Goal: Contribute content: Contribute content

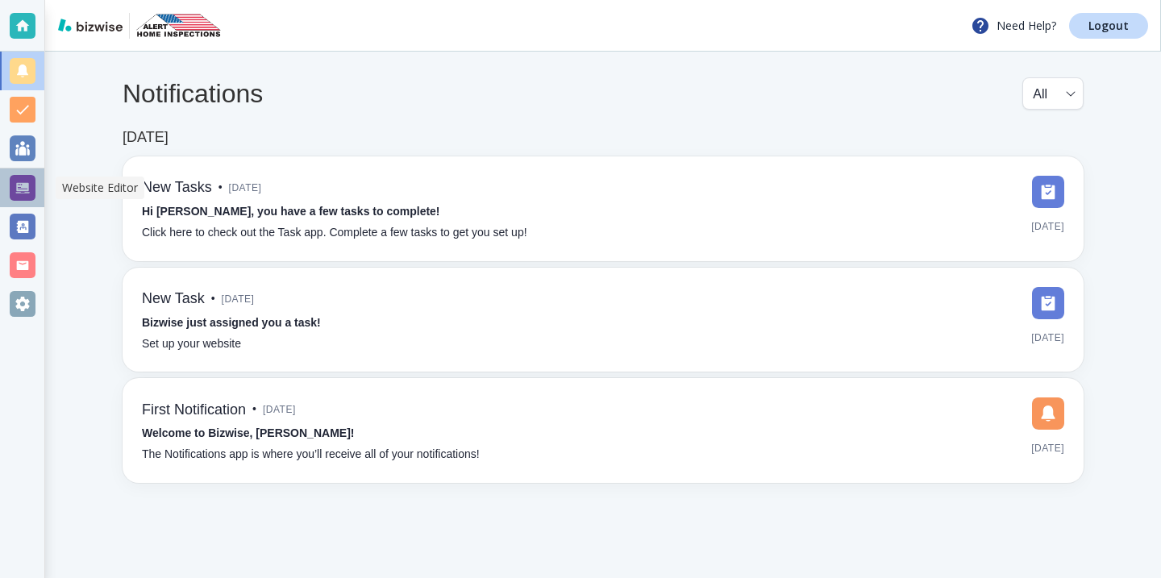
click at [32, 198] on div at bounding box center [23, 188] width 26 height 26
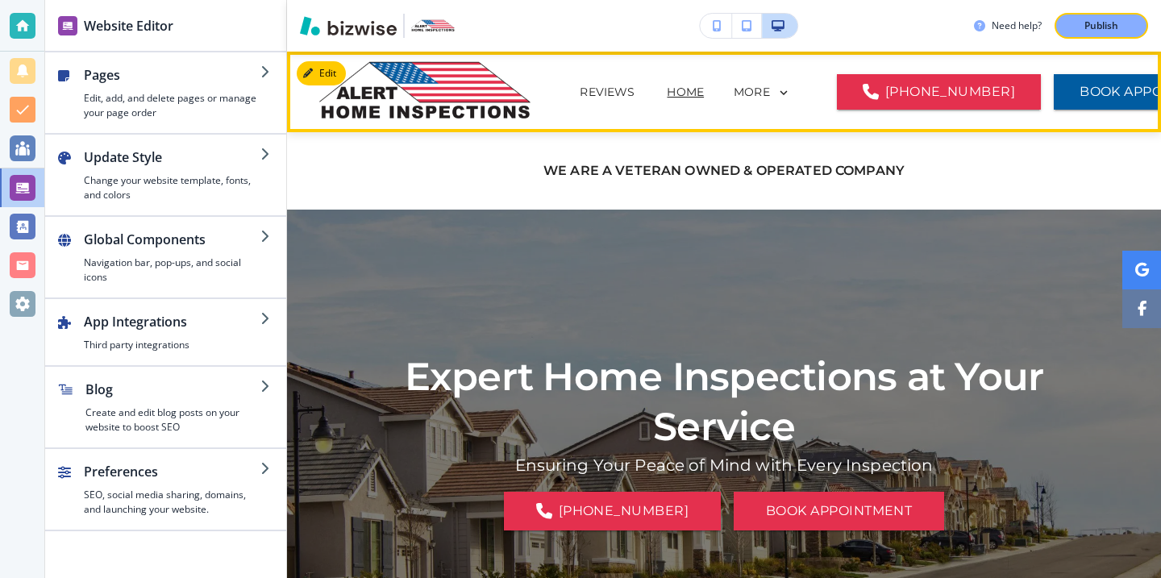
click at [777, 87] on icon at bounding box center [784, 92] width 15 height 15
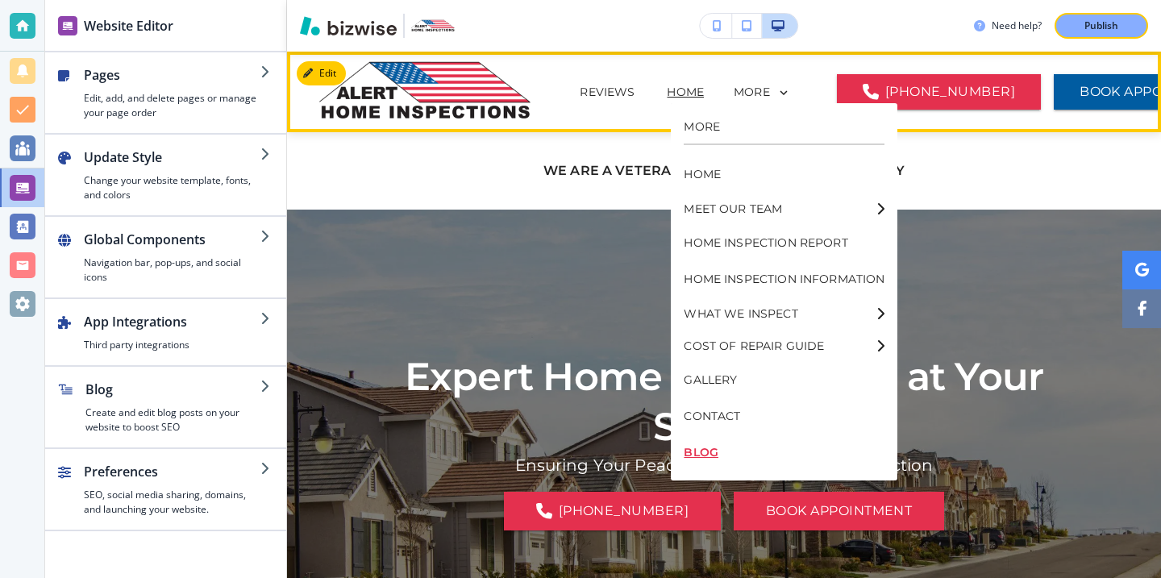
click at [711, 451] on p "BLOG" at bounding box center [784, 453] width 201 height 36
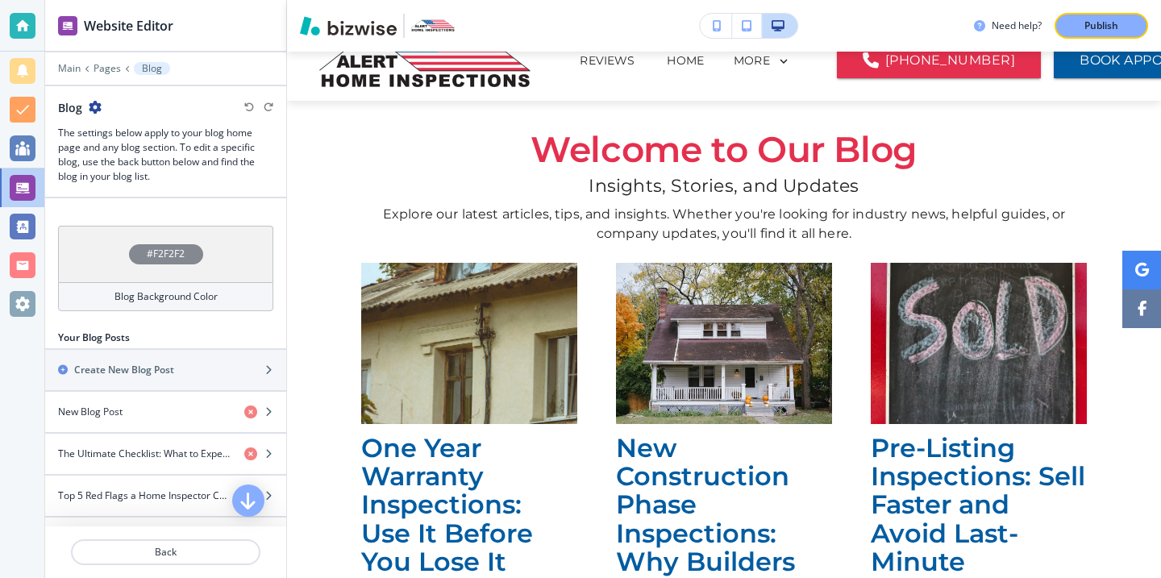
scroll to position [523, 0]
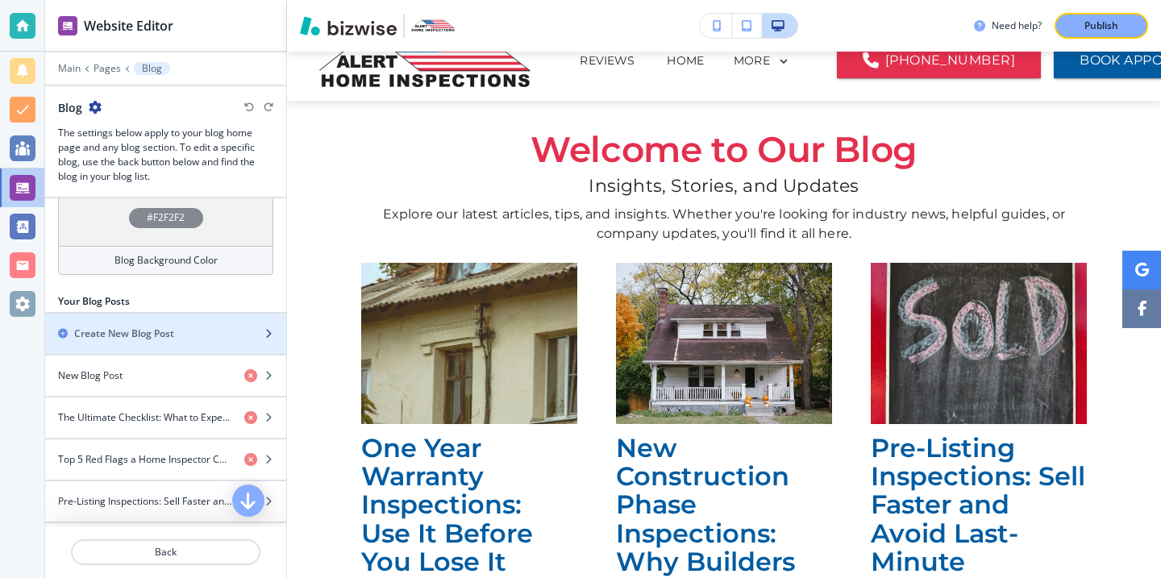
click at [90, 333] on h2 "Create New Blog Post" at bounding box center [124, 334] width 100 height 15
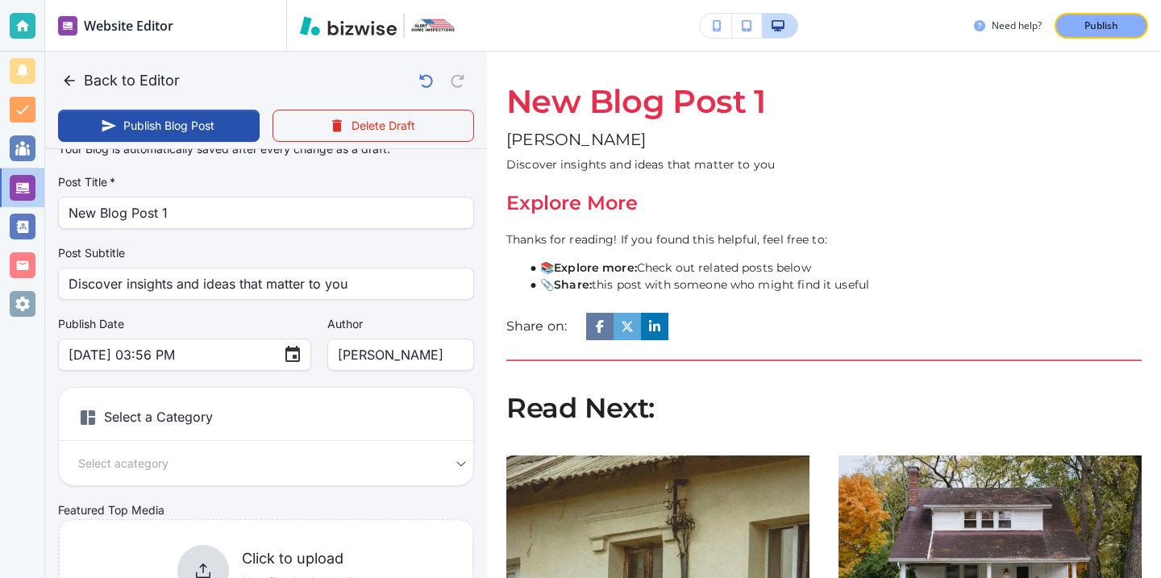
scroll to position [23, 0]
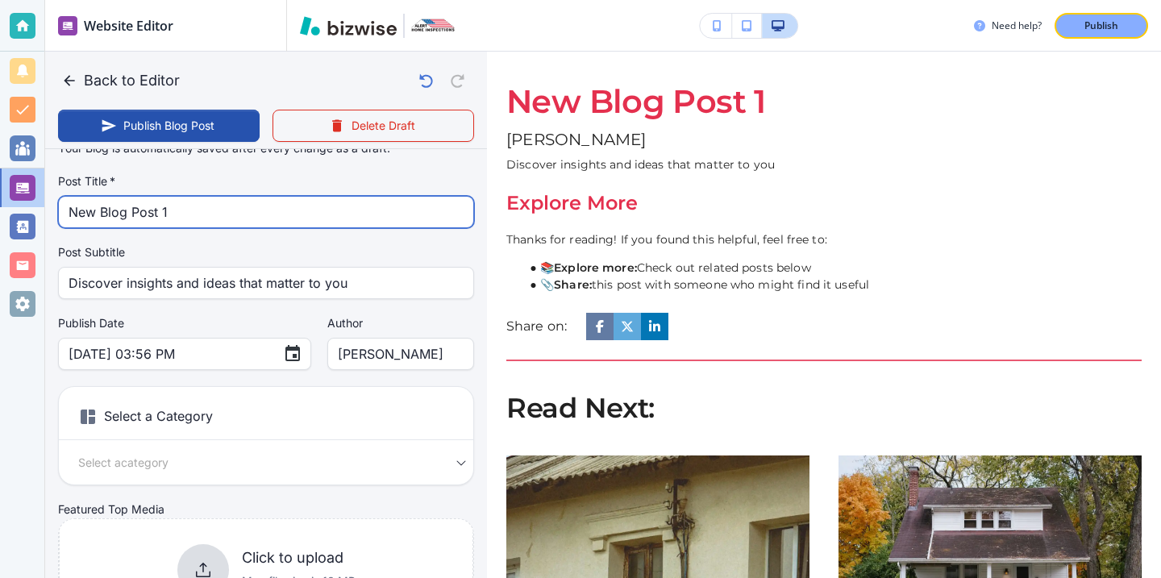
click at [135, 204] on input "New Blog Post 1" at bounding box center [266, 212] width 395 height 31
paste input "Understanding the Home Inspection Report: What Really Matters?"
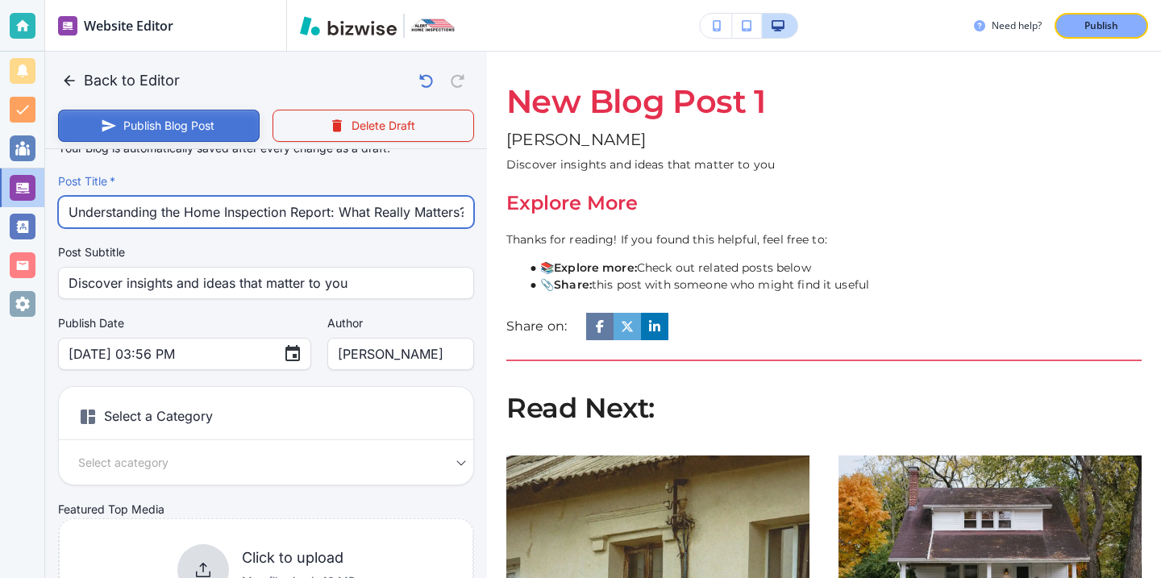
scroll to position [0, 5]
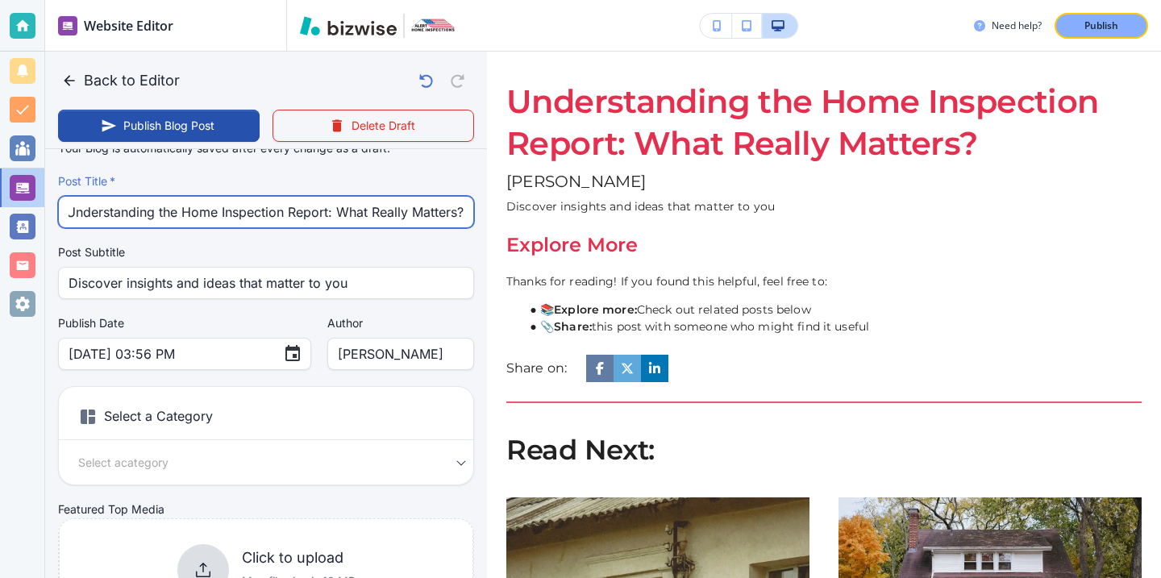
type input "Understanding the Home Inspection Report: What Really Matters?"
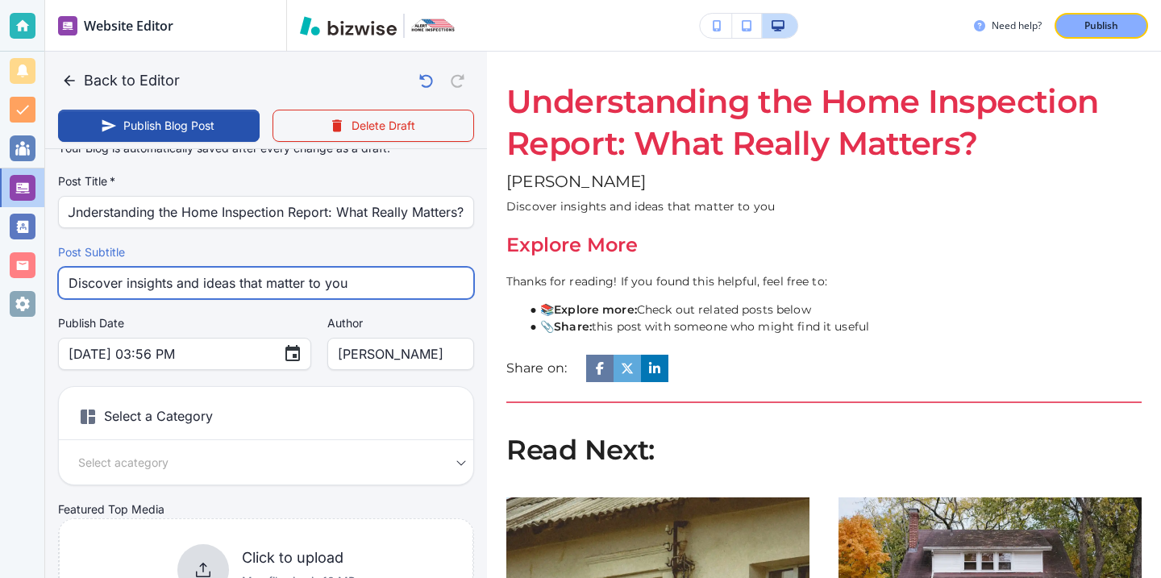
scroll to position [0, 0]
click at [179, 273] on input "Discover insights and ideas that matter to you" at bounding box center [266, 283] width 395 height 31
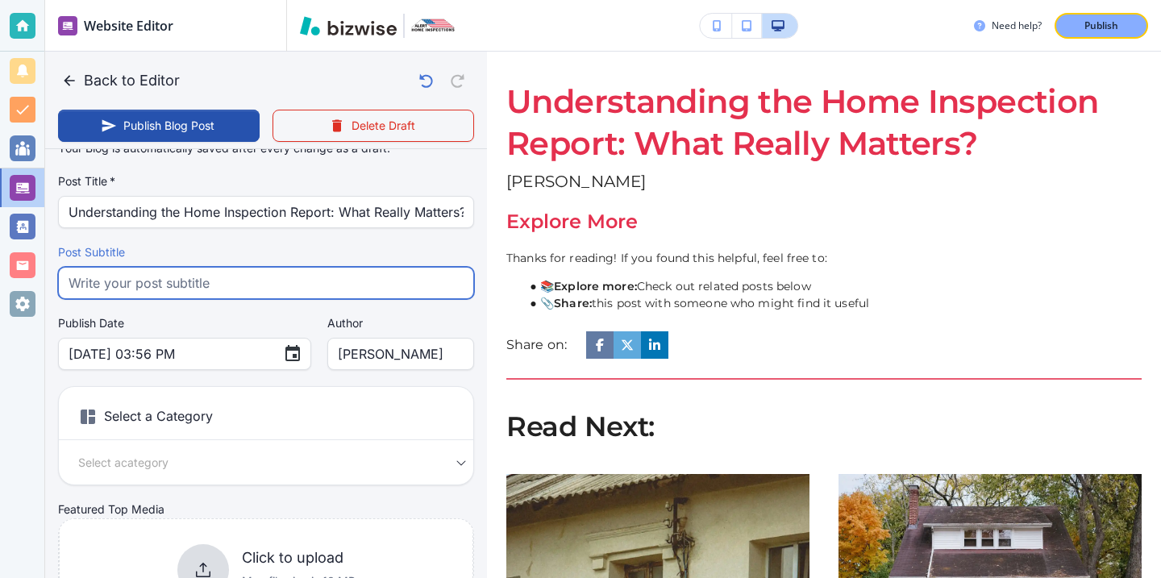
paste input "Learn how to read a home inspection report and spot what truly matters. Alert H…"
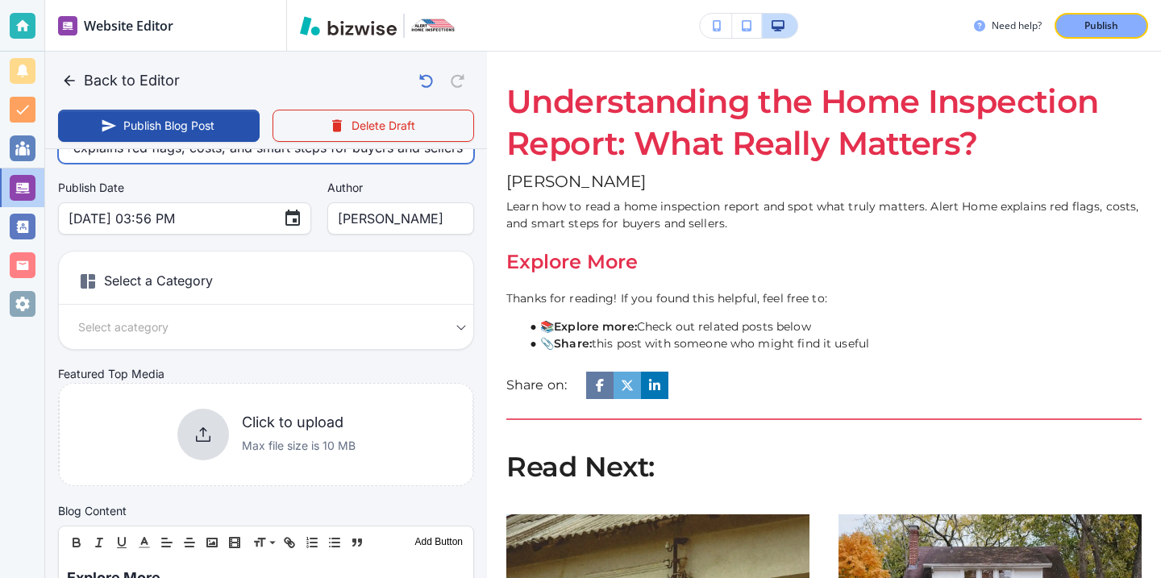
scroll to position [157, 0]
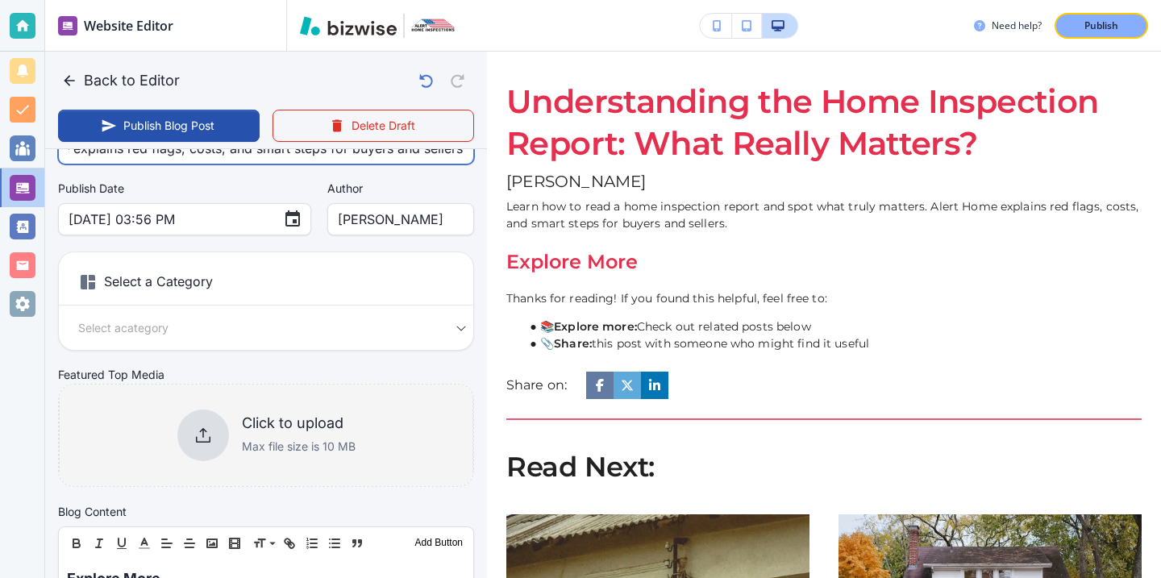
type input "Learn how to read a home inspection report and spot what truly matters. Alert H…"
click at [204, 430] on icon at bounding box center [203, 435] width 15 height 15
type input "[DATE] 03:57 PM"
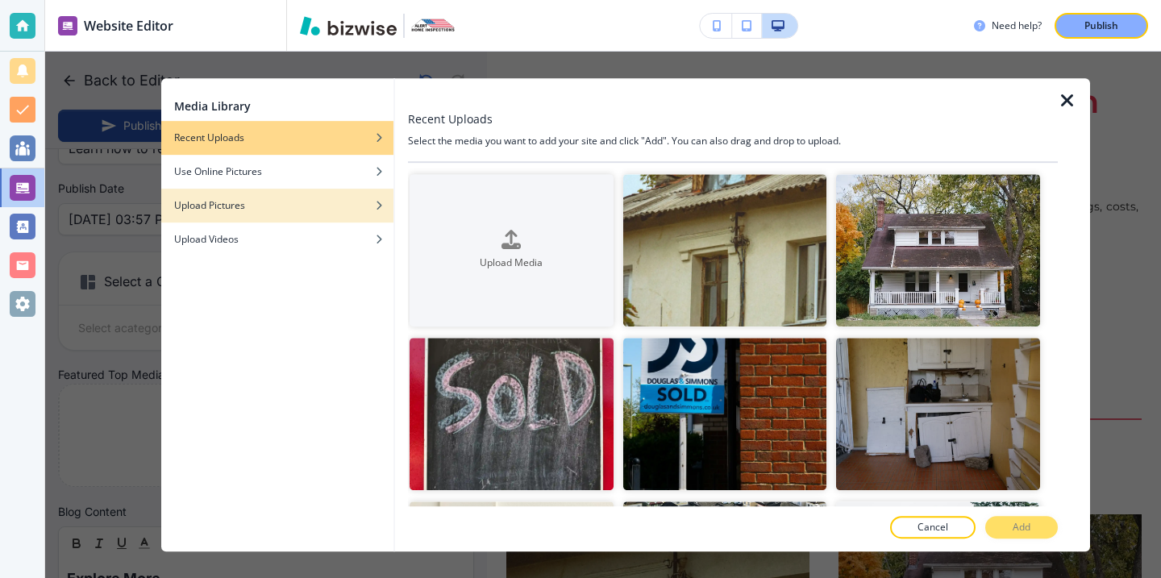
click at [280, 197] on div "button" at bounding box center [277, 194] width 232 height 10
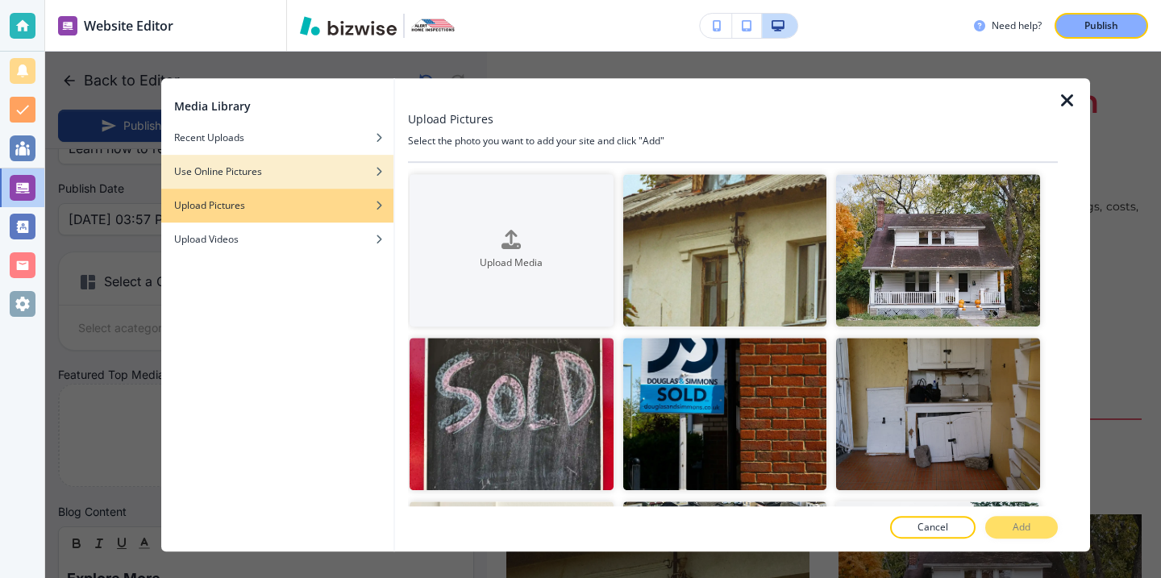
click at [304, 176] on div "Use Online Pictures" at bounding box center [277, 172] width 232 height 15
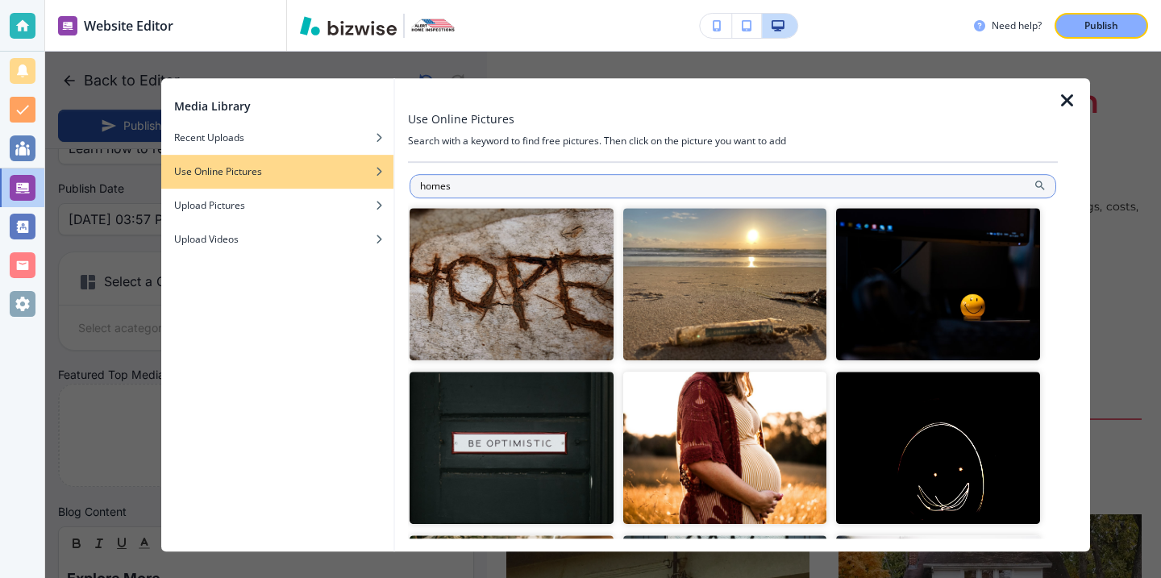
type input "homes"
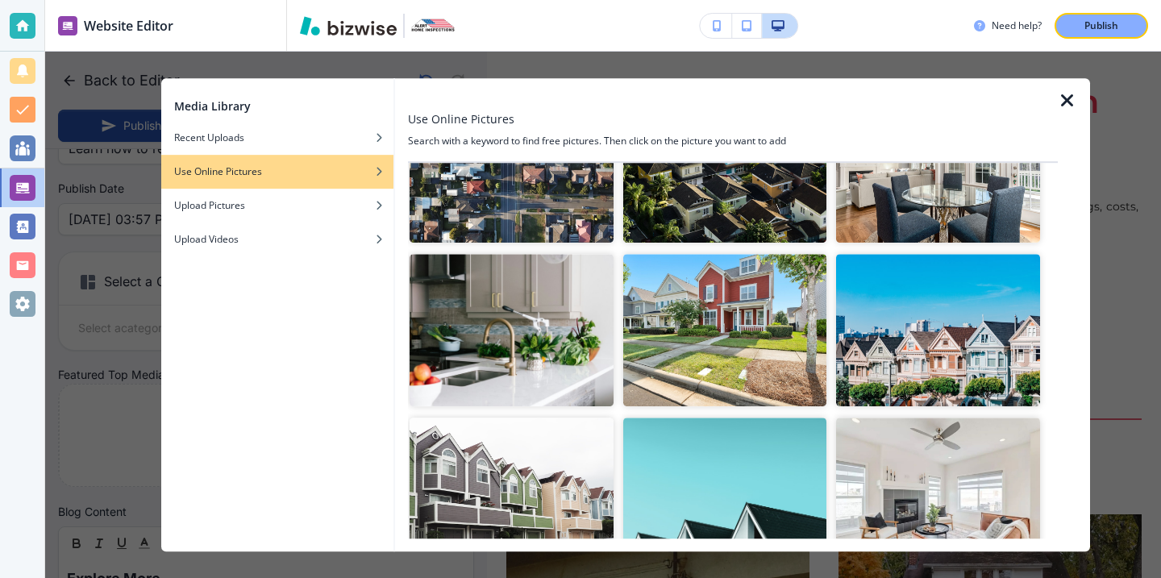
scroll to position [363, 0]
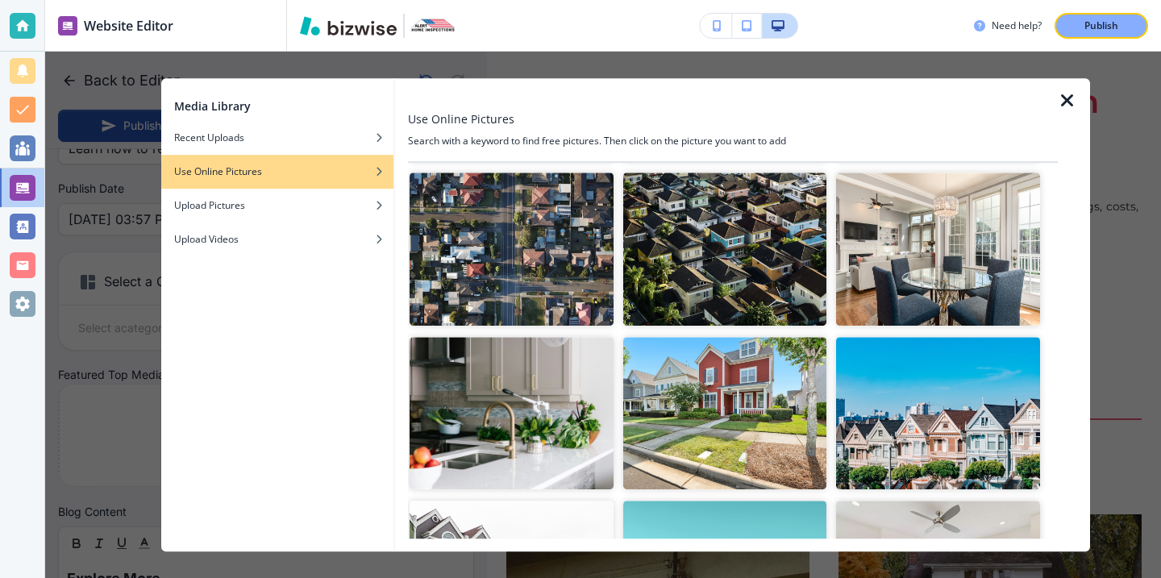
click at [825, 248] on img "button" at bounding box center [725, 249] width 204 height 152
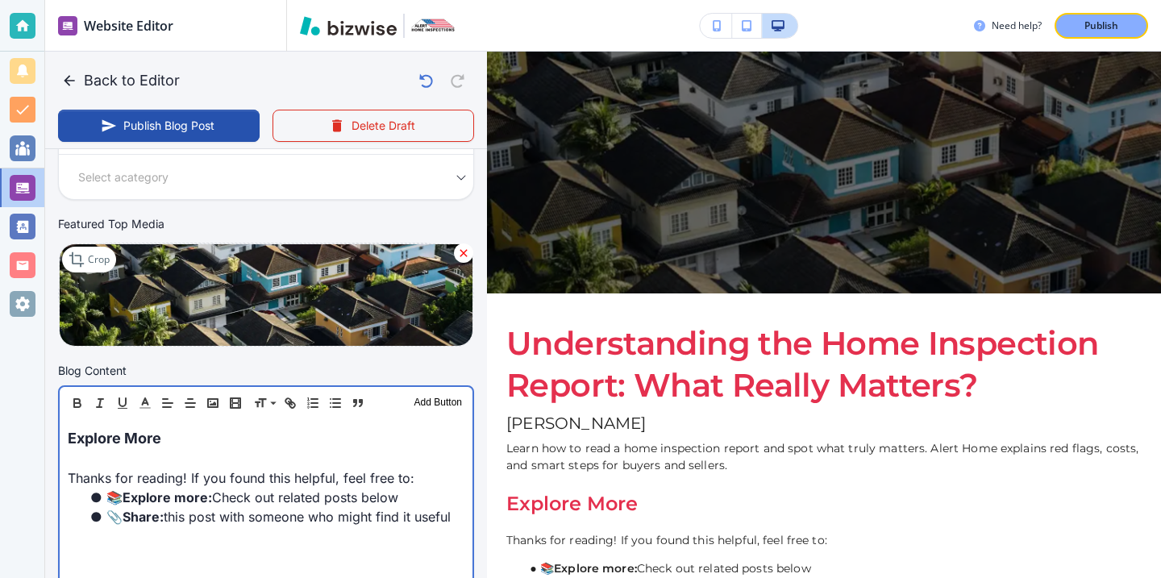
scroll to position [309, 0]
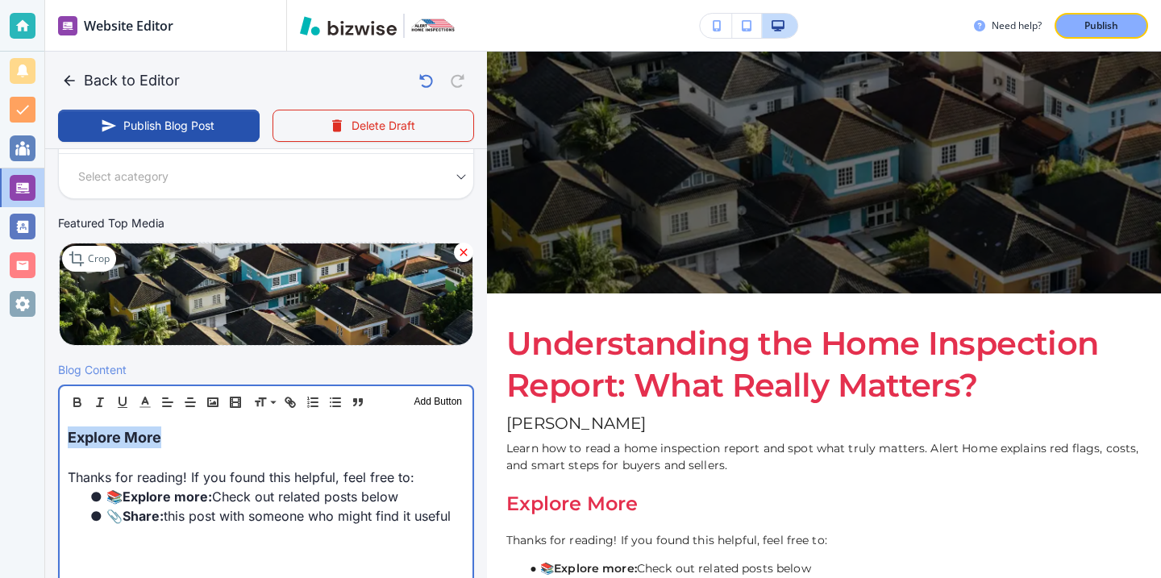
drag, startPoint x: 229, startPoint y: 430, endPoint x: 39, endPoint y: 406, distance: 191.7
click at [39, 406] on div "Website Editor Main Pages Blog Blog The settings below apply to your blog home …" at bounding box center [580, 289] width 1161 height 578
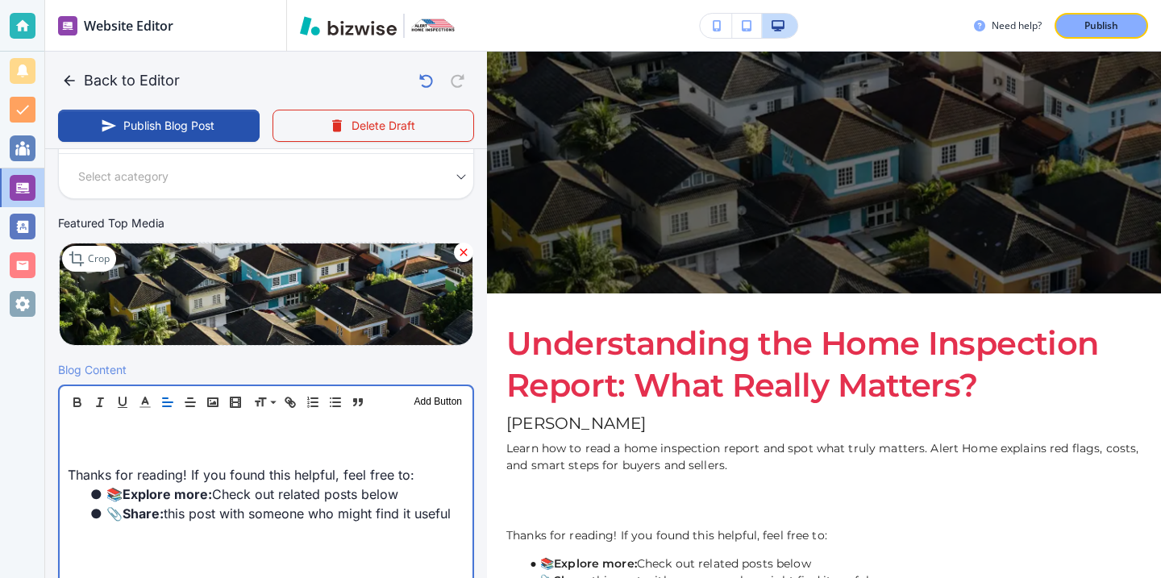
click at [92, 447] on p at bounding box center [266, 455] width 397 height 19
click at [93, 444] on p at bounding box center [266, 436] width 397 height 19
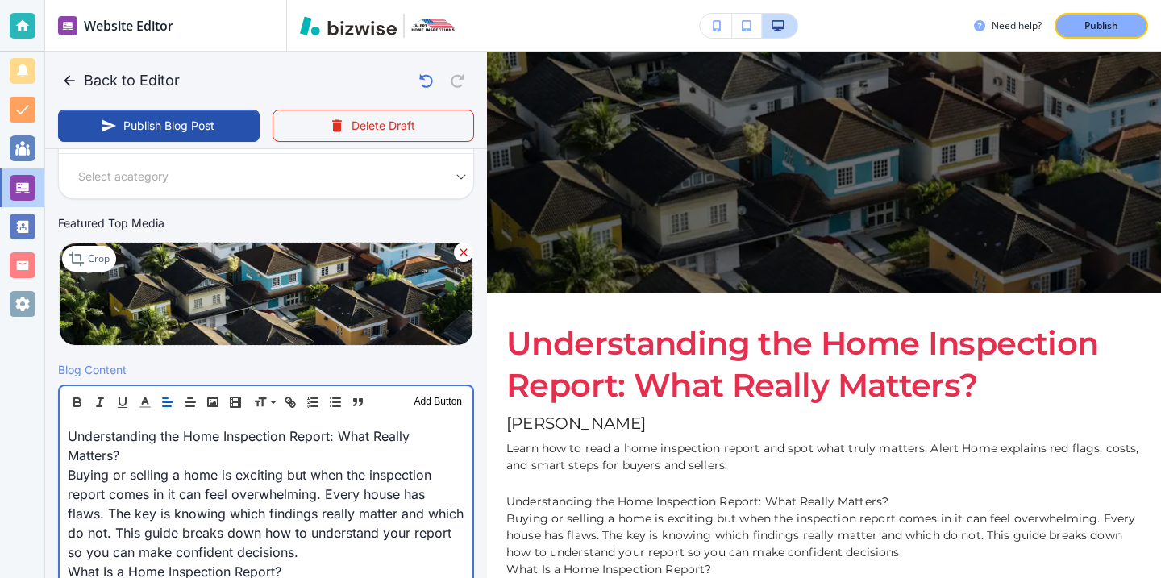
scroll to position [308, 0]
click at [156, 451] on p "Understanding the Home Inspection Report: What Really Matters?" at bounding box center [266, 446] width 397 height 39
click at [159, 452] on p "Understanding the Home Inspection Report: What Really Matters?" at bounding box center [266, 446] width 397 height 39
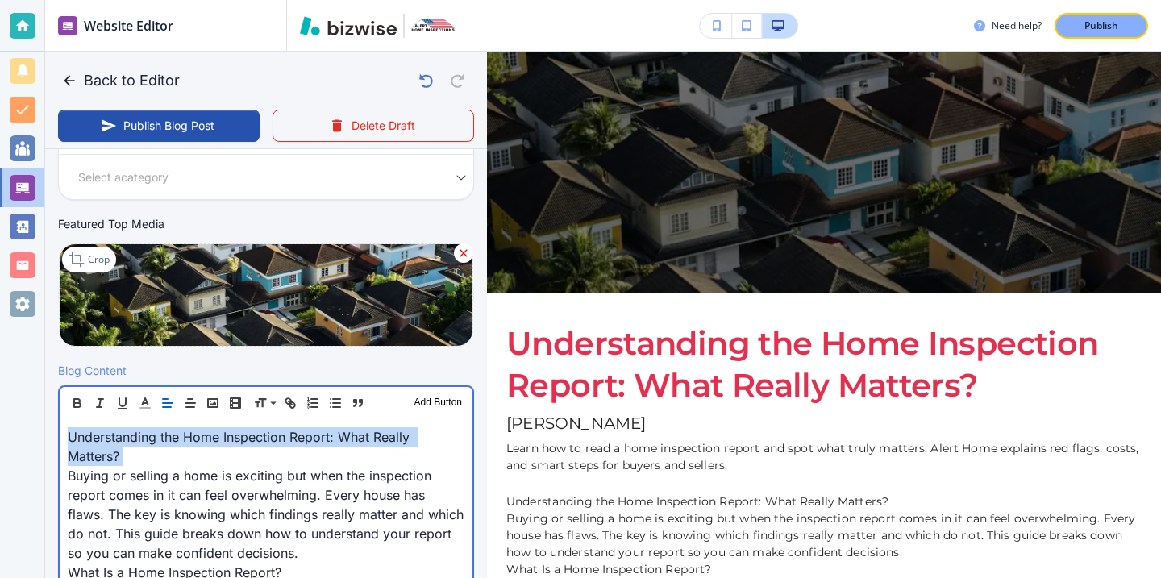
click at [159, 452] on p "Understanding the Home Inspection Report: What Really Matters?" at bounding box center [266, 446] width 397 height 39
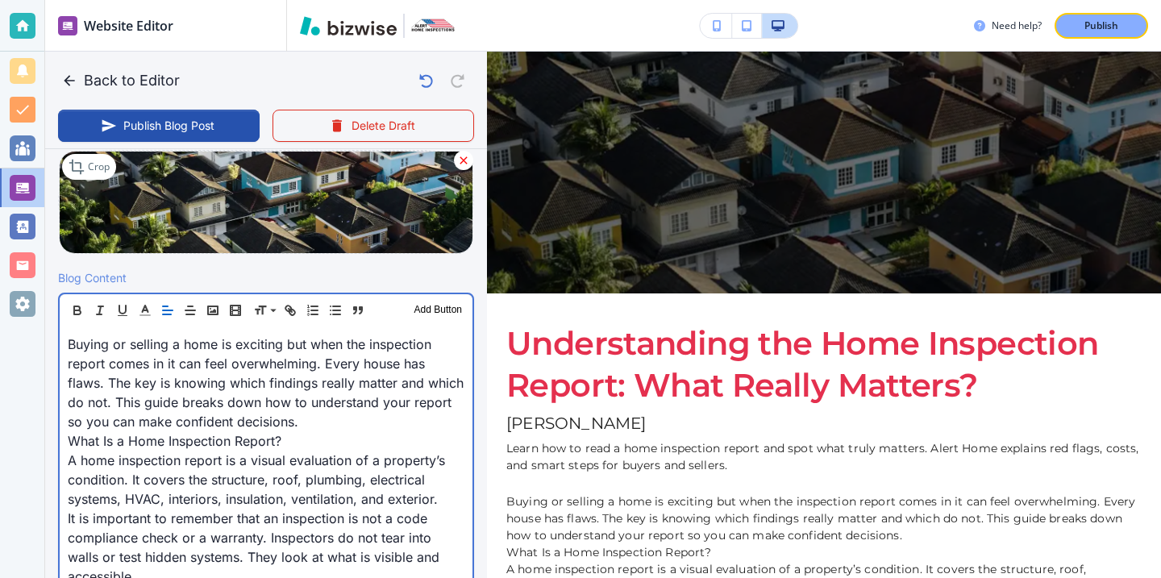
scroll to position [415, 0]
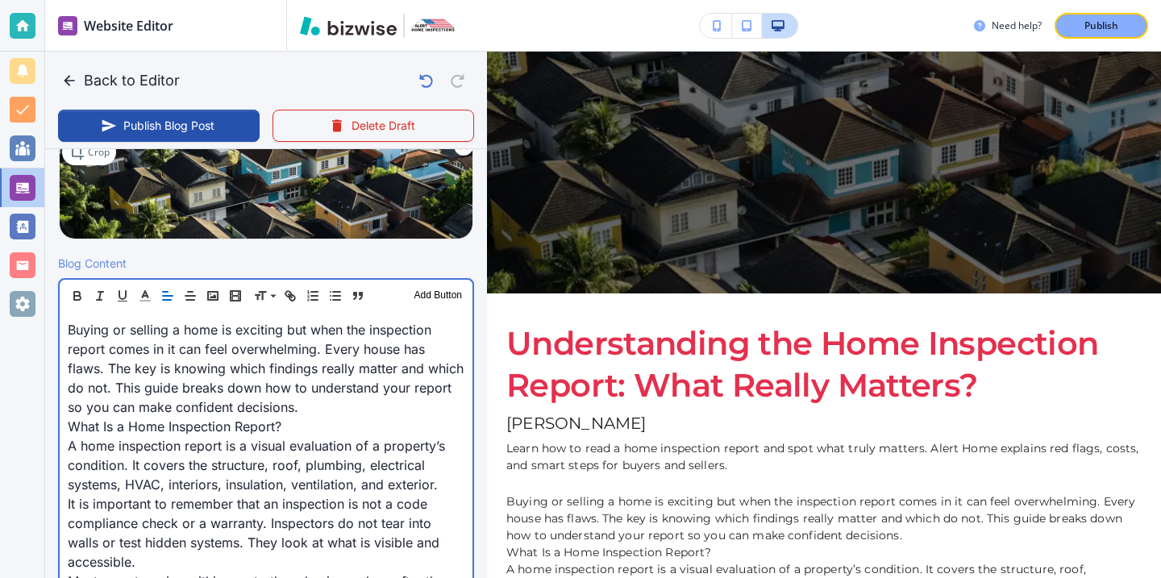
click at [297, 404] on p "Buying or selling a home is exciting but when the inspection report comes in it…" at bounding box center [266, 368] width 397 height 97
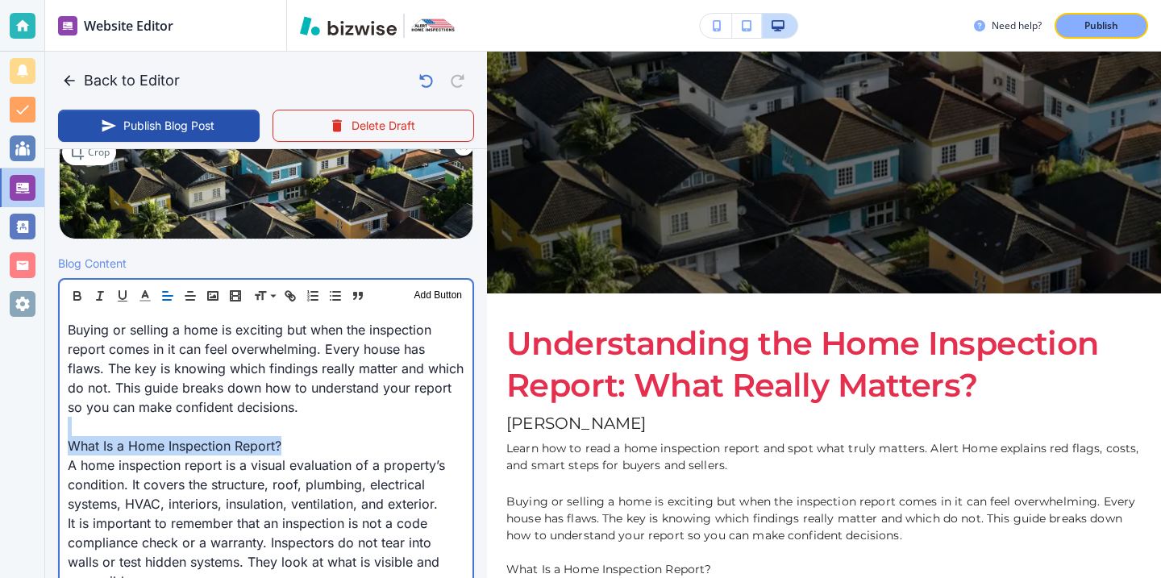
drag, startPoint x: 306, startPoint y: 444, endPoint x: 26, endPoint y: 429, distance: 281.0
click at [26, 431] on div "Website Editor Main Pages Blog Blog The settings below apply to your blog home …" at bounding box center [580, 289] width 1161 height 578
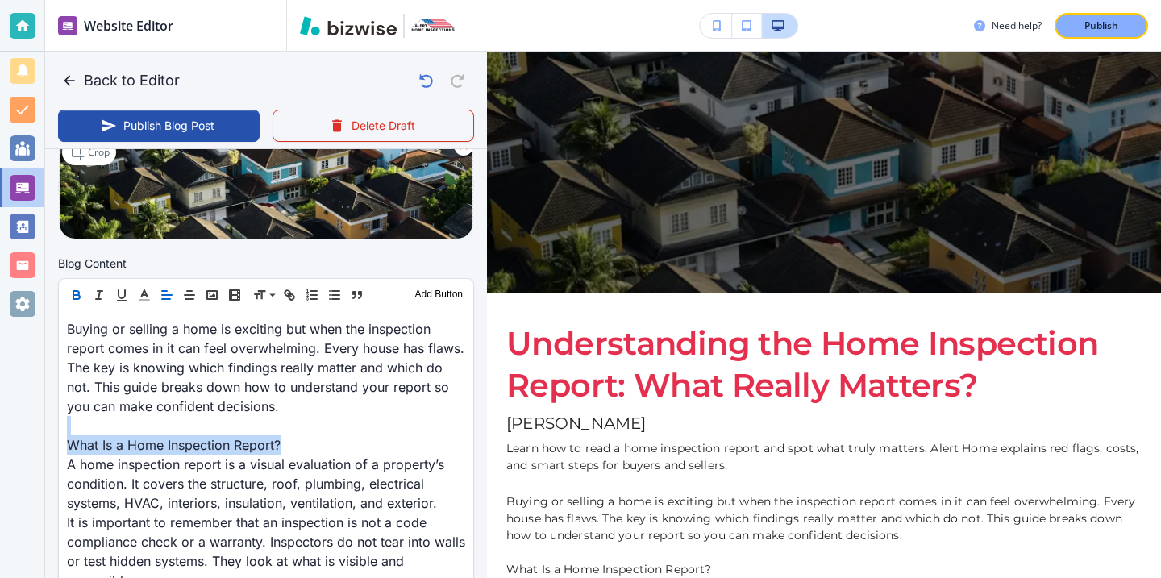
click at [84, 288] on button "button" at bounding box center [76, 294] width 23 height 19
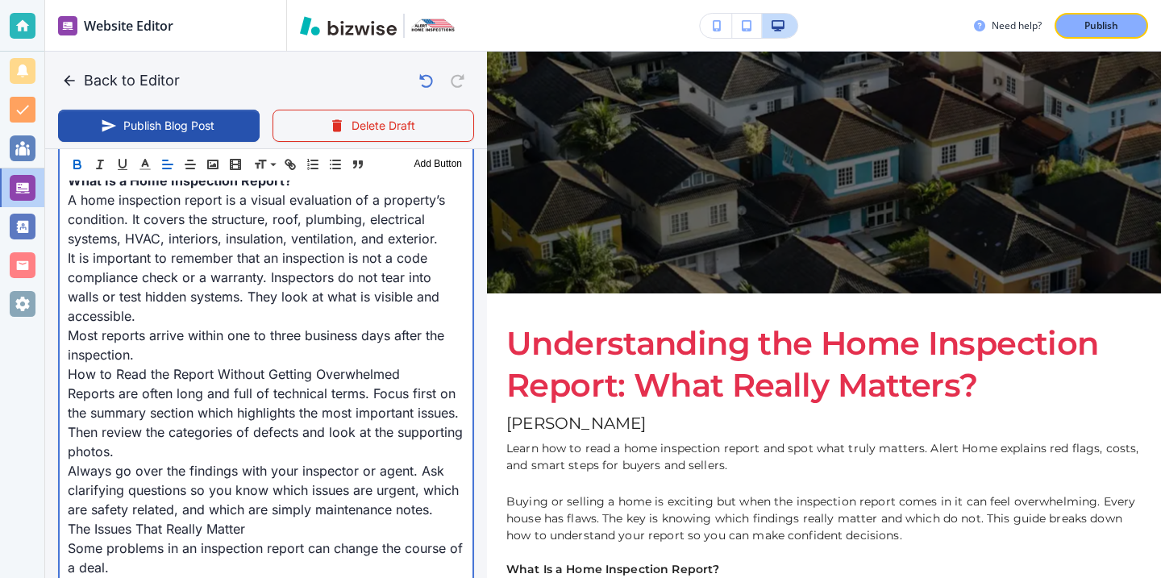
scroll to position [656, 0]
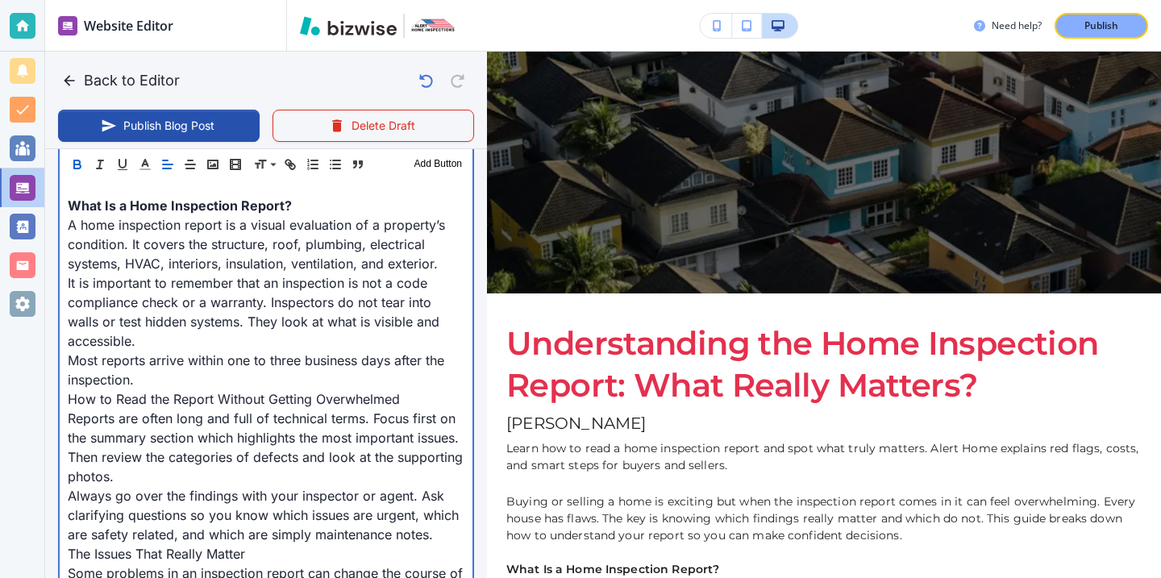
click at [210, 344] on p "It is important to remember that an inspection is not a code compliance check o…" at bounding box center [266, 311] width 397 height 77
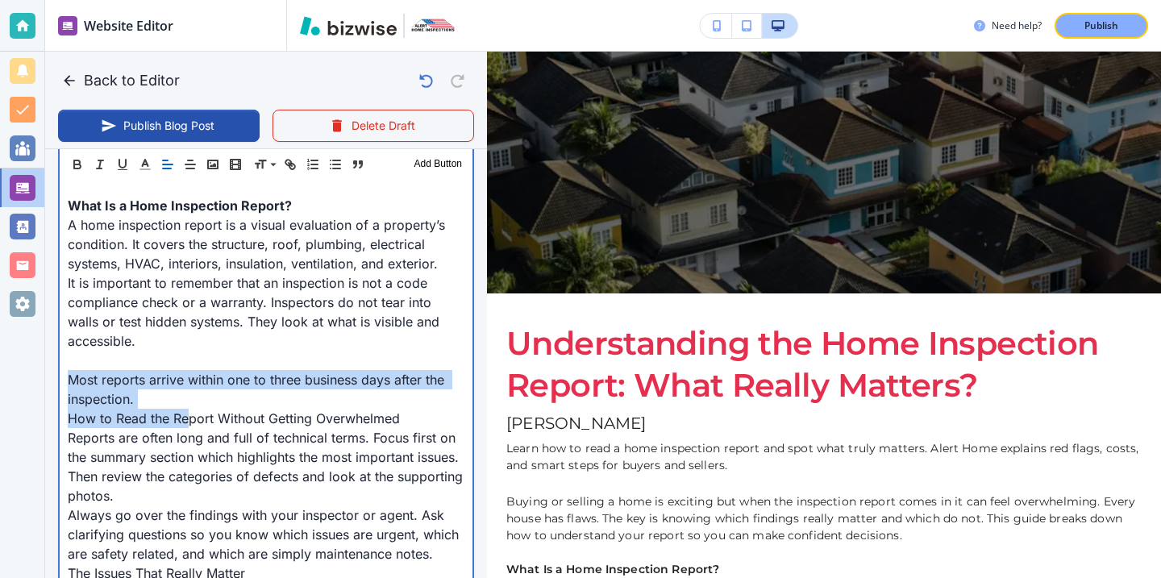
drag, startPoint x: 189, startPoint y: 410, endPoint x: 71, endPoint y: 387, distance: 119.9
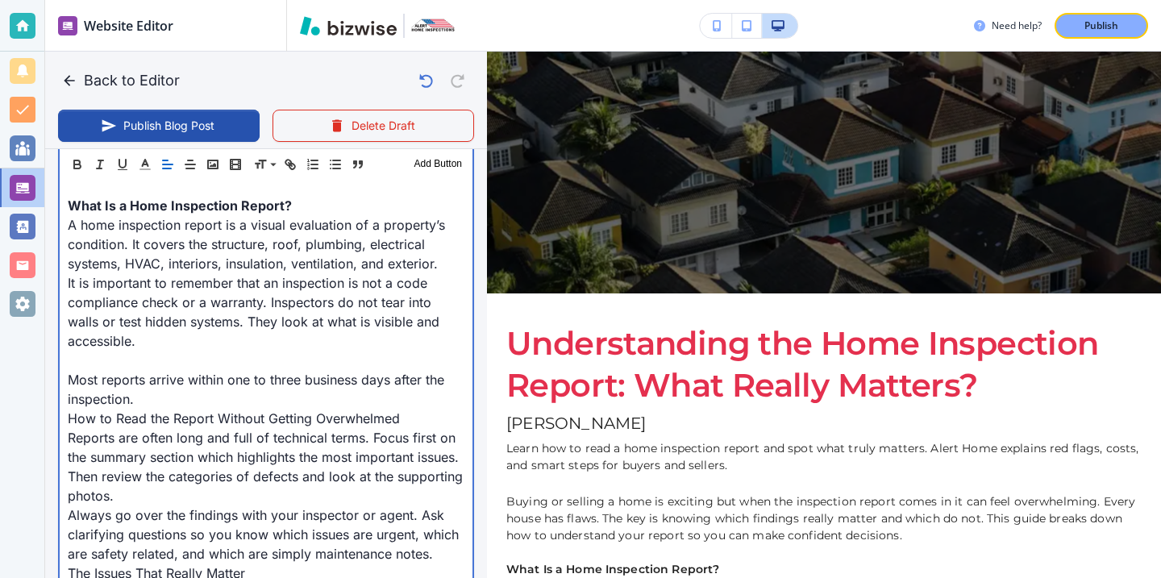
click at [156, 403] on p "Most reports arrive within one to three business days after the inspection." at bounding box center [266, 389] width 397 height 39
click at [162, 404] on p "Most reports arrive within one to three business days after the inspection." at bounding box center [266, 389] width 397 height 39
click at [111, 375] on p "Most reports arrive within one to three business days after the inspection." at bounding box center [266, 389] width 397 height 39
click at [97, 353] on p at bounding box center [266, 360] width 397 height 19
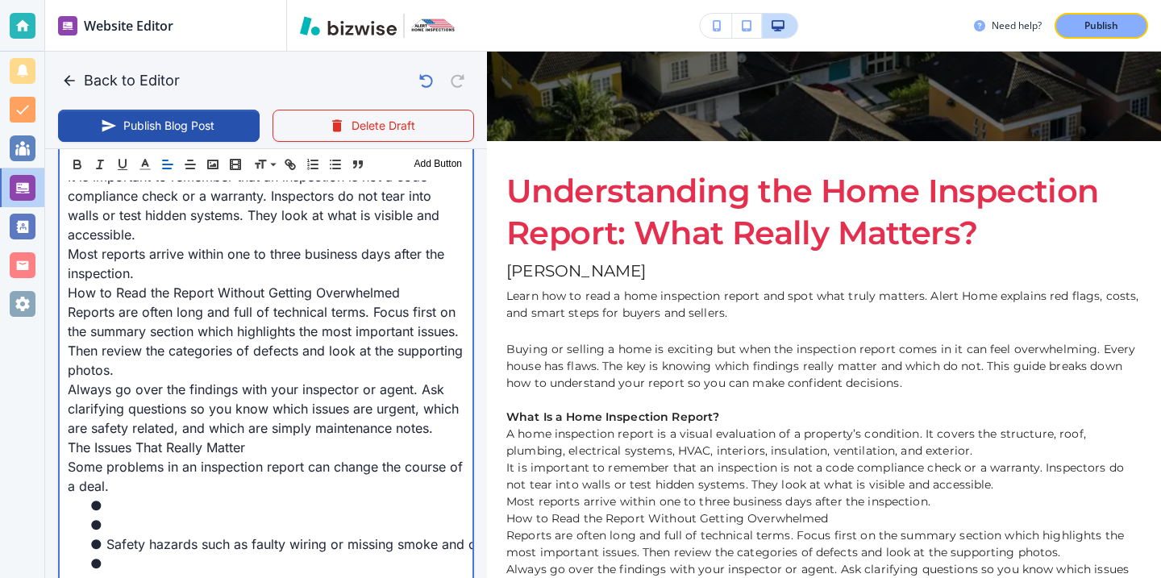
scroll to position [738, 0]
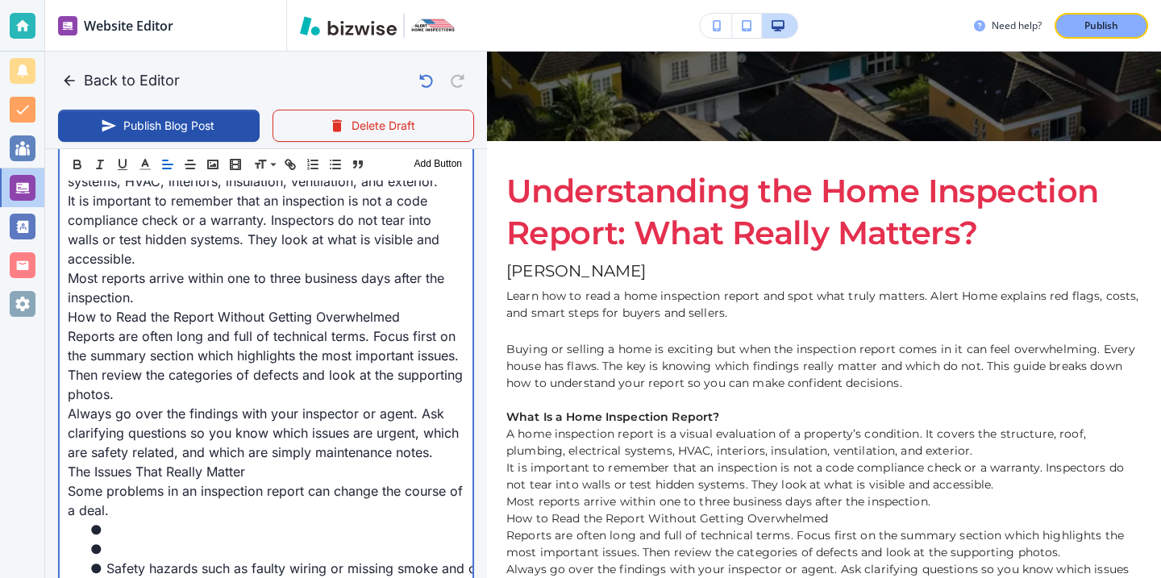
click at [256, 296] on p "Most reports arrive within one to three business days after the inspection." at bounding box center [266, 288] width 397 height 39
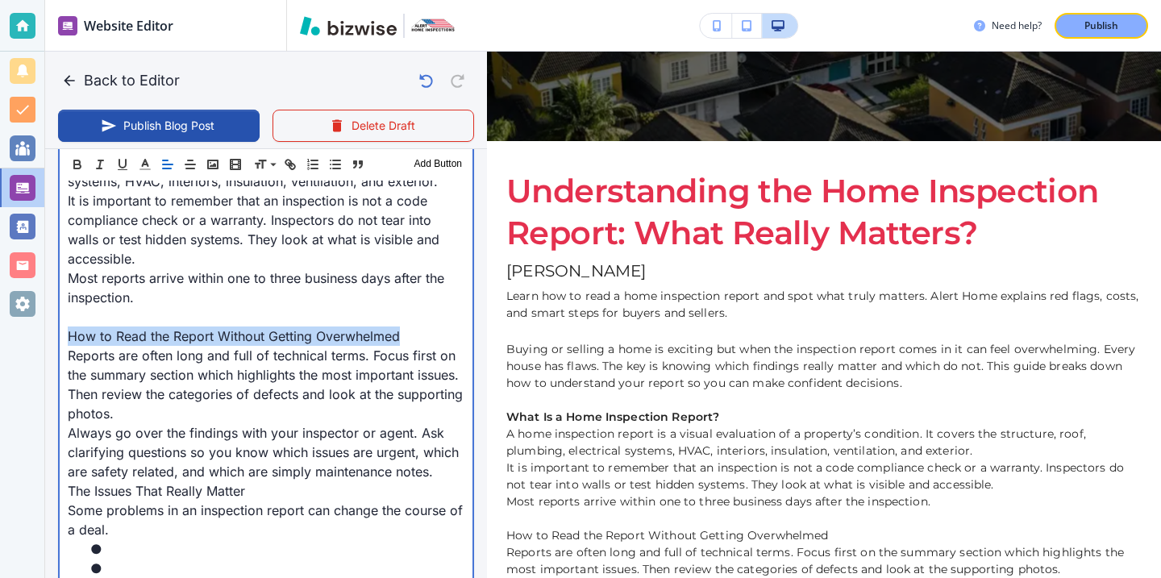
drag, startPoint x: 412, startPoint y: 344, endPoint x: 59, endPoint y: 344, distance: 353.2
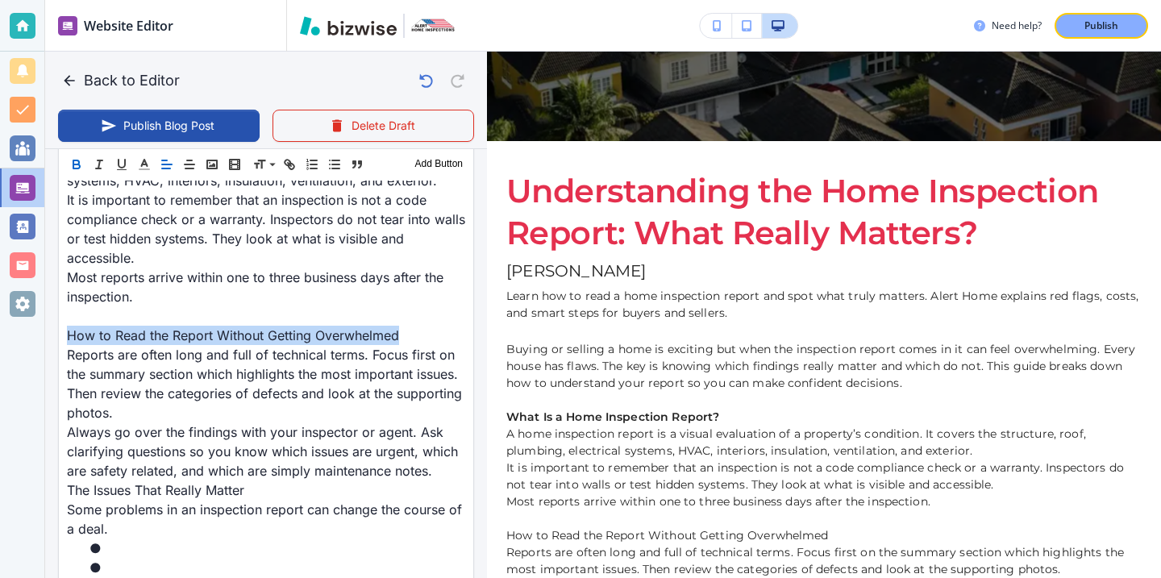
click at [73, 158] on icon "button" at bounding box center [76, 164] width 15 height 15
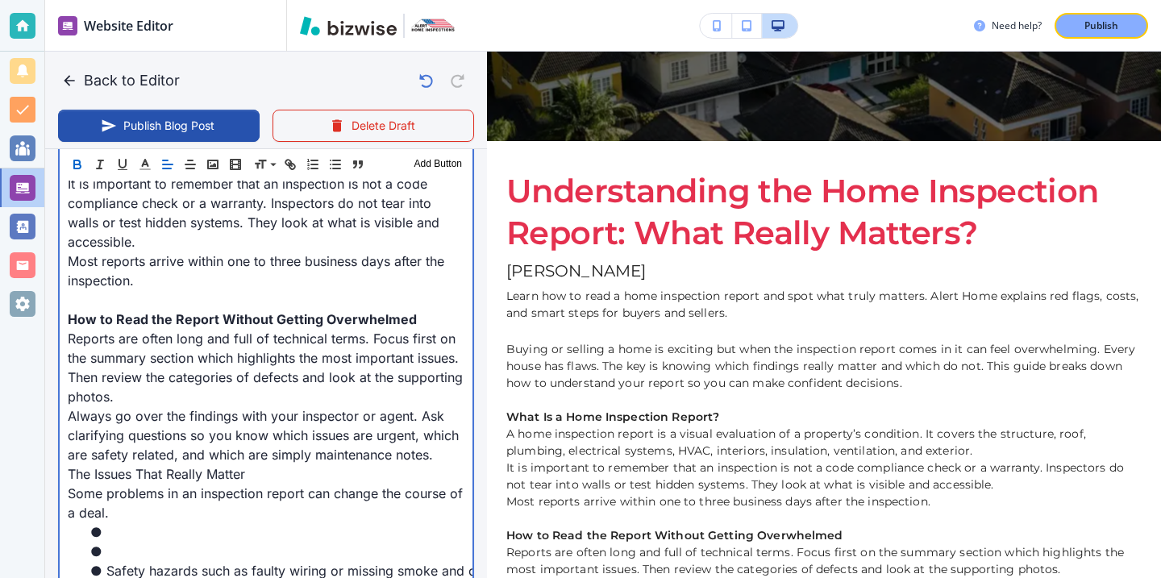
scroll to position [782, 0]
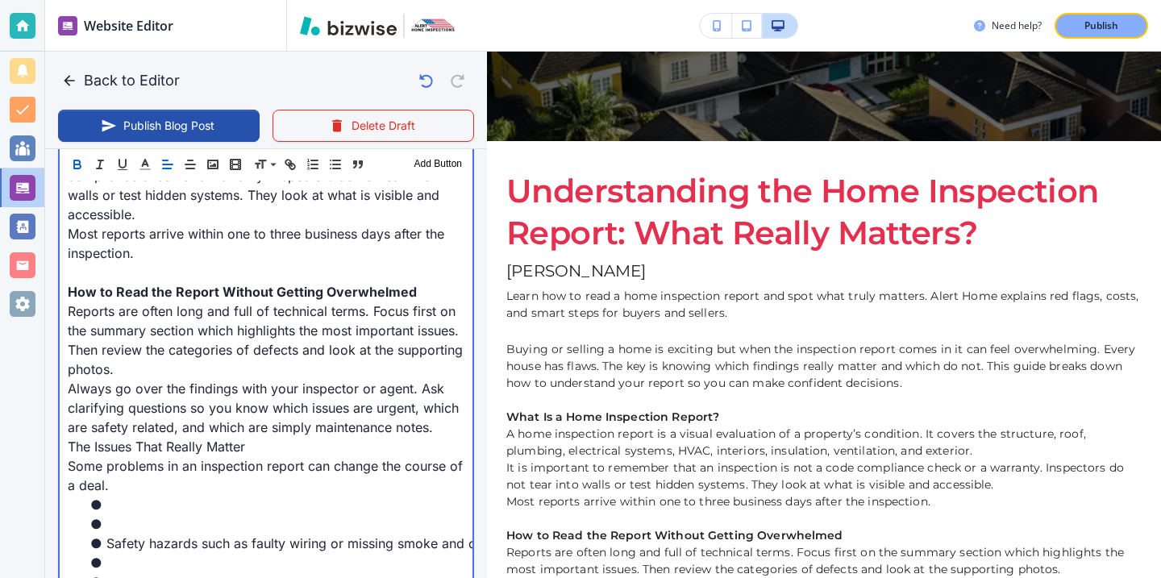
click at [153, 381] on p "Always go over the findings with your inspector or agent. Ask clarifying questi…" at bounding box center [266, 408] width 397 height 58
click at [160, 352] on p "Reports are often long and full of technical terms. Focus first on the summary …" at bounding box center [266, 340] width 397 height 77
click at [156, 364] on p "Reports are often long and full of technical terms. Focus first on the summary …" at bounding box center [266, 340] width 397 height 77
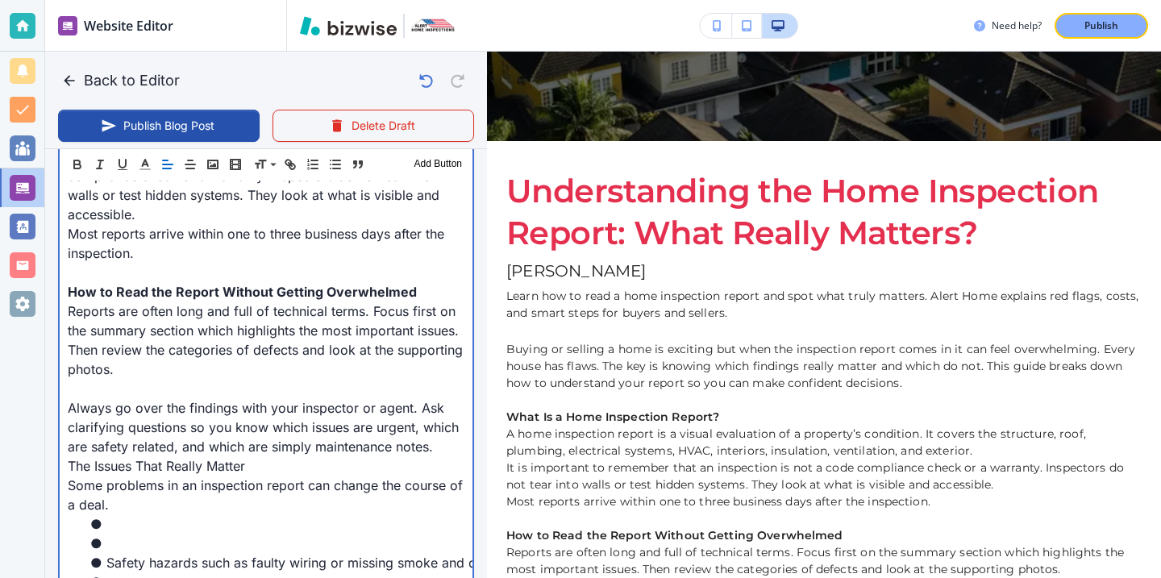
scroll to position [749, 0]
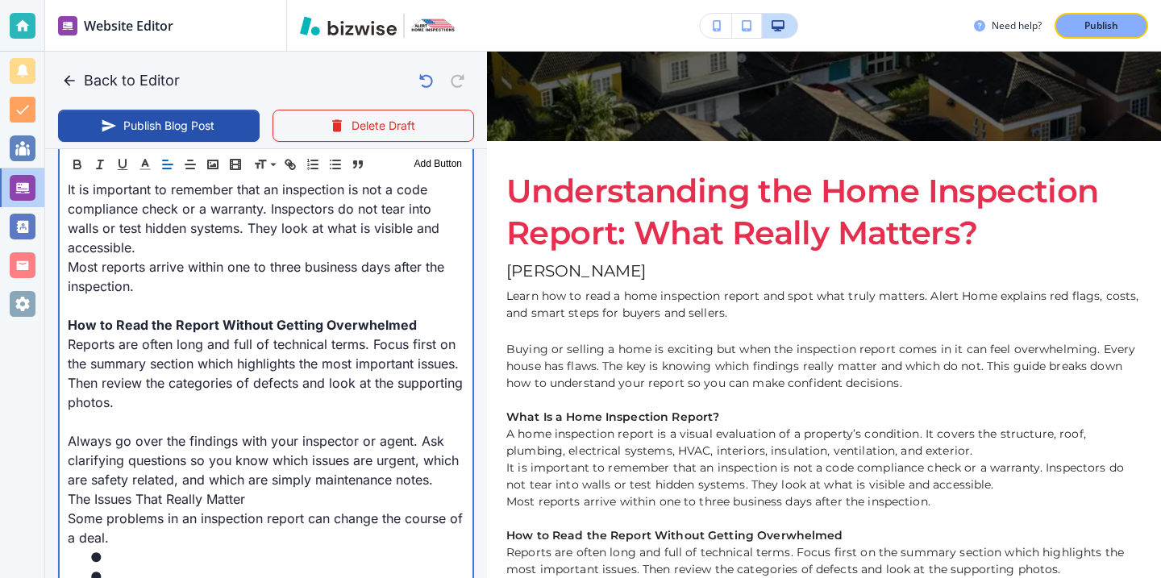
click at [165, 253] on p "It is important to remember that an inspection is not a code compliance check o…" at bounding box center [266, 218] width 397 height 77
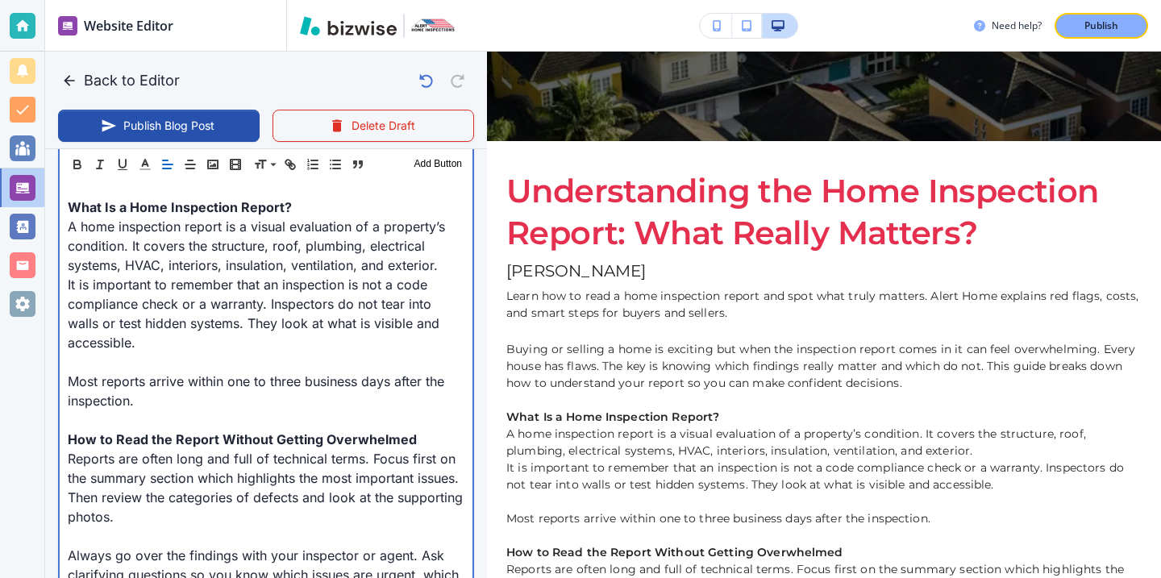
scroll to position [647, 0]
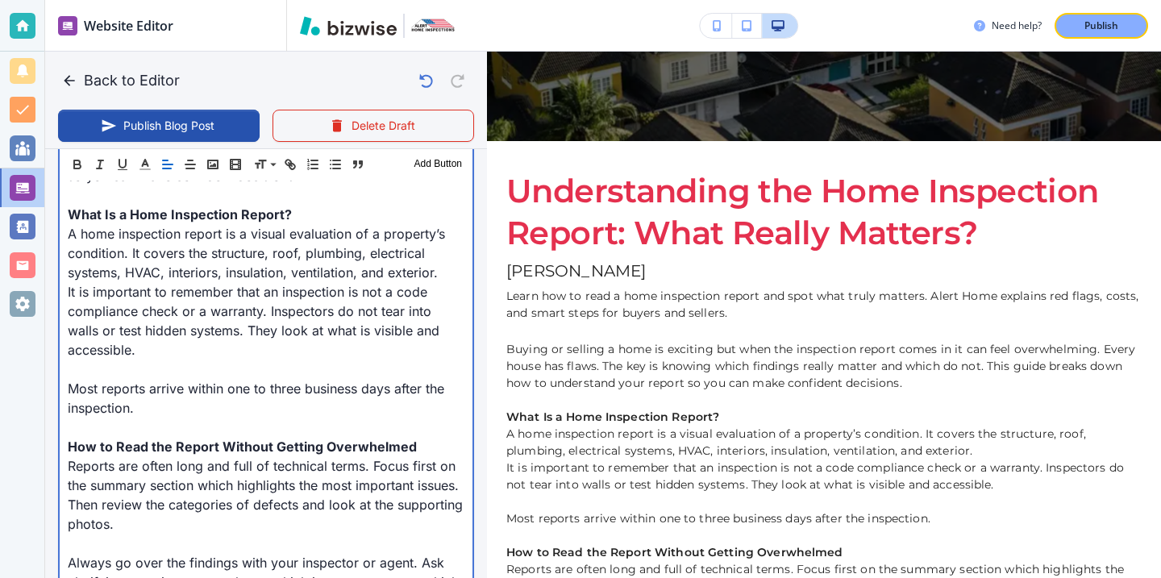
click at [435, 280] on p "A home inspection report is a visual evaluation of a property’s condition. It c…" at bounding box center [266, 253] width 397 height 58
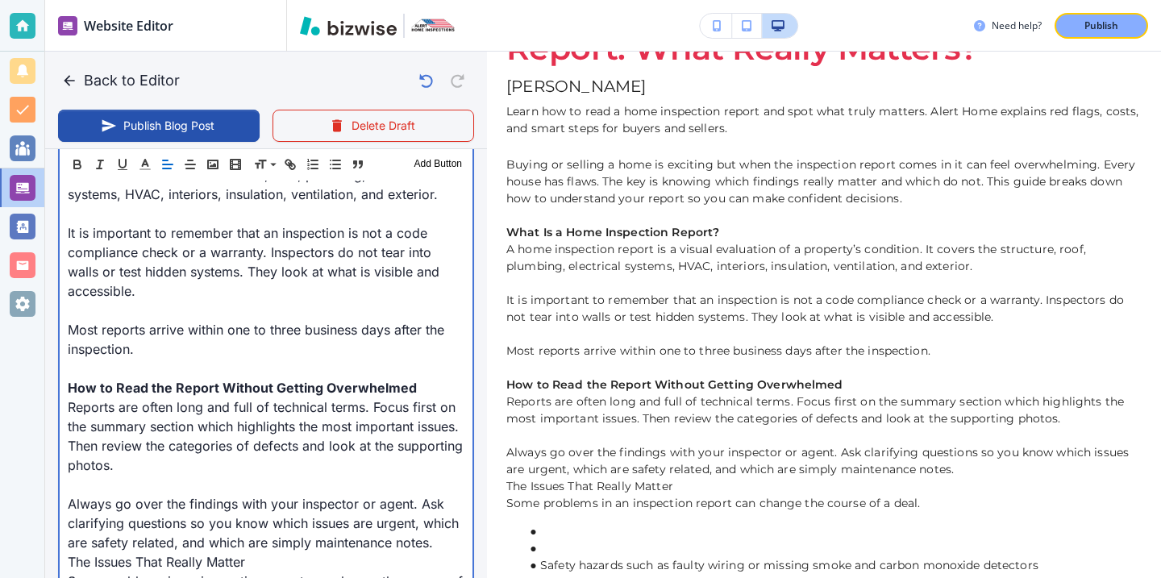
scroll to position [742, 0]
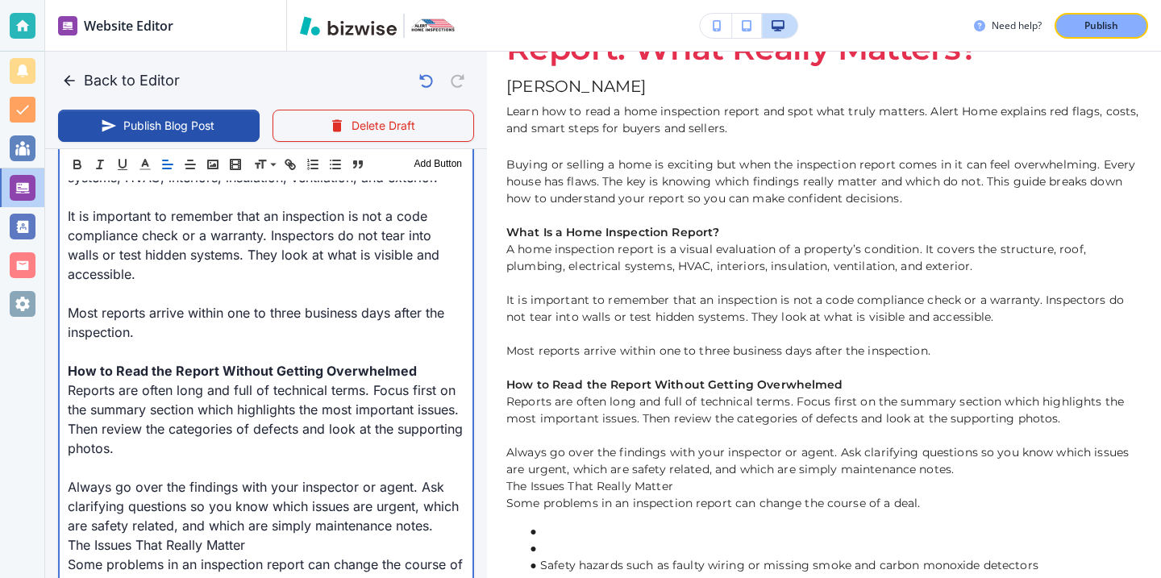
click at [128, 469] on p at bounding box center [266, 467] width 397 height 19
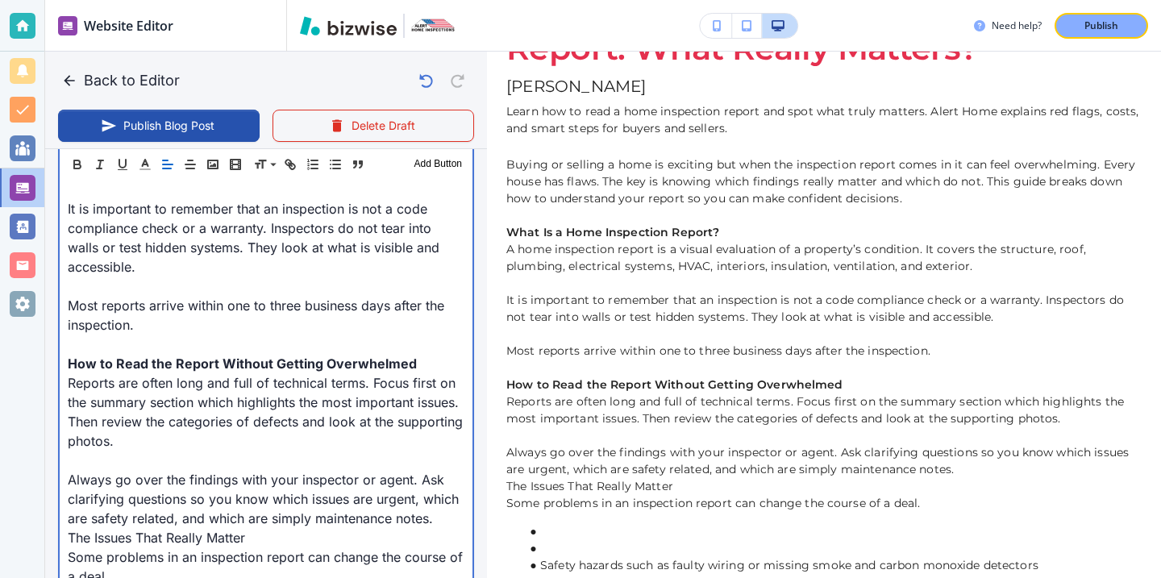
click at [435, 523] on p "Always go over the findings with your inspector or agent. Ask clarifying questi…" at bounding box center [266, 499] width 397 height 58
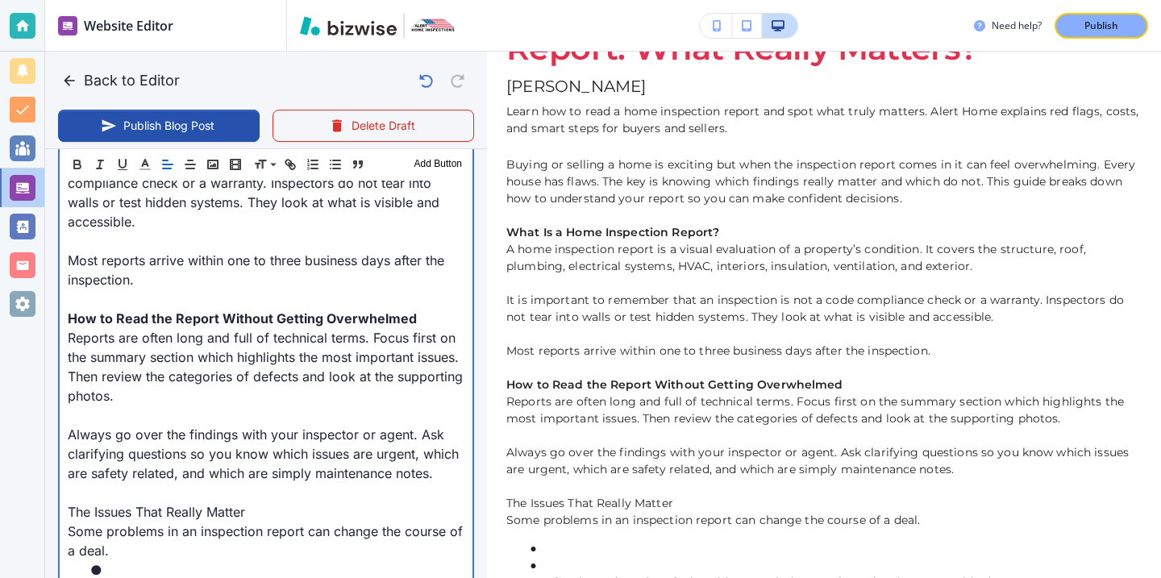
scroll to position [802, 0]
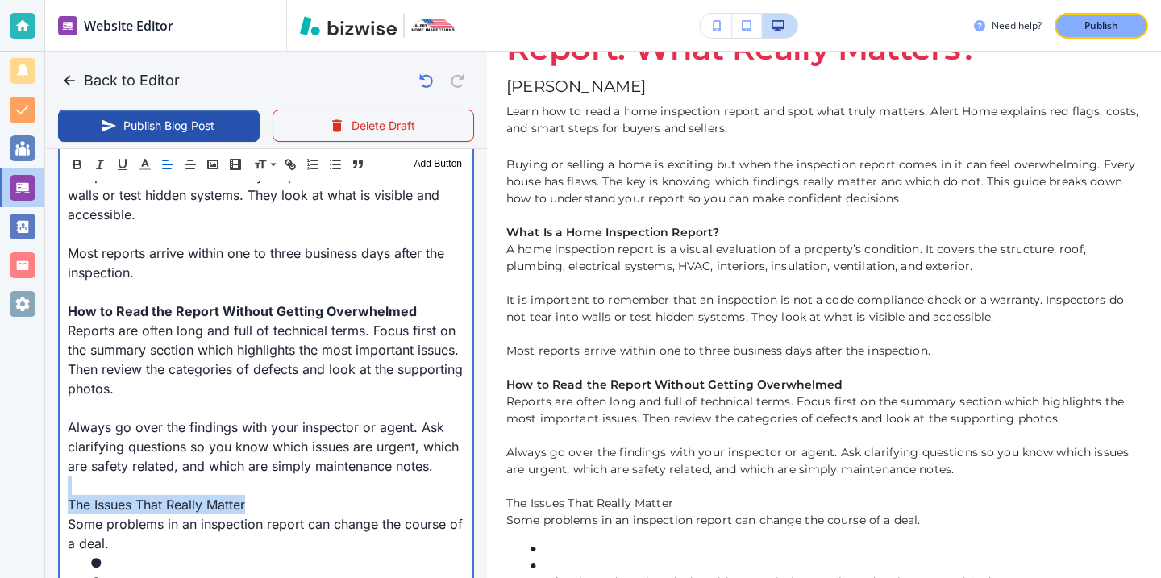
drag, startPoint x: 372, startPoint y: 506, endPoint x: 16, endPoint y: 494, distance: 355.8
click at [16, 494] on div "Website Editor Main Pages Blog Blog The settings below apply to your blog home …" at bounding box center [580, 289] width 1161 height 578
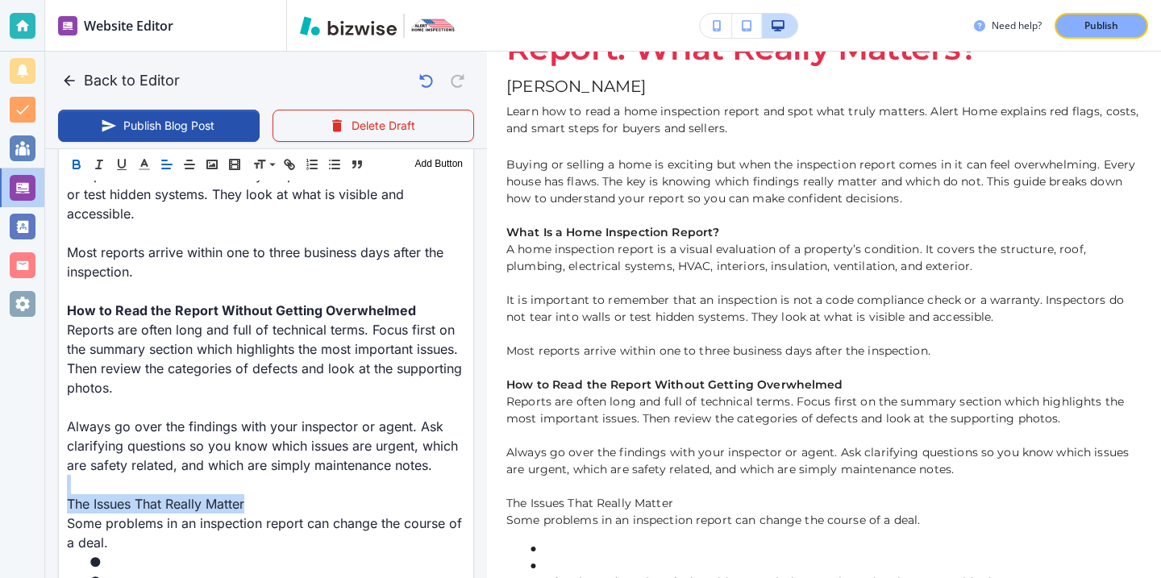
click at [73, 157] on icon "button" at bounding box center [76, 164] width 15 height 15
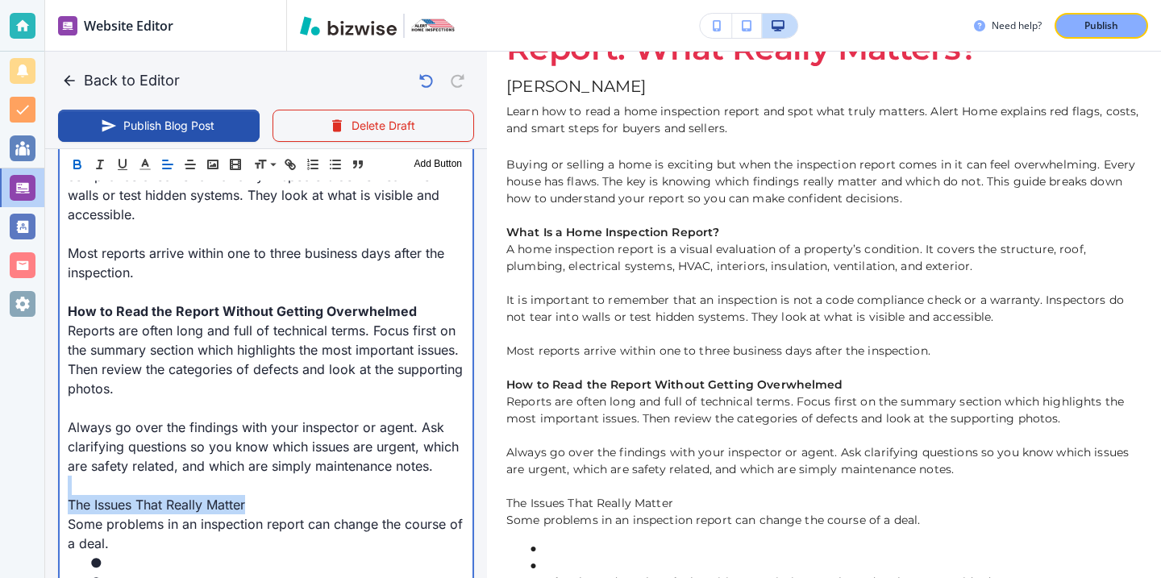
type input "[DATE] 03:59 PM"
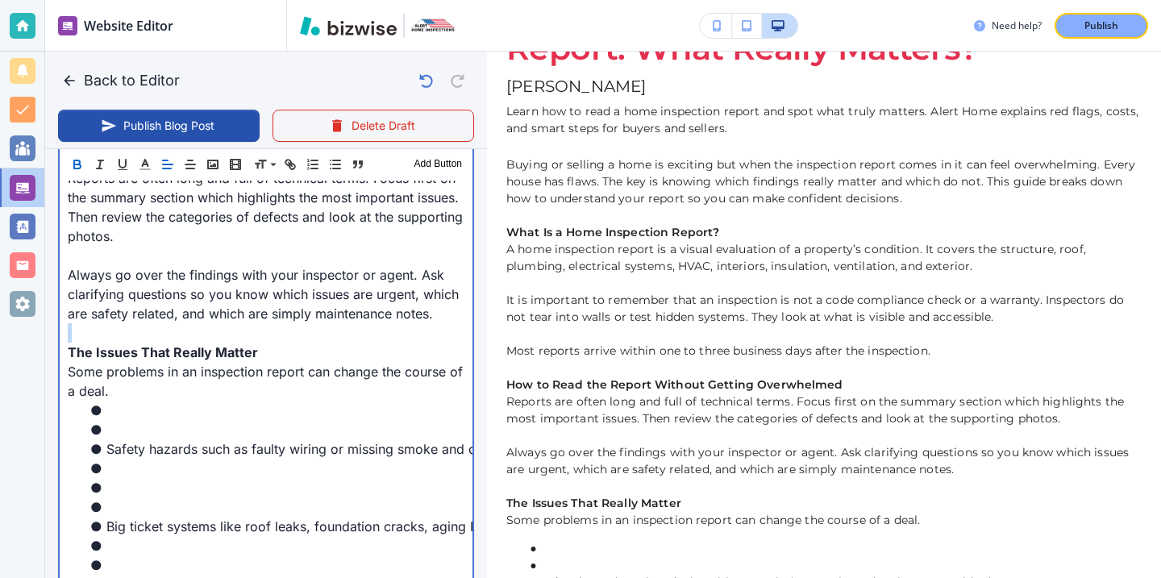
scroll to position [988, 0]
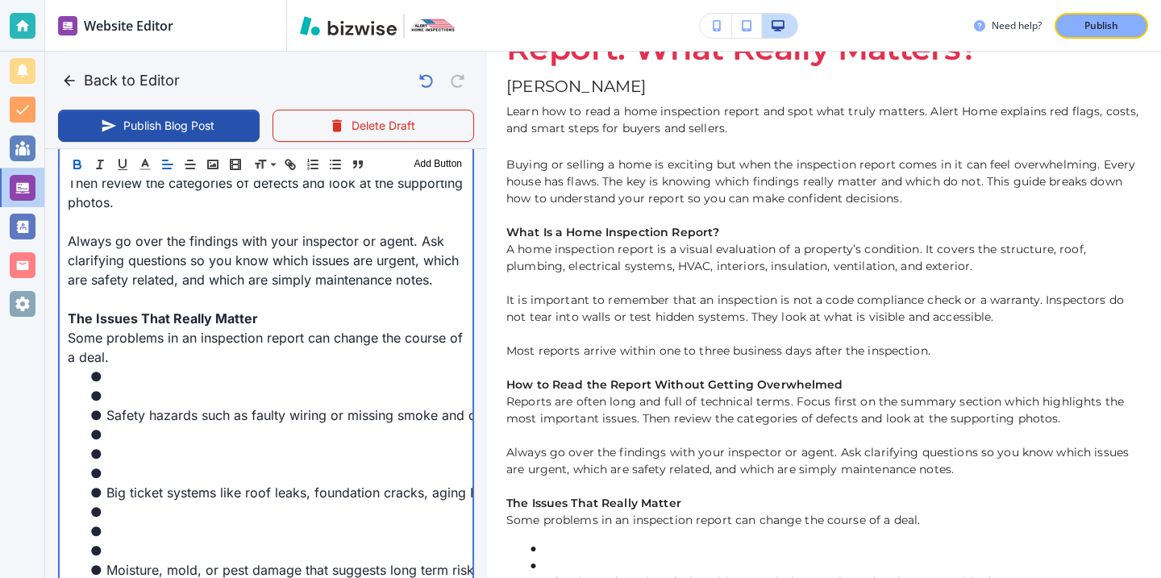
click at [165, 455] on li at bounding box center [275, 453] width 377 height 19
click at [164, 459] on li at bounding box center [275, 453] width 377 height 19
click at [162, 464] on li at bounding box center [275, 473] width 377 height 19
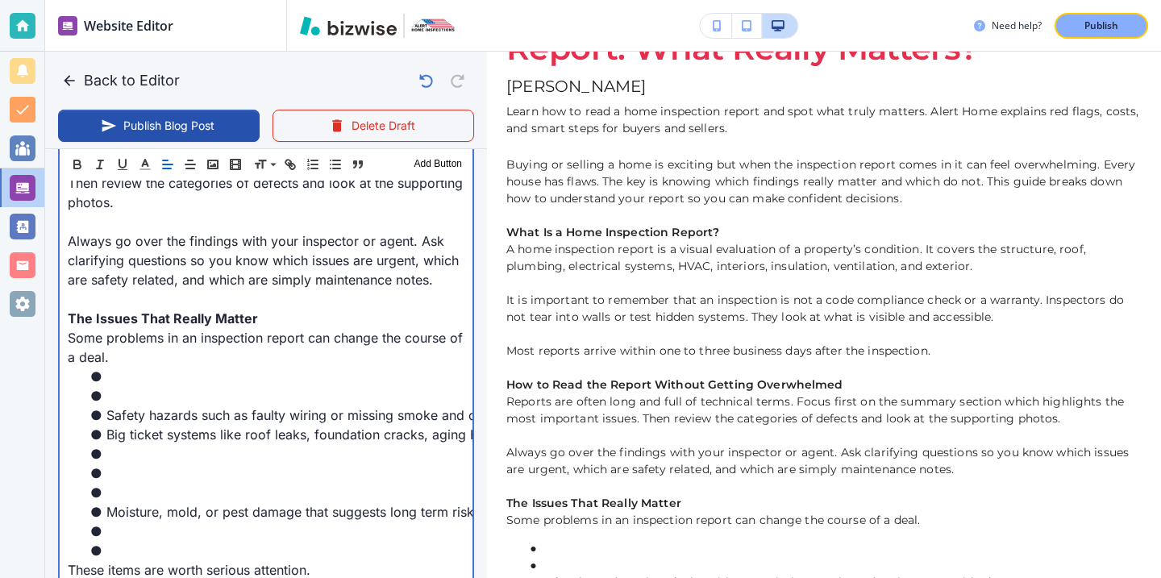
click at [131, 395] on li at bounding box center [275, 395] width 377 height 19
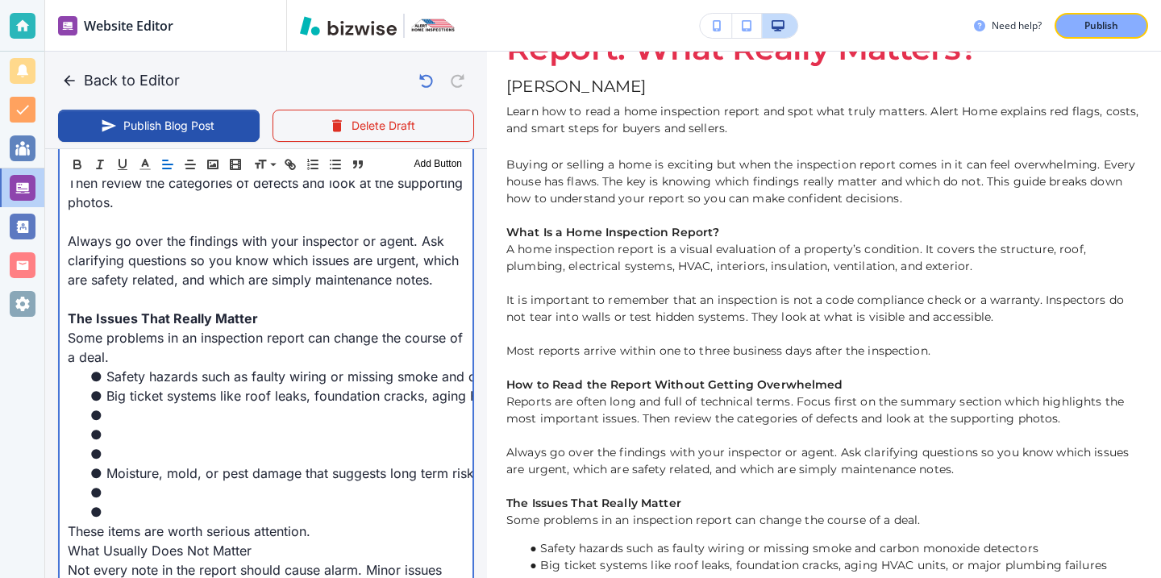
click at [127, 448] on li at bounding box center [275, 453] width 377 height 19
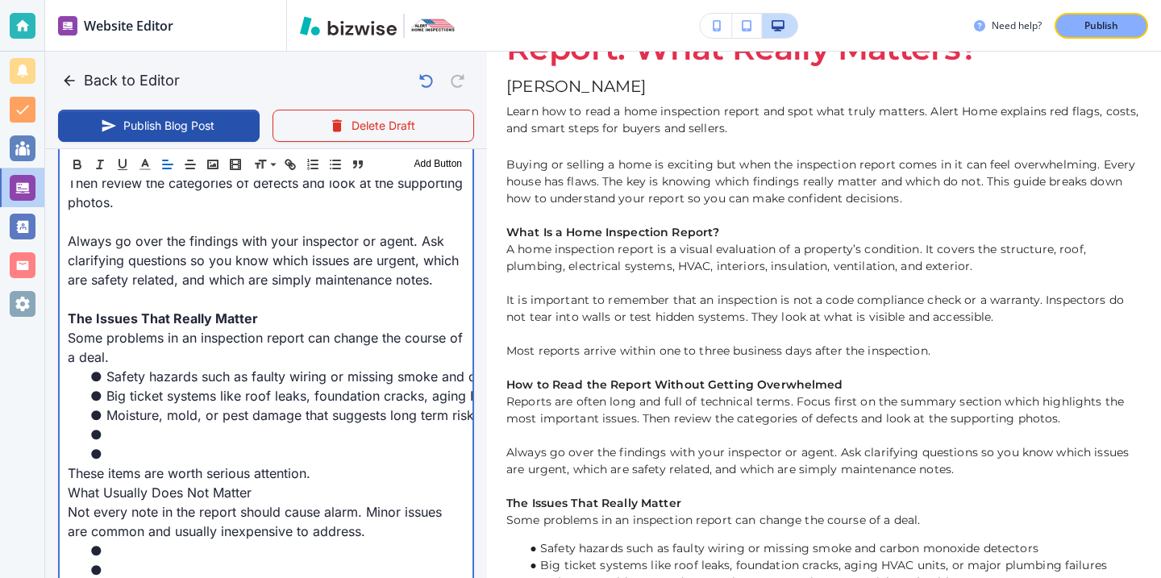
click at [120, 442] on li at bounding box center [275, 434] width 377 height 19
click at [119, 448] on li at bounding box center [275, 453] width 377 height 19
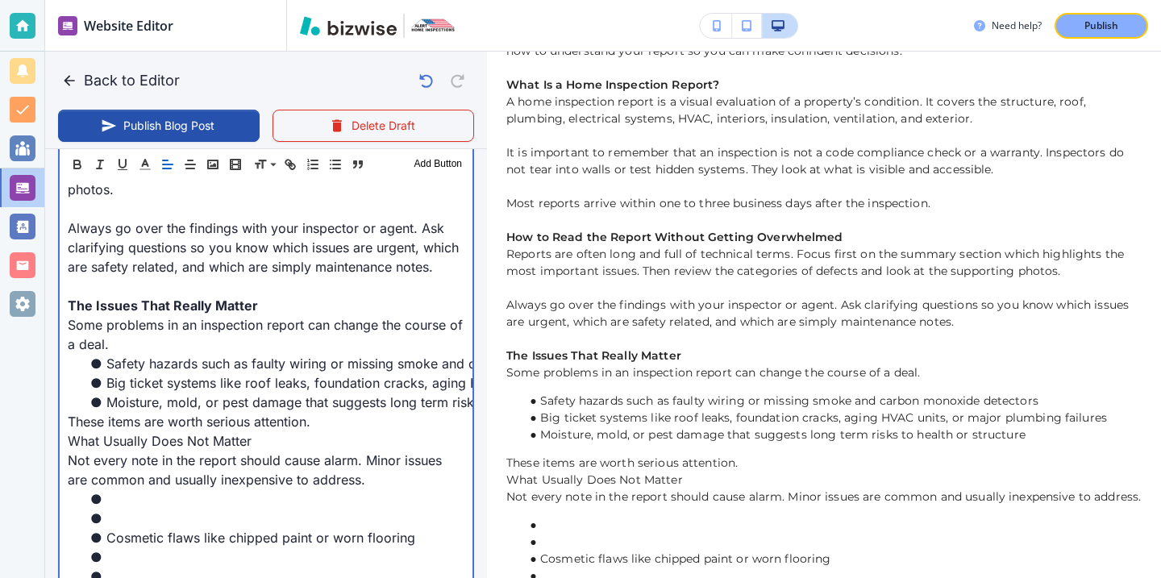
scroll to position [487, 0]
click at [330, 419] on p "These items are worth serious attention." at bounding box center [266, 421] width 397 height 19
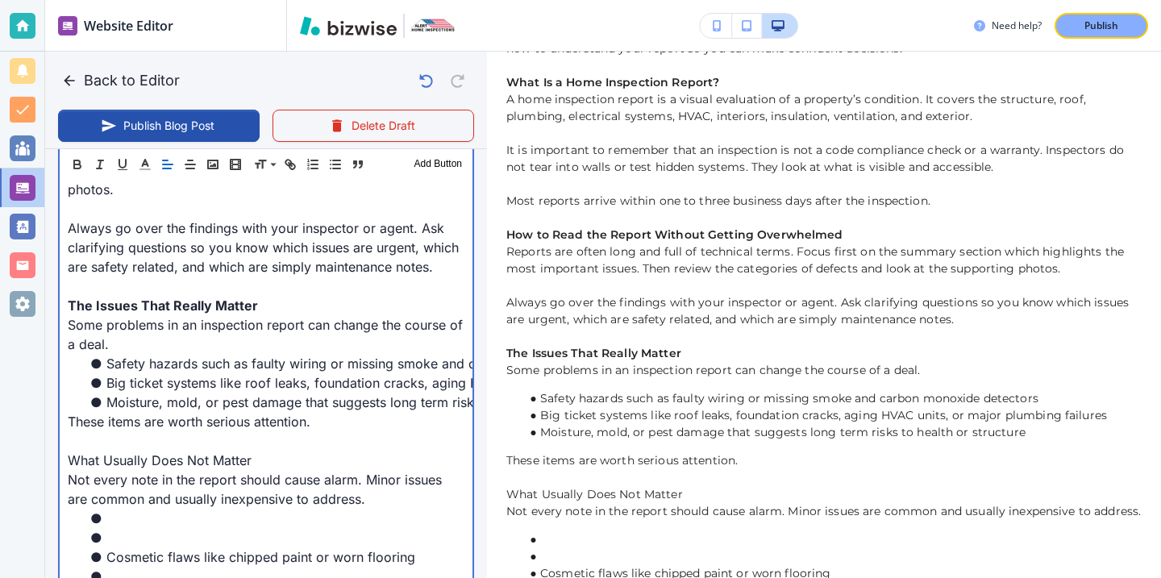
drag, startPoint x: 260, startPoint y: 470, endPoint x: 63, endPoint y: 470, distance: 197.6
drag, startPoint x: 64, startPoint y: 465, endPoint x: 294, endPoint y: 453, distance: 230.9
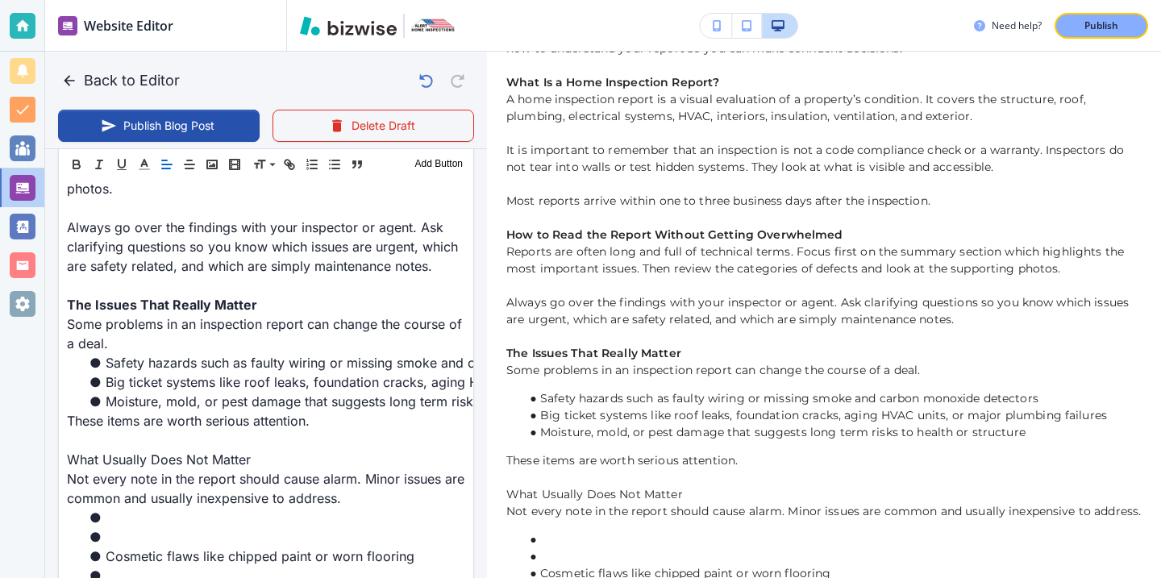
scroll to position [1000, 0]
click at [77, 152] on div "Header 1 Header 2 Header 3 Body Text Add Button" at bounding box center [266, 164] width 414 height 32
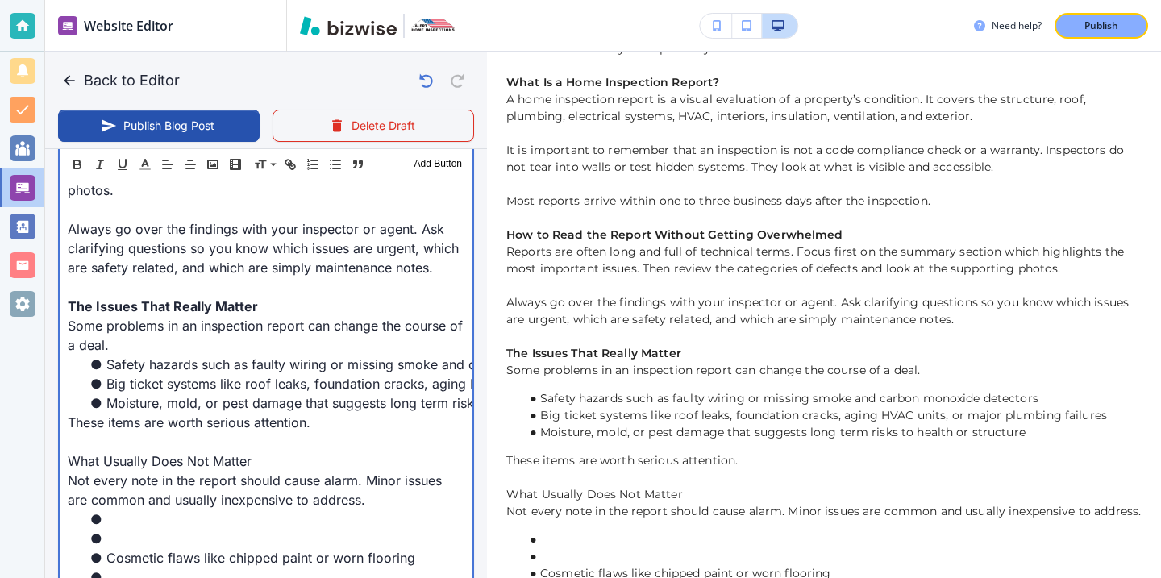
scroll to position [1001, 0]
click at [269, 454] on p "What Usually Does Not Matter" at bounding box center [266, 460] width 397 height 19
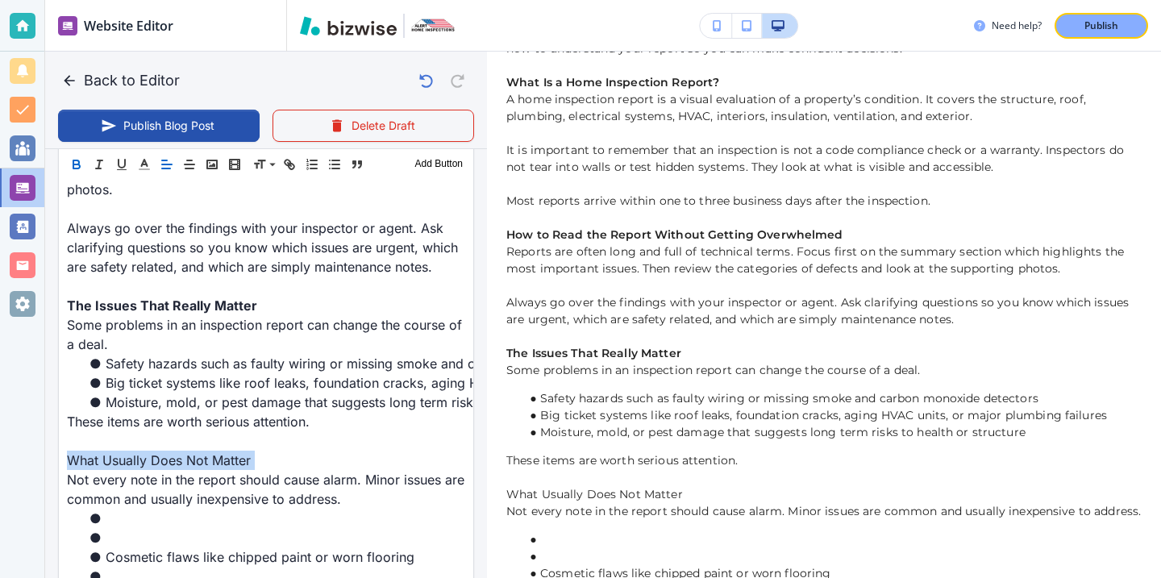
click at [81, 164] on icon "button" at bounding box center [76, 164] width 15 height 15
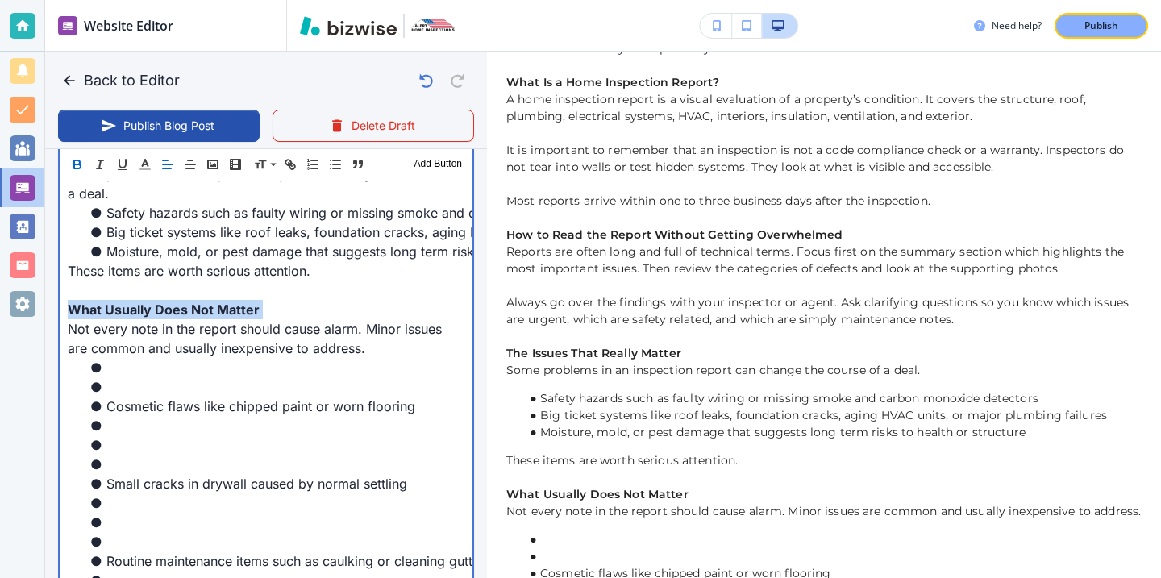
scroll to position [1176, 0]
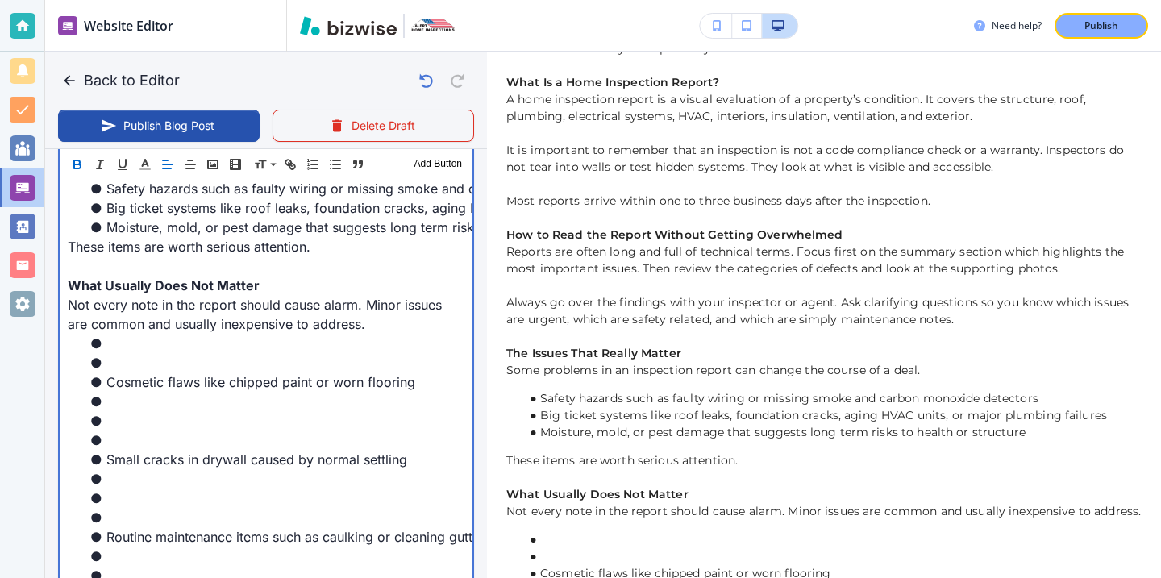
click at [160, 414] on li at bounding box center [275, 420] width 377 height 19
click at [160, 438] on li at bounding box center [275, 440] width 377 height 19
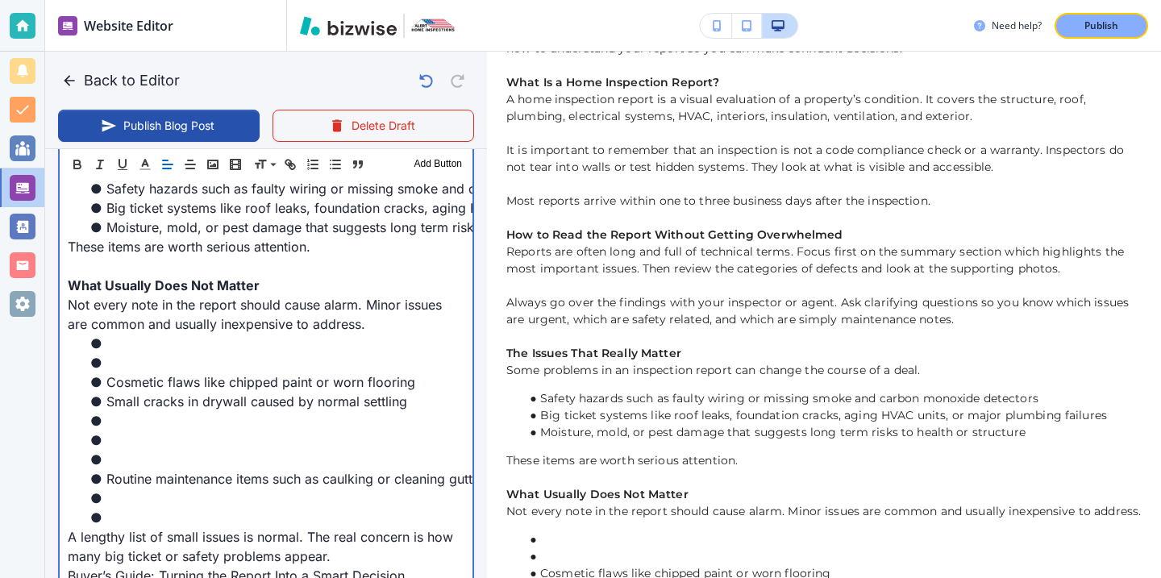
click at [113, 372] on li at bounding box center [275, 362] width 377 height 19
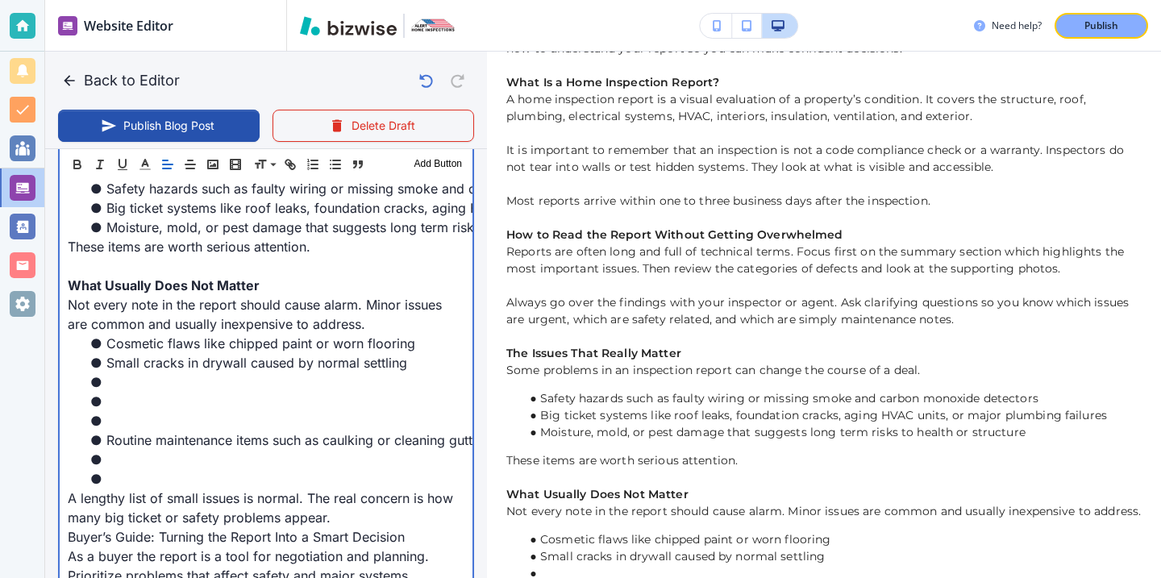
click at [131, 436] on li "Routine maintenance items such as caulking or cleaning gutters" at bounding box center [275, 440] width 377 height 19
click at [125, 443] on li "Routine maintenance items such as caulking or cleaning gutters" at bounding box center [275, 440] width 377 height 19
click at [125, 428] on li at bounding box center [275, 420] width 377 height 19
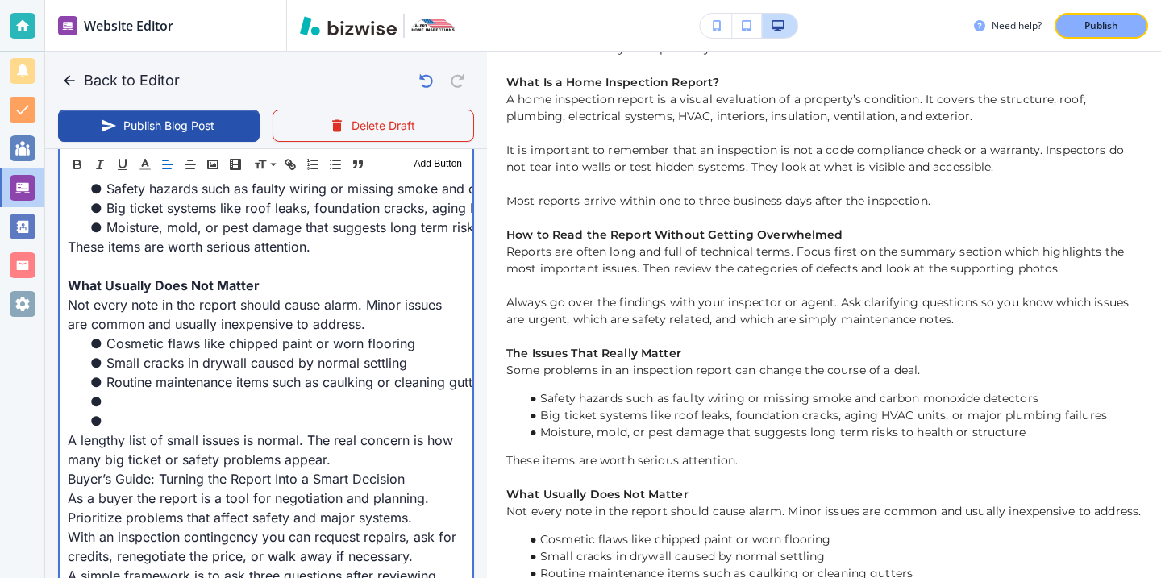
click at [124, 424] on li at bounding box center [275, 420] width 377 height 19
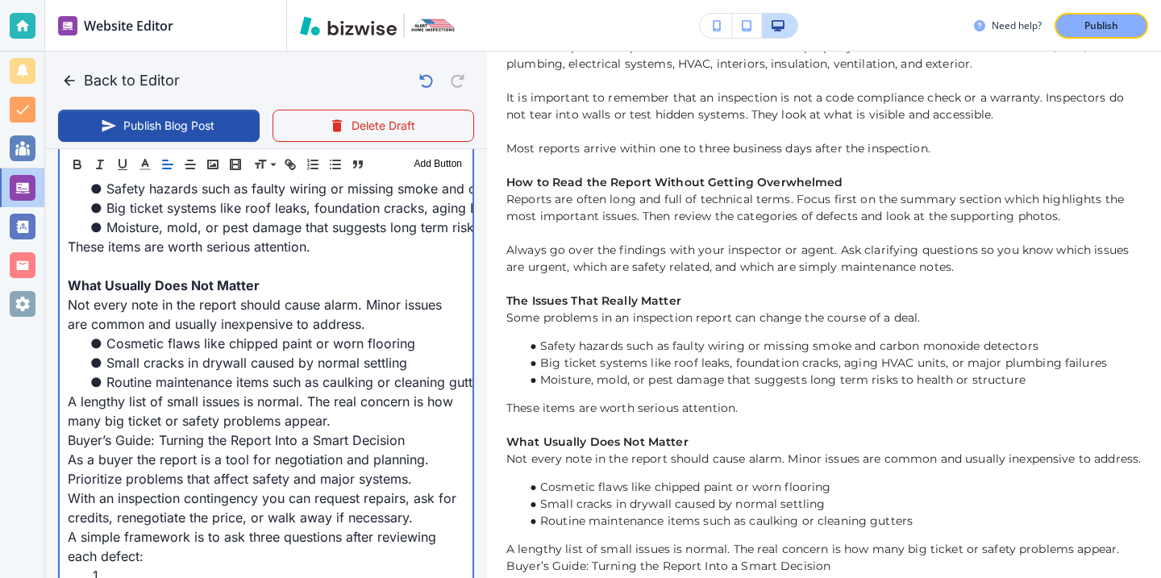
scroll to position [534, 0]
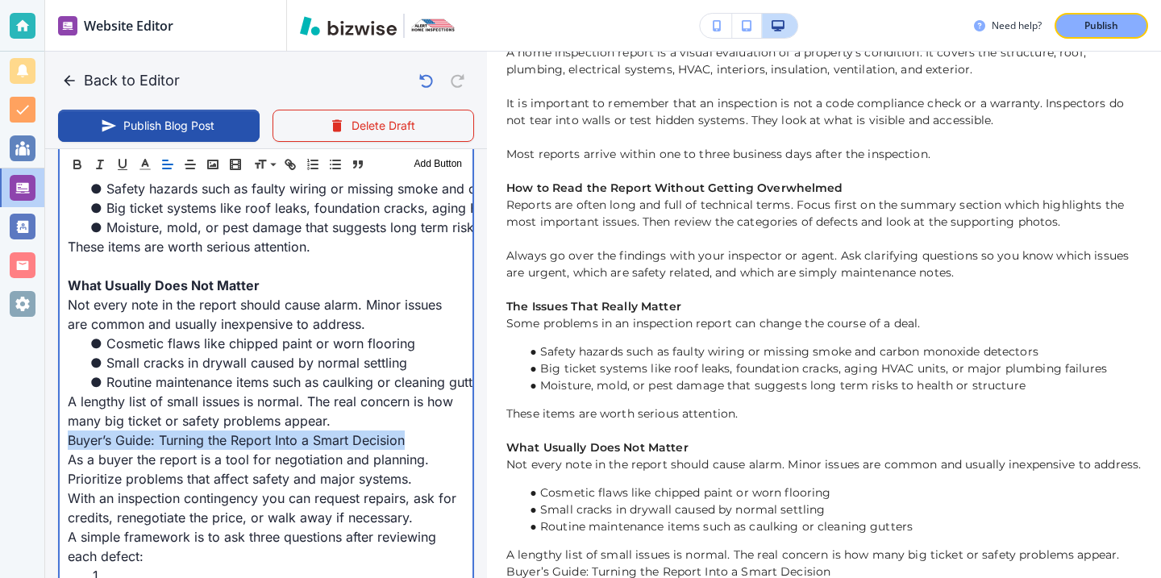
drag, startPoint x: 414, startPoint y: 436, endPoint x: 63, endPoint y: 445, distance: 350.9
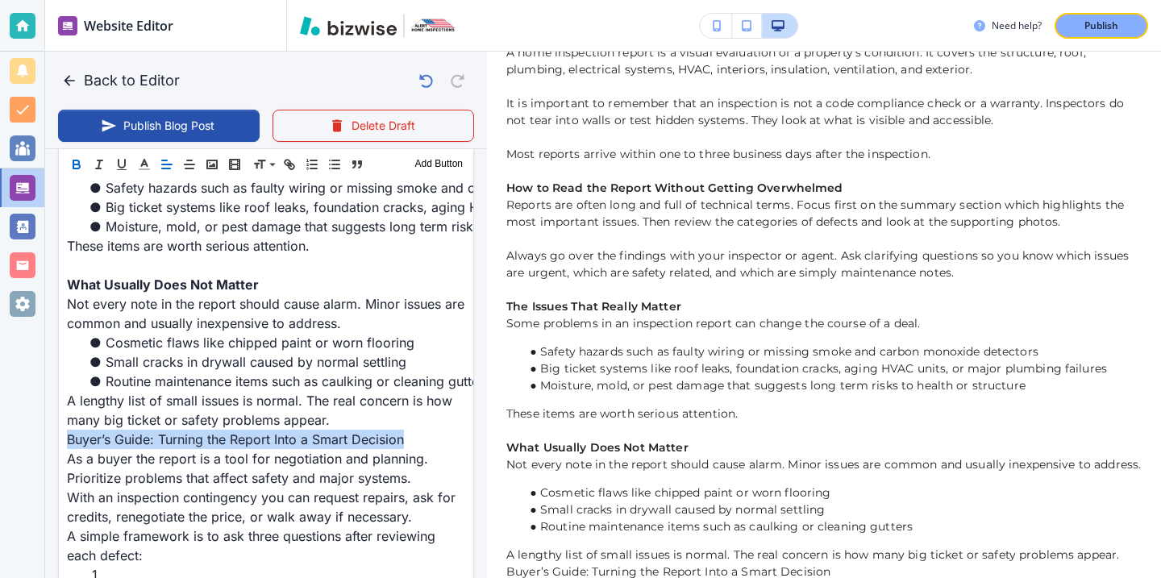
click at [86, 167] on button "button" at bounding box center [76, 164] width 23 height 19
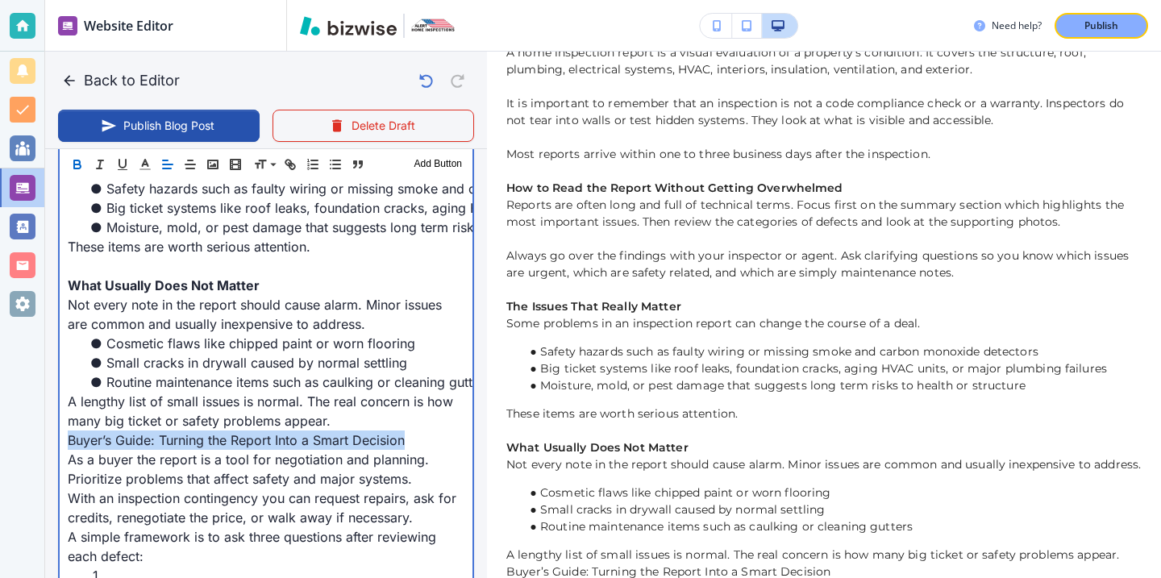
scroll to position [1176, 0]
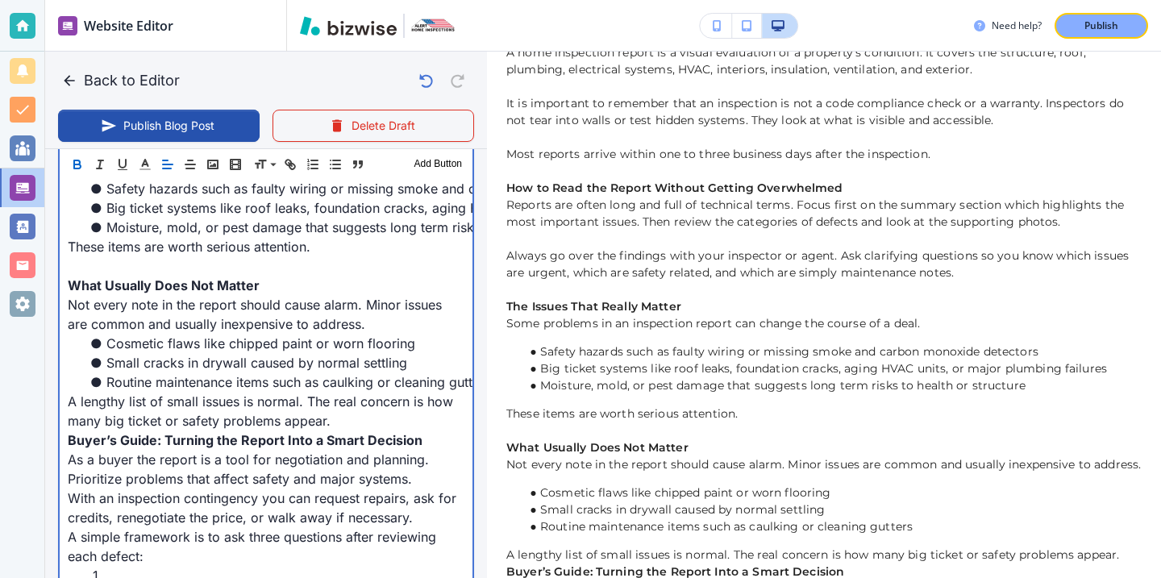
click at [379, 418] on p "A lengthy list of small issues is normal. The real concern is how many big tick…" at bounding box center [266, 411] width 397 height 39
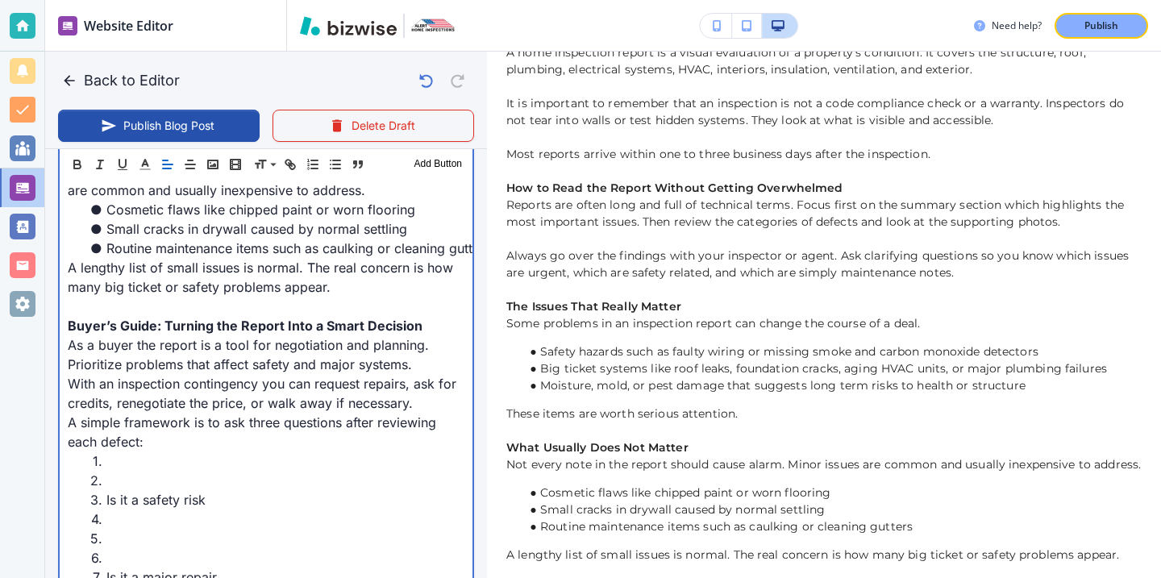
scroll to position [1368, 0]
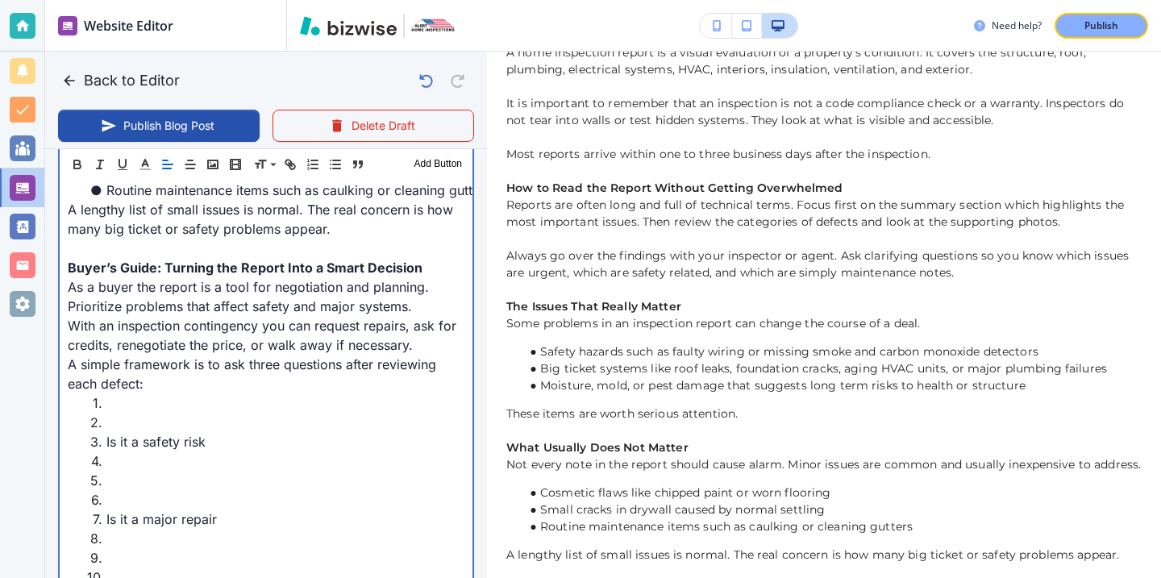
click at [166, 429] on li at bounding box center [275, 422] width 377 height 19
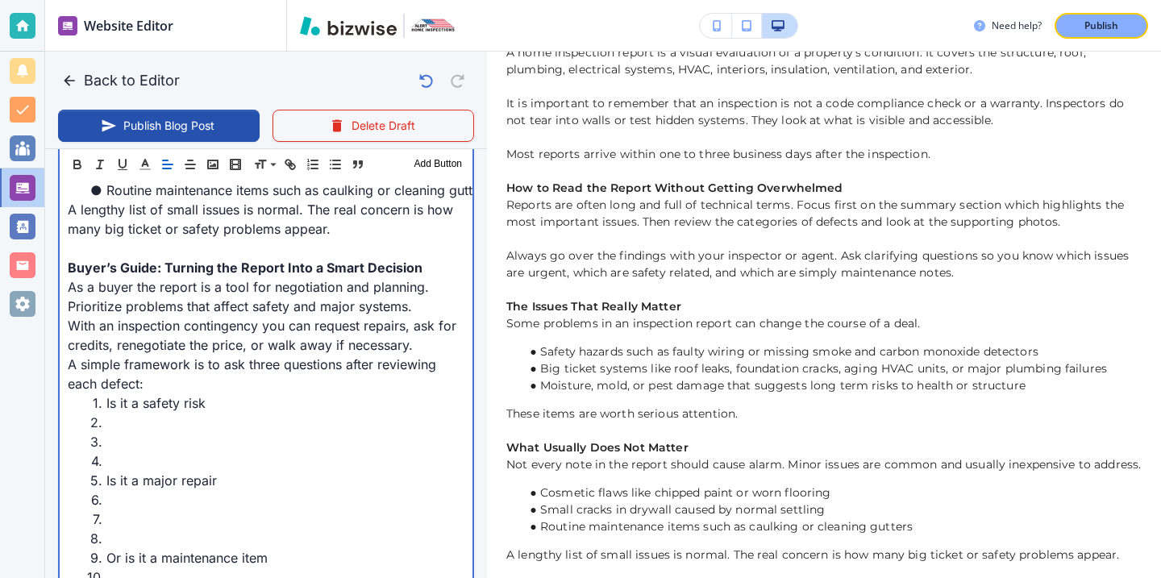
click at [135, 455] on li at bounding box center [275, 461] width 377 height 19
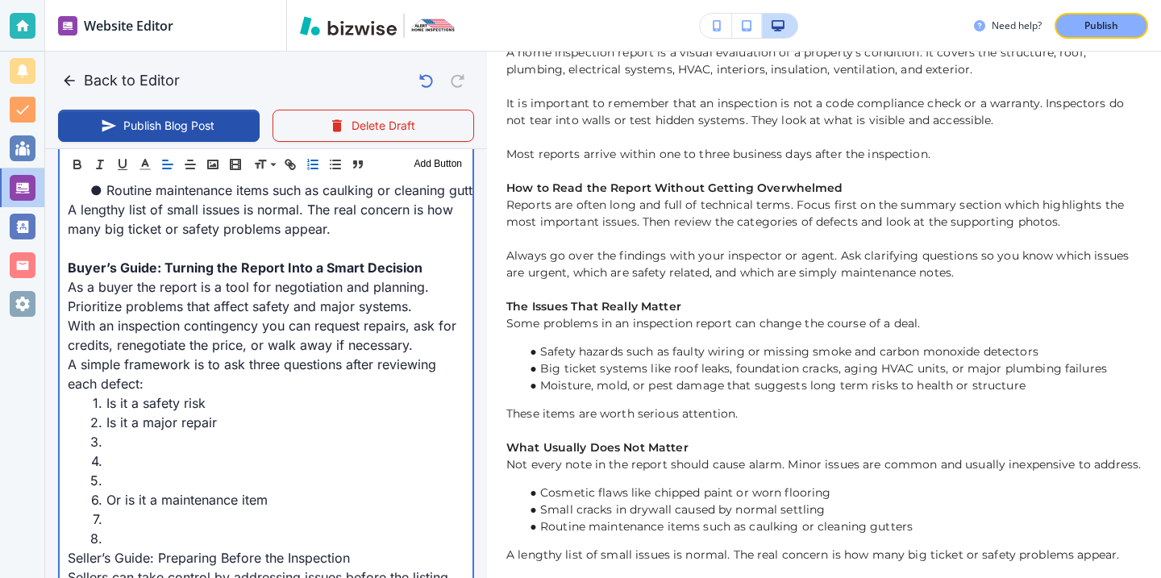
click at [116, 477] on li at bounding box center [275, 480] width 377 height 19
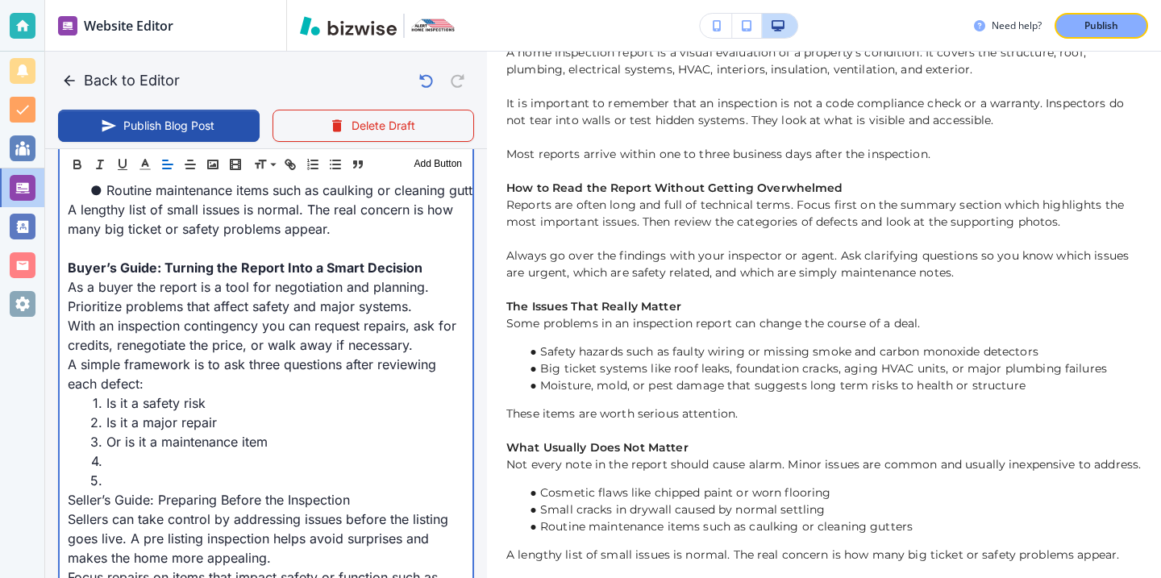
click at [124, 473] on li at bounding box center [275, 480] width 377 height 19
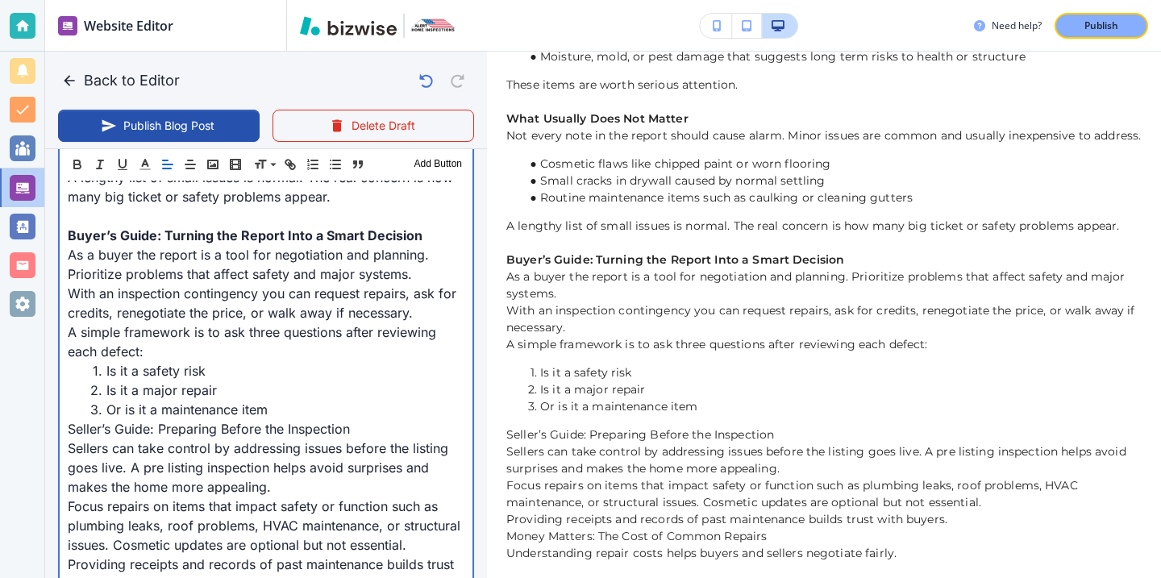
scroll to position [872, 0]
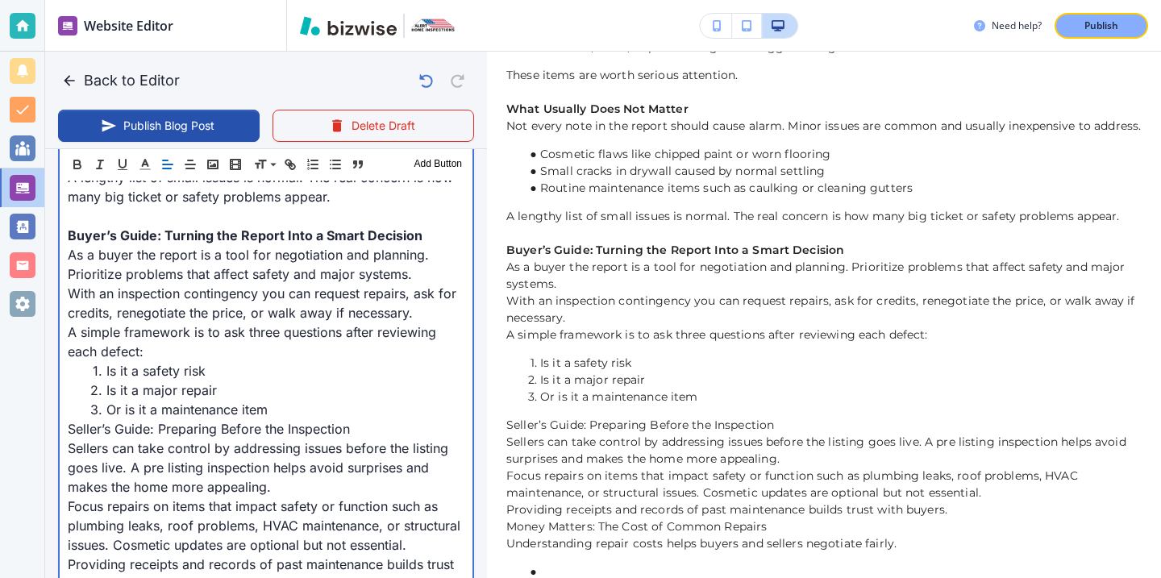
click at [423, 269] on p "As a buyer the report is a tool for negotiation and planning. Prioritize proble…" at bounding box center [266, 264] width 397 height 39
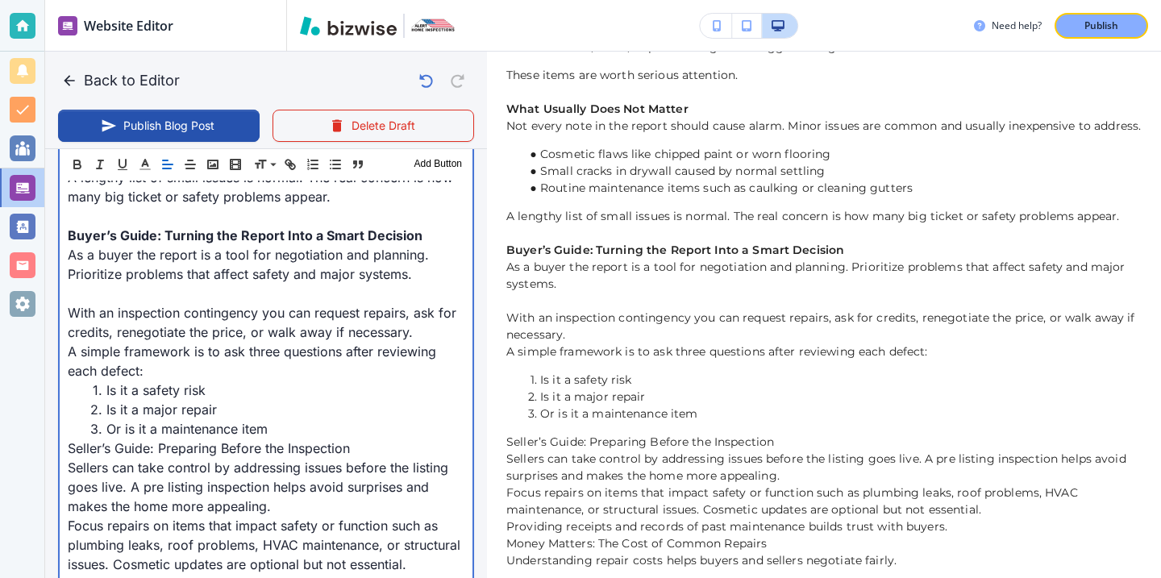
click at [422, 340] on p "With an inspection contingency you can request repairs, ask for credits, renego…" at bounding box center [266, 322] width 397 height 39
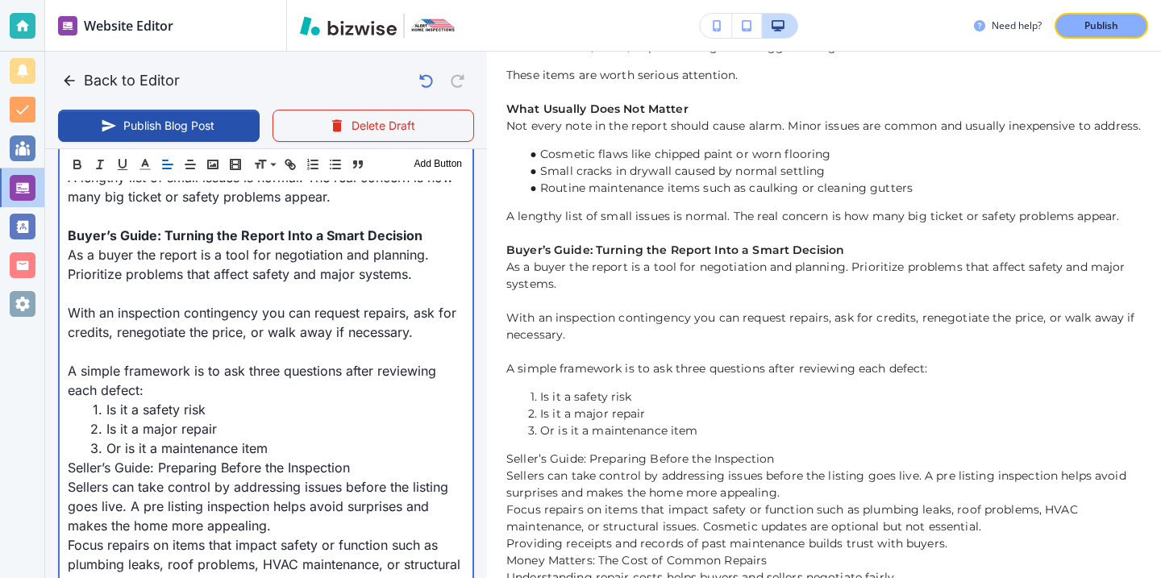
drag, startPoint x: 369, startPoint y: 477, endPoint x: 370, endPoint y: 467, distance: 10.5
drag, startPoint x: 370, startPoint y: 467, endPoint x: 0, endPoint y: 477, distance: 370.3
click at [0, 477] on div "Website Editor Main Pages Blog Blog The settings below apply to your blog home …" at bounding box center [580, 289] width 1161 height 578
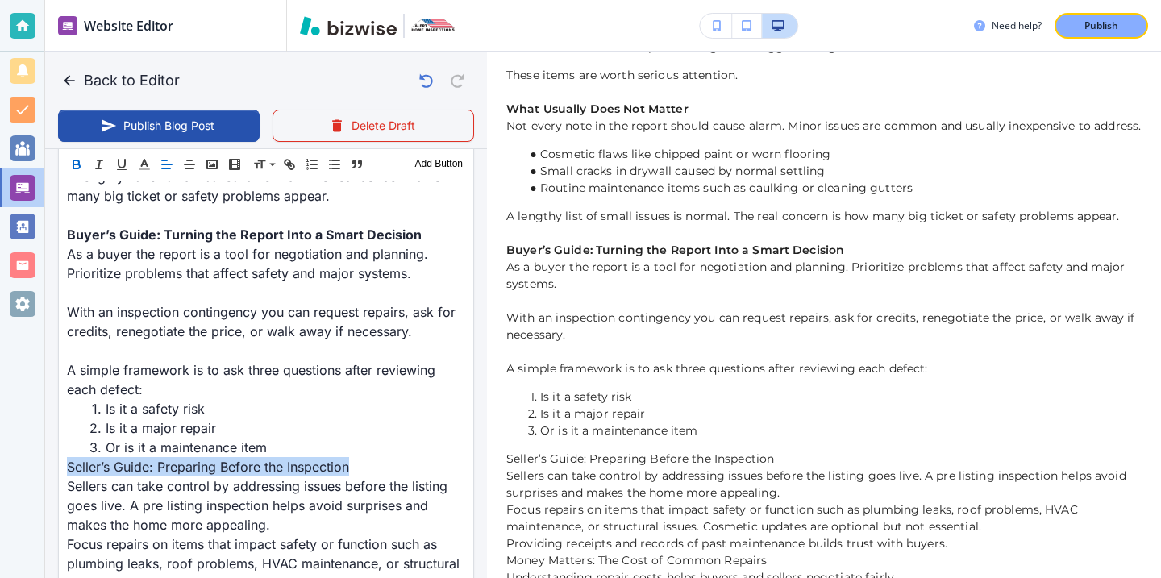
click at [76, 167] on icon "button" at bounding box center [76, 164] width 15 height 15
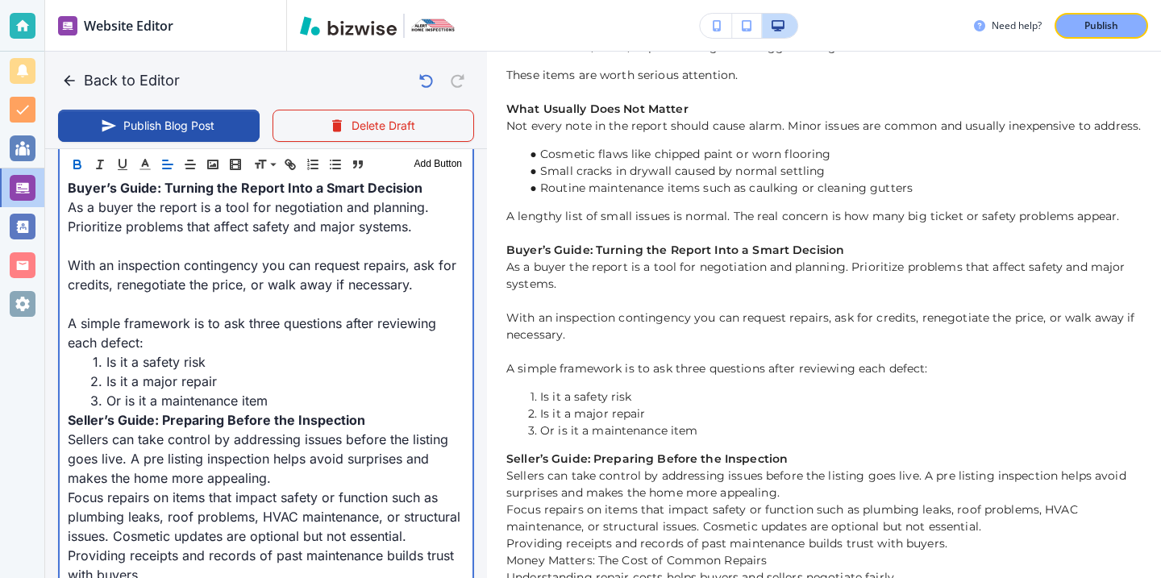
scroll to position [1457, 0]
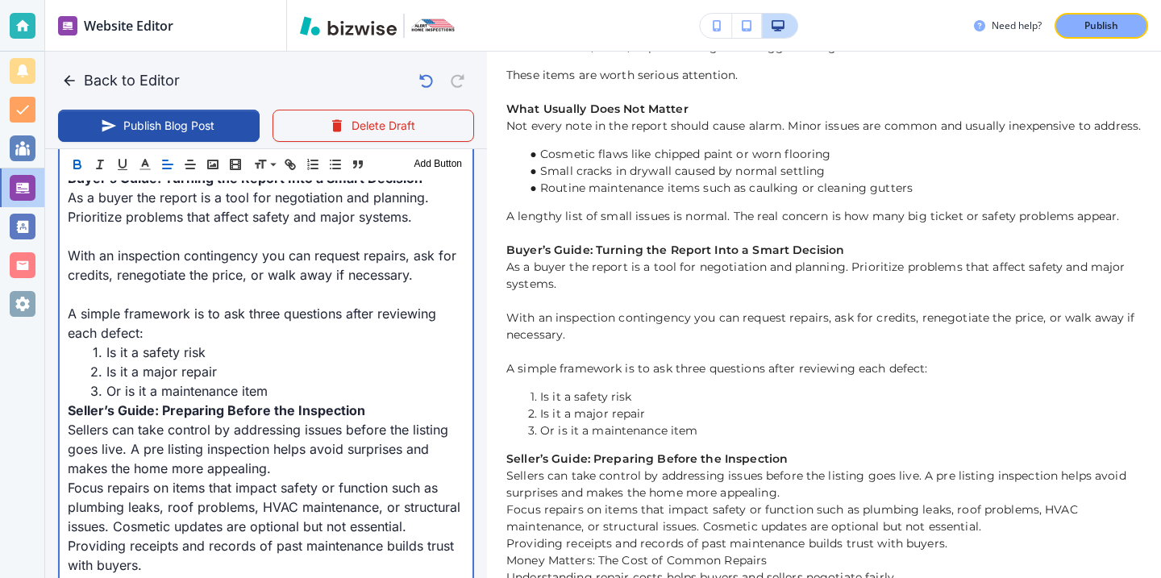
click at [306, 476] on p "Sellers can take control by addressing issues before the listing goes live. A p…" at bounding box center [266, 449] width 397 height 58
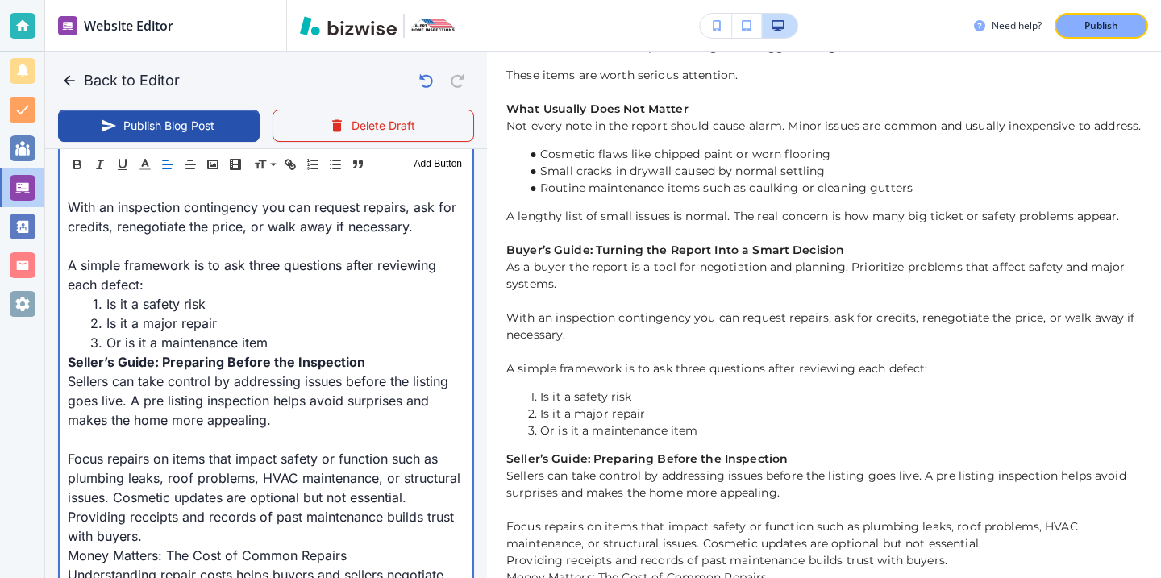
scroll to position [1539, 0]
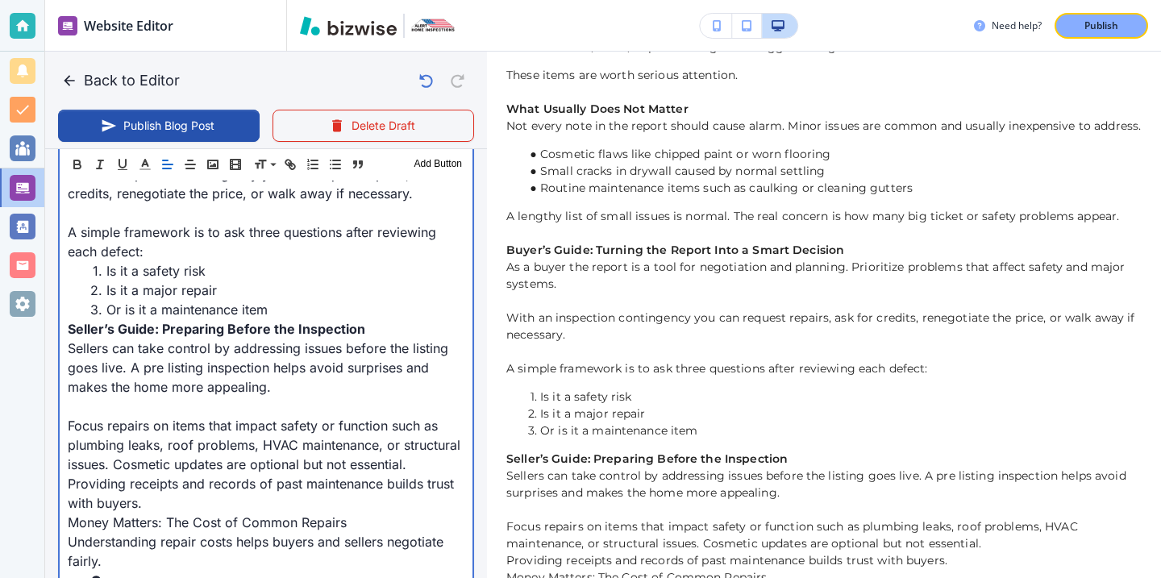
click at [224, 491] on p "Providing receipts and records of past maintenance builds trust with buyers." at bounding box center [266, 493] width 397 height 39
click at [223, 502] on p "Providing receipts and records of past maintenance builds trust with buyers." at bounding box center [266, 493] width 397 height 39
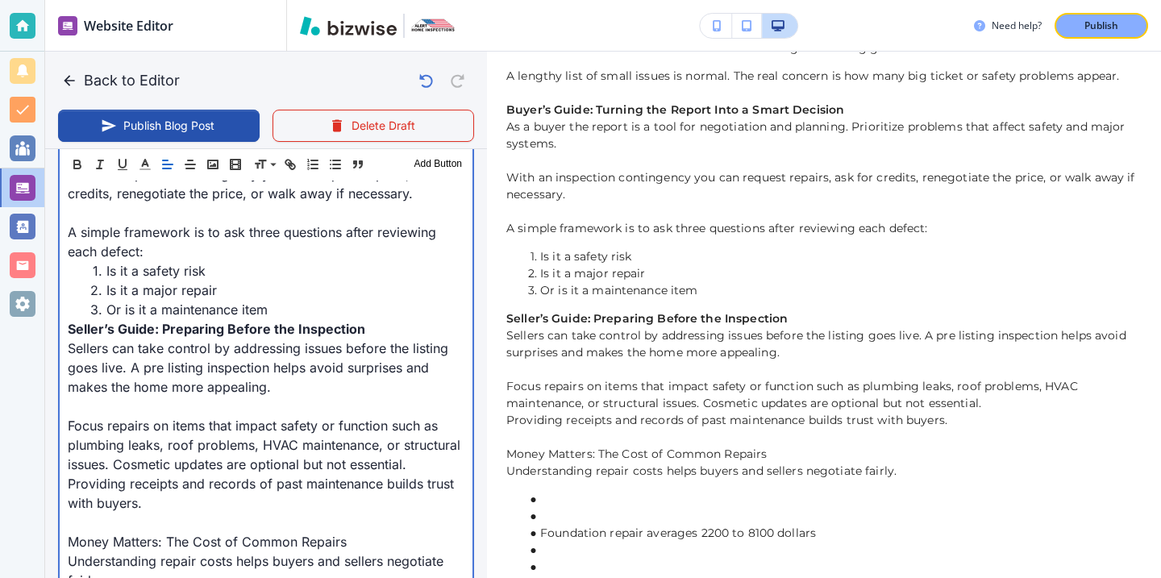
scroll to position [1031, 0]
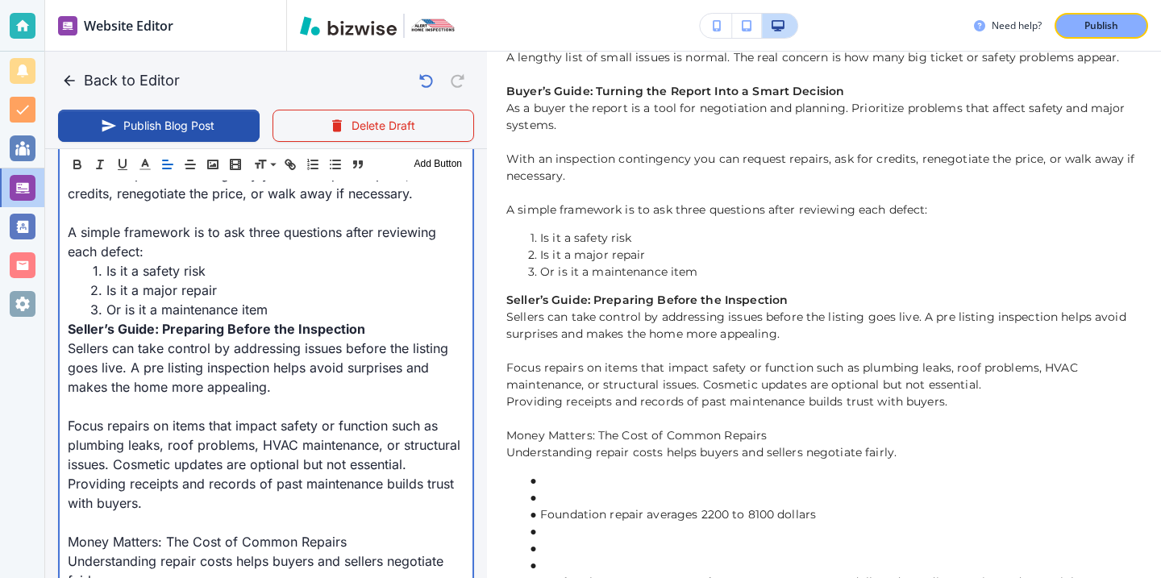
click at [410, 464] on p "Focus repairs on items that impact safety or function such as plumbing leaks, r…" at bounding box center [266, 445] width 397 height 58
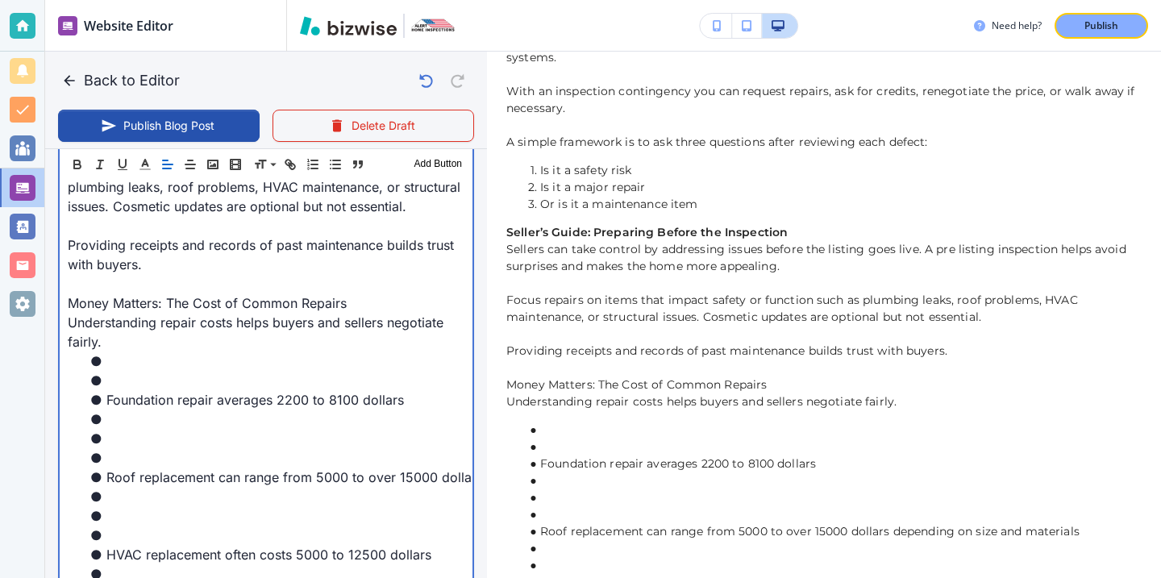
scroll to position [1800, 0]
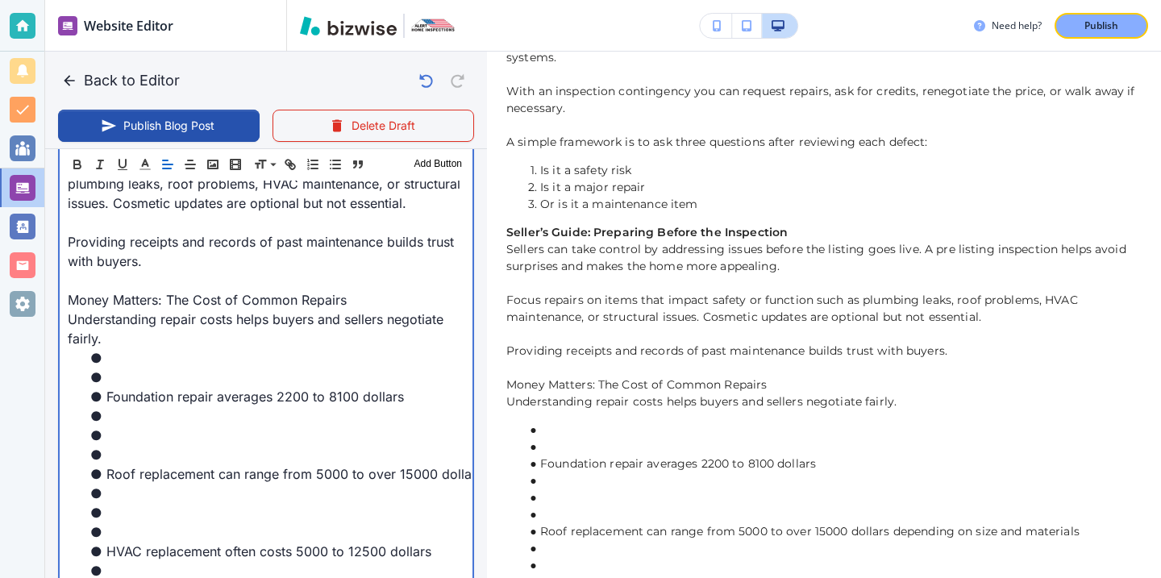
click at [152, 381] on li at bounding box center [275, 377] width 377 height 19
drag, startPoint x: 381, startPoint y: 285, endPoint x: 360, endPoint y: 300, distance: 26.0
click at [360, 300] on div "Buying or selling a home is exciting but when the inspection report comes in it…" at bounding box center [266, 232] width 413 height 2609
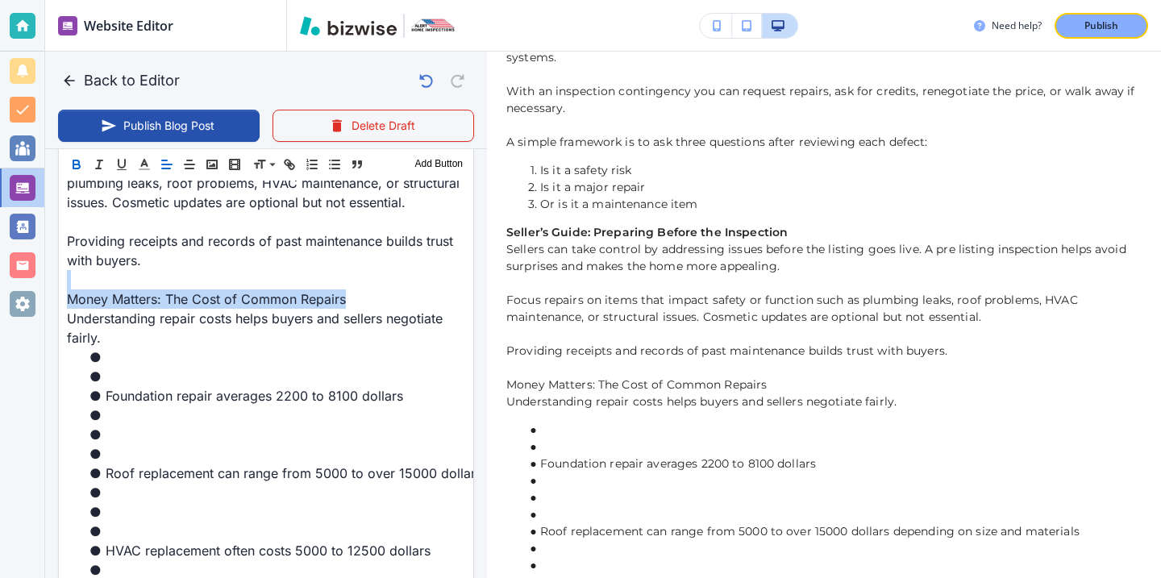
click at [73, 156] on button "button" at bounding box center [76, 164] width 23 height 19
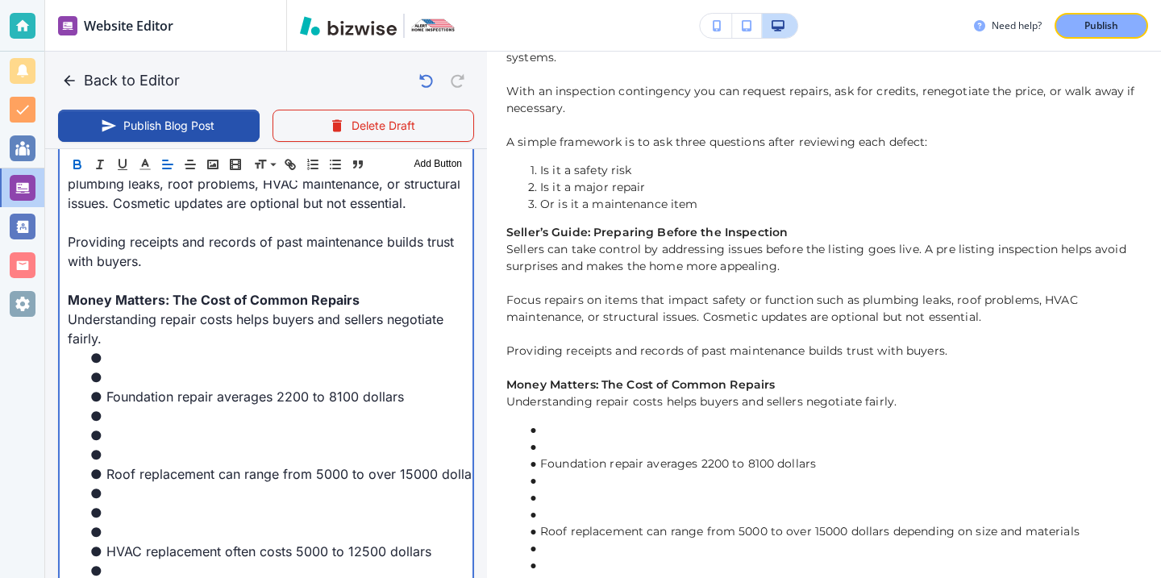
click at [109, 381] on li at bounding box center [275, 377] width 377 height 19
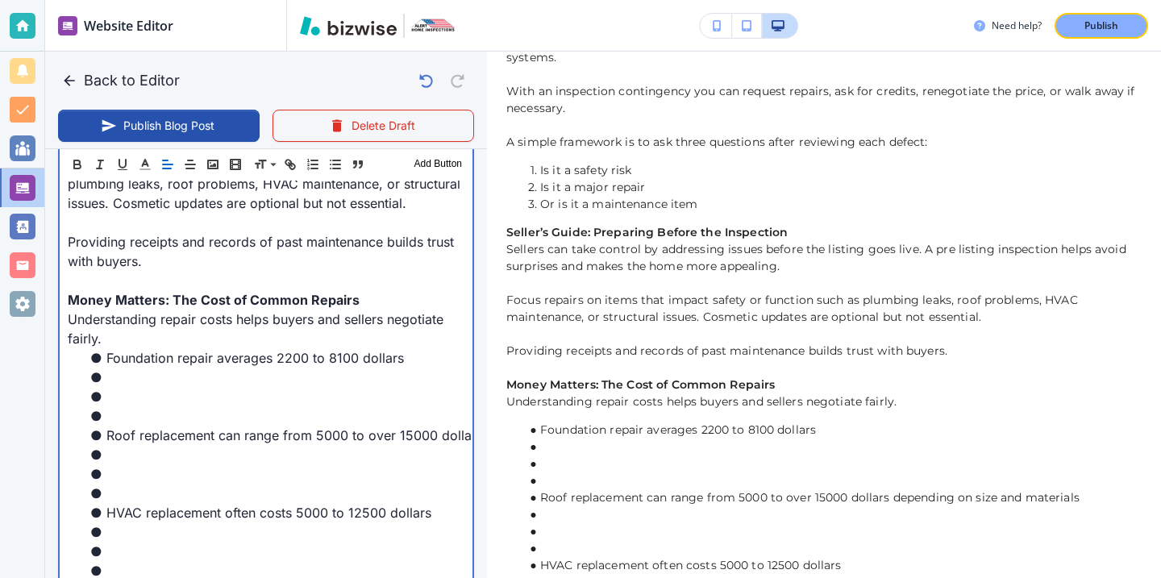
click at [109, 414] on li at bounding box center [275, 415] width 377 height 19
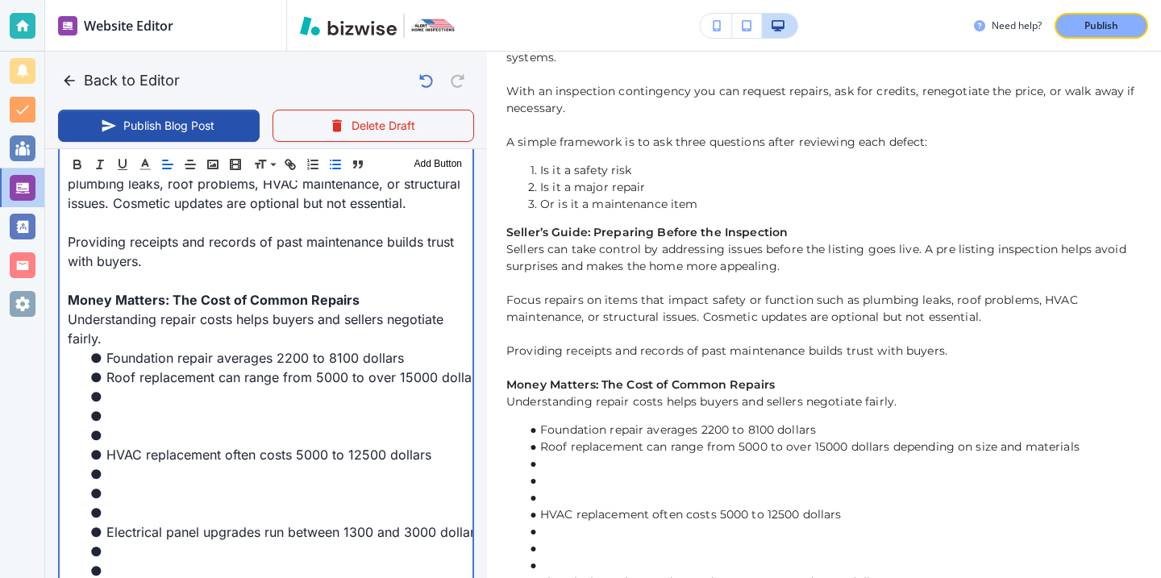
click at [115, 430] on li at bounding box center [275, 435] width 377 height 19
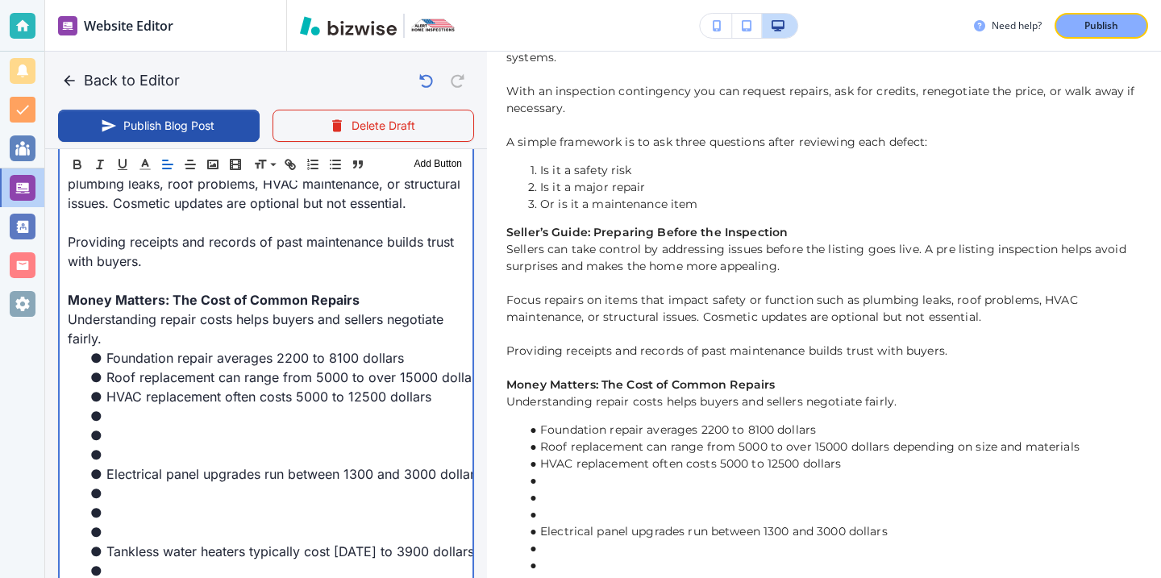
click at [102, 454] on li at bounding box center [275, 454] width 377 height 19
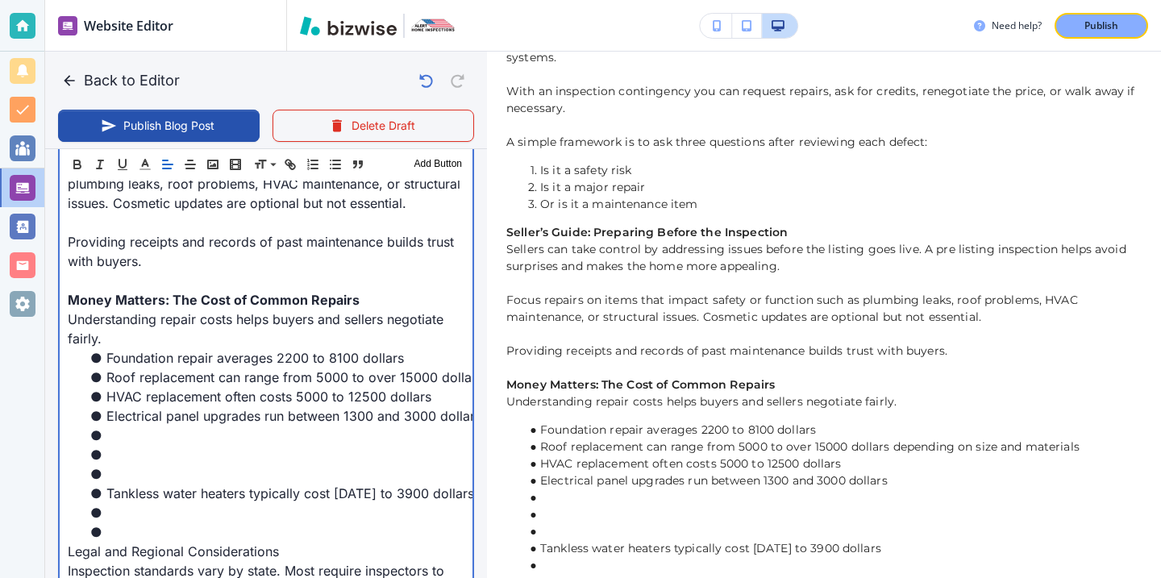
click at [123, 482] on li at bounding box center [275, 473] width 377 height 19
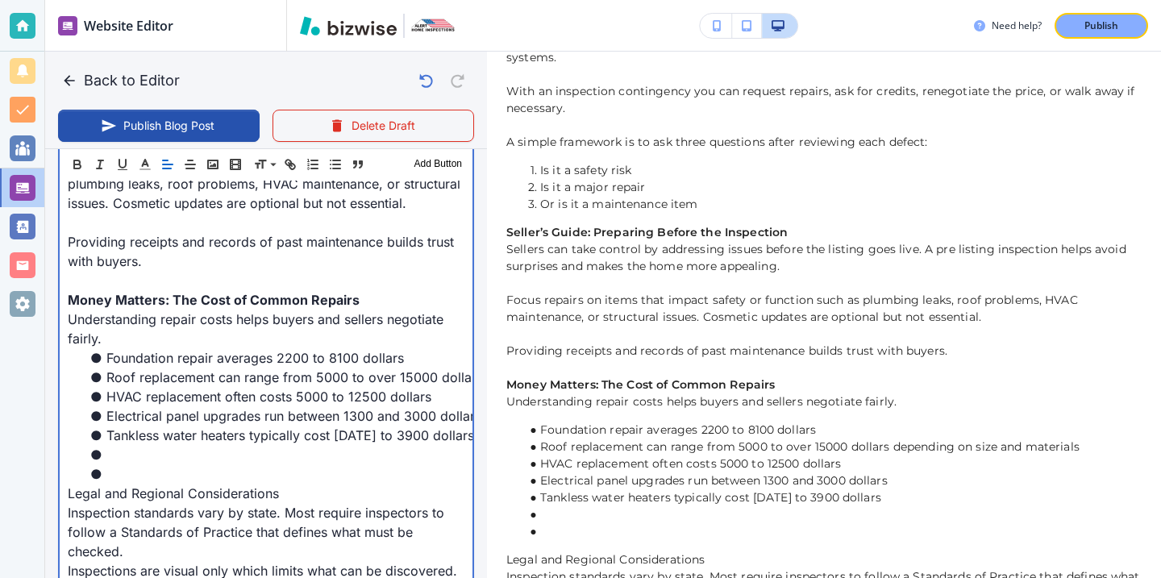
click at [118, 489] on p "Legal and Regional Considerations" at bounding box center [266, 493] width 397 height 19
click at [118, 481] on li at bounding box center [275, 473] width 377 height 19
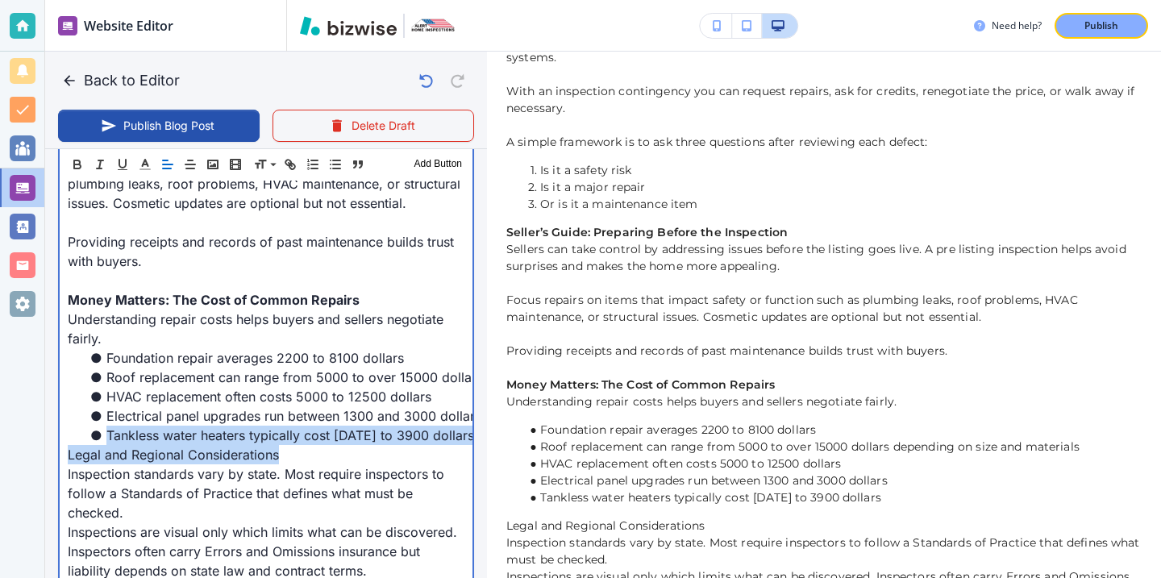
drag, startPoint x: 313, startPoint y: 452, endPoint x: 0, endPoint y: 439, distance: 313.2
click at [0, 430] on div "Website Editor Main Pages Blog Blog The settings below apply to your blog home …" at bounding box center [580, 289] width 1161 height 578
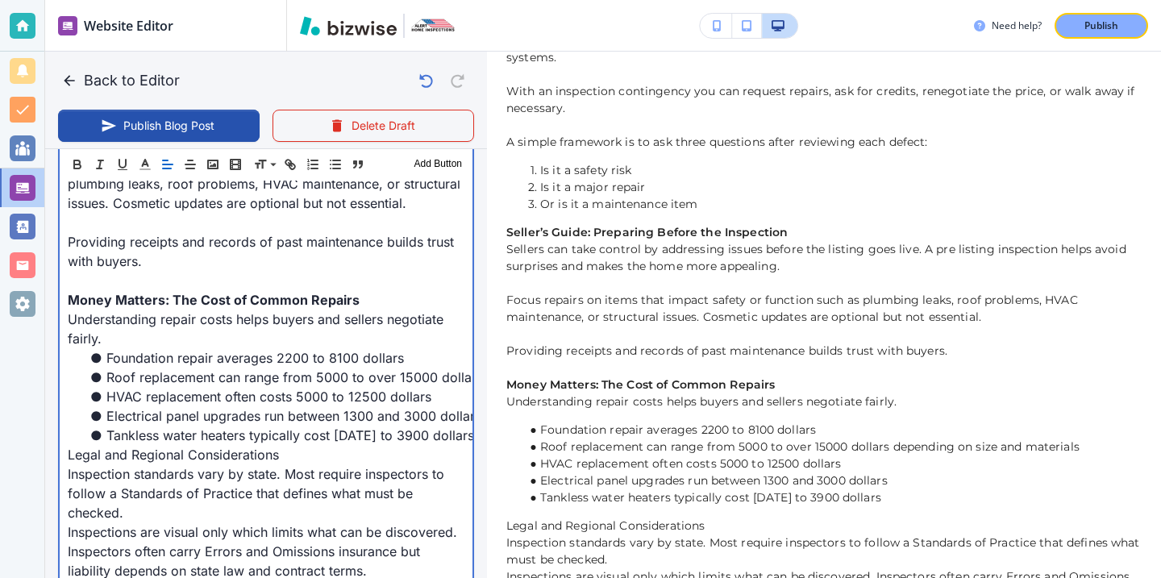
click at [231, 464] on p "Inspection standards vary by state. Most require inspectors to follow a Standar…" at bounding box center [266, 493] width 397 height 58
click at [283, 464] on p "Inspection standards vary by state. Most require inspectors to follow a Standar…" at bounding box center [266, 493] width 397 height 58
drag, startPoint x: 285, startPoint y: 447, endPoint x: 11, endPoint y: 455, distance: 273.5
click at [11, 455] on div "Website Editor Main Pages Blog Blog The settings below apply to your blog home …" at bounding box center [580, 289] width 1161 height 578
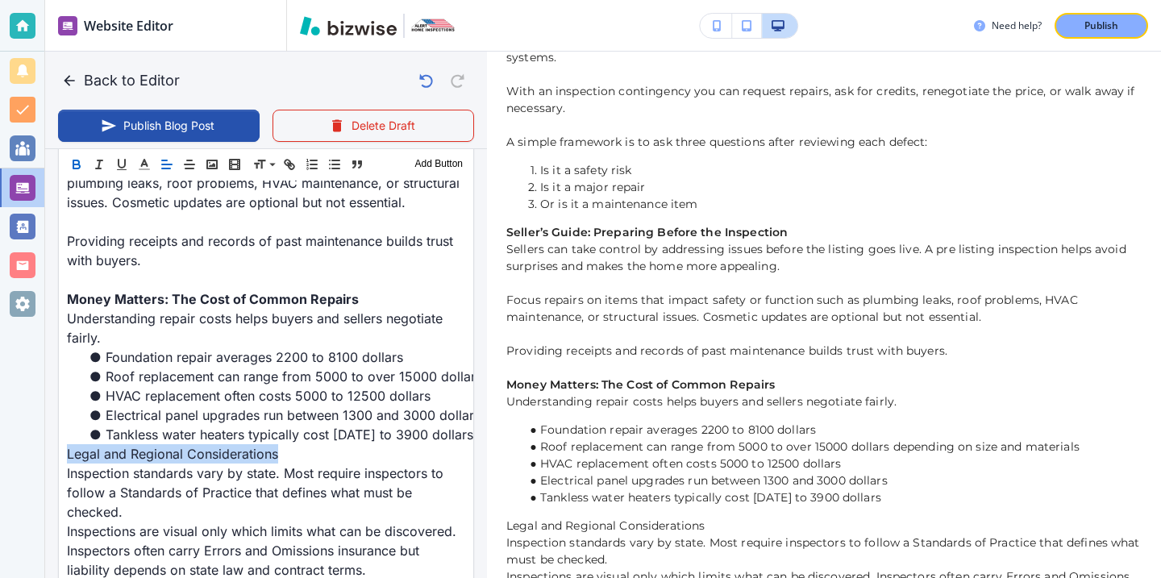
click at [79, 158] on icon "button" at bounding box center [76, 164] width 15 height 15
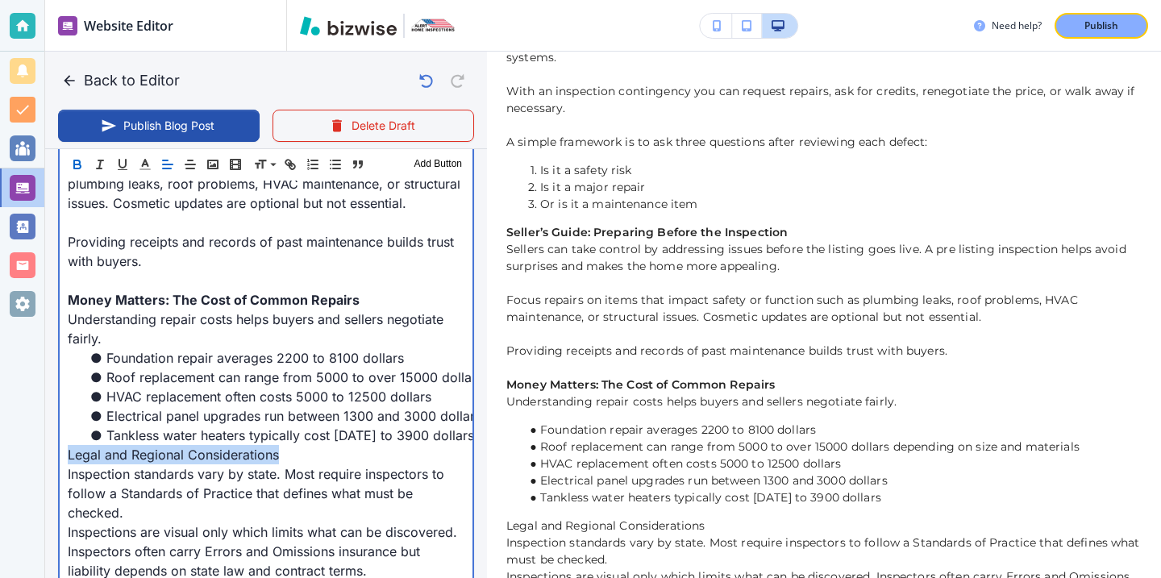
type input "[DATE] 04:01 PM"
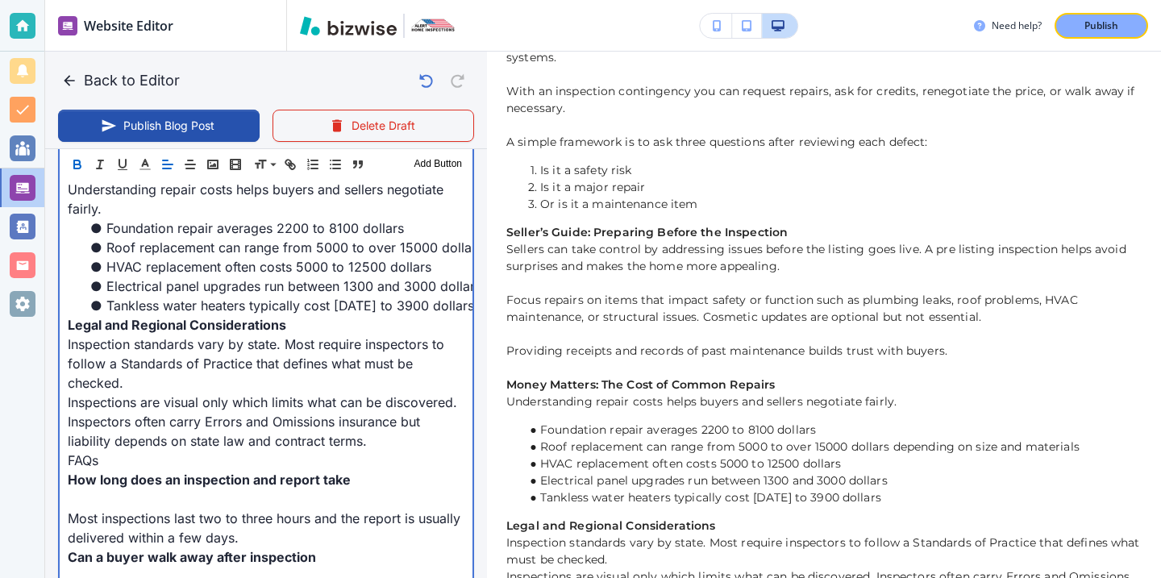
scroll to position [1962, 0]
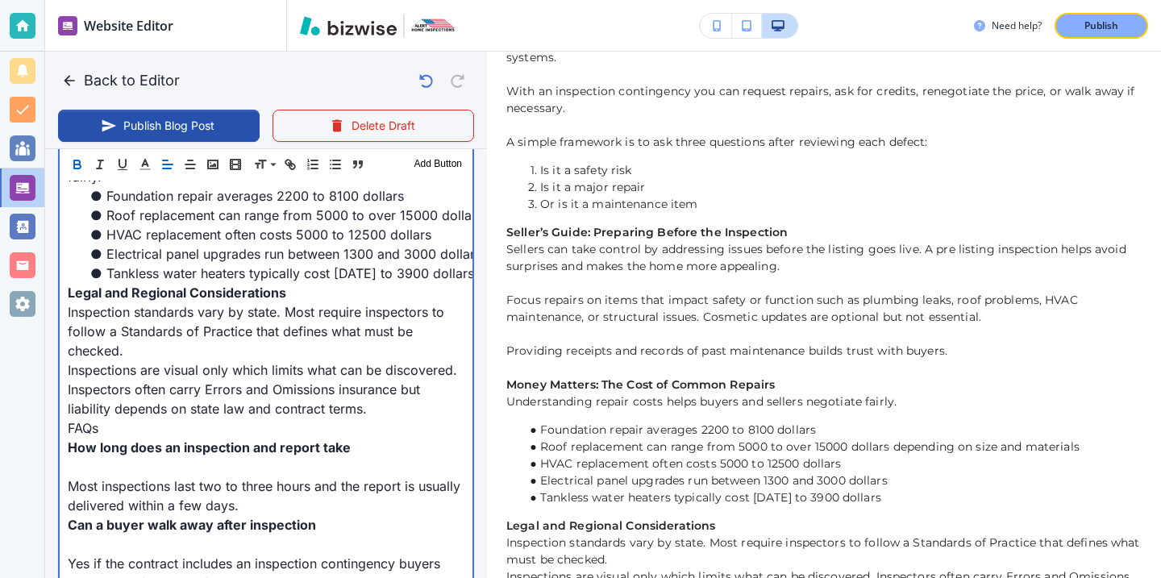
click at [128, 363] on p "Inspections are visual only which limits what can be discovered. Inspectors oft…" at bounding box center [266, 389] width 397 height 58
click at [135, 357] on p "Inspection standards vary by state. Most require inspectors to follow a Standar…" at bounding box center [266, 331] width 397 height 58
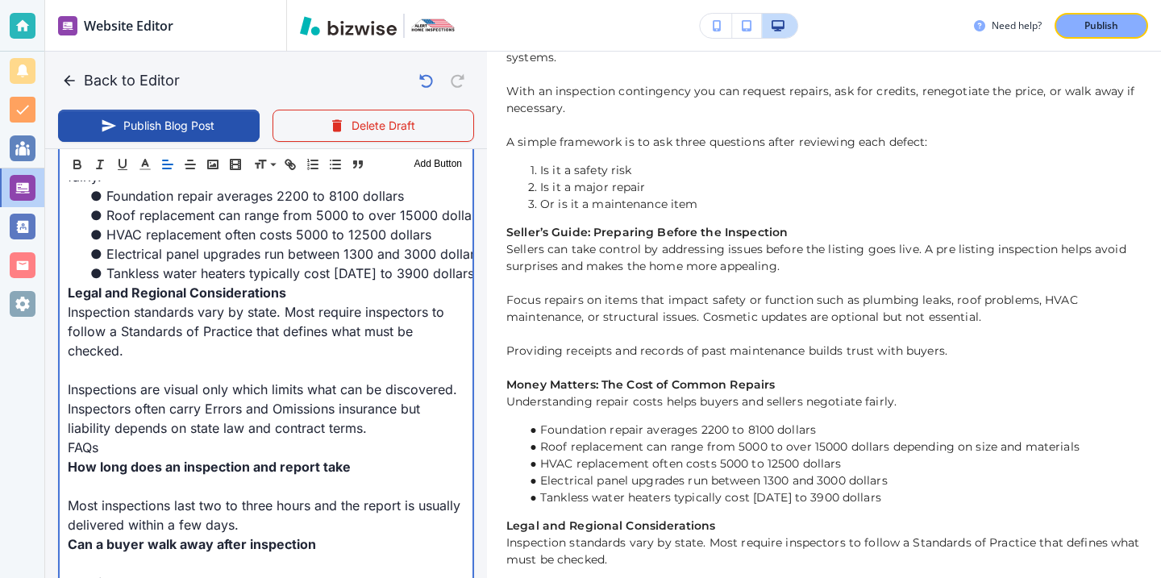
scroll to position [1989, 0]
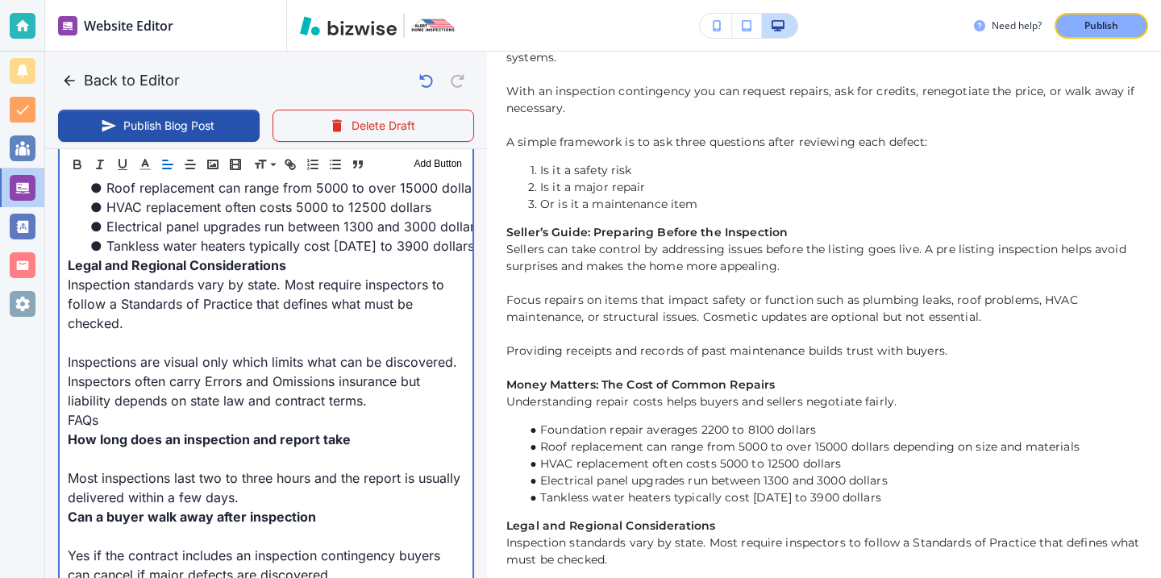
click at [143, 453] on p at bounding box center [266, 458] width 397 height 19
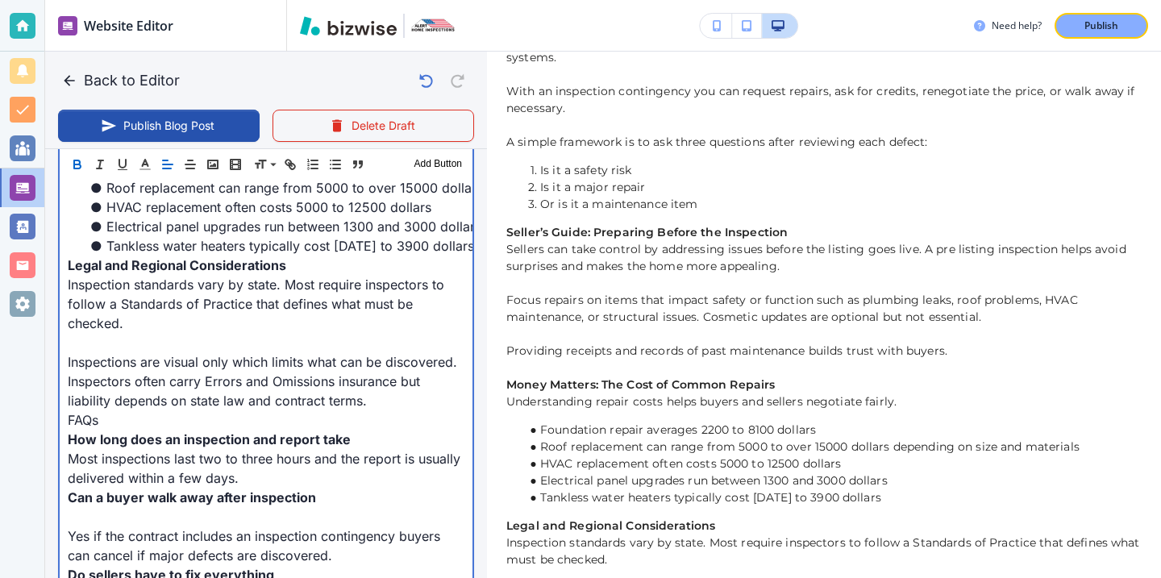
click at [250, 481] on p "Most inspections last two to three hours and the report is usually delivered wi…" at bounding box center [266, 468] width 397 height 39
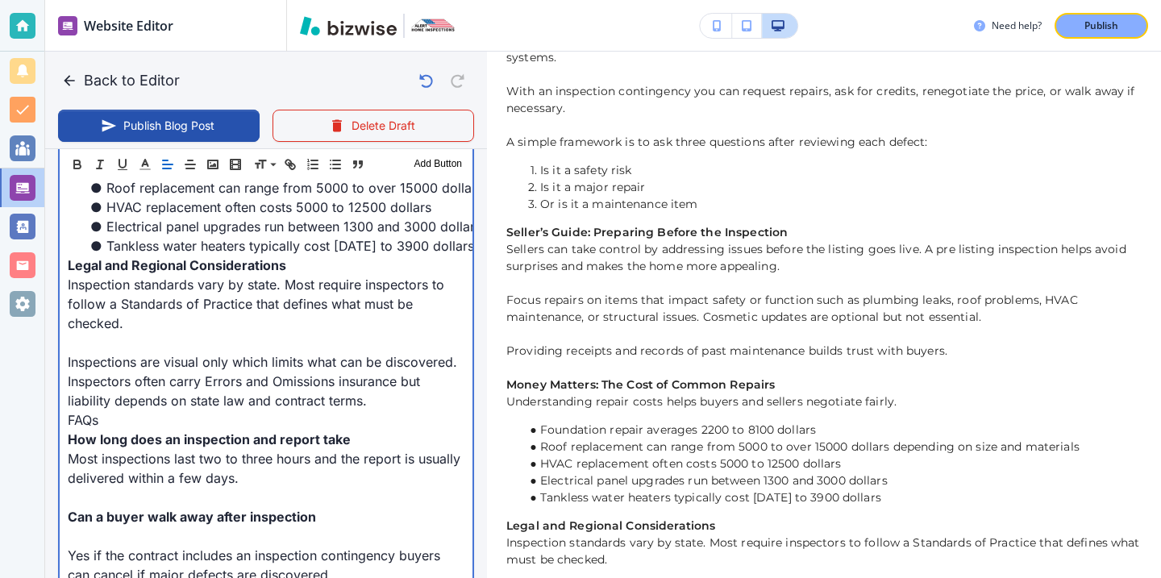
click at [214, 543] on p at bounding box center [266, 536] width 397 height 19
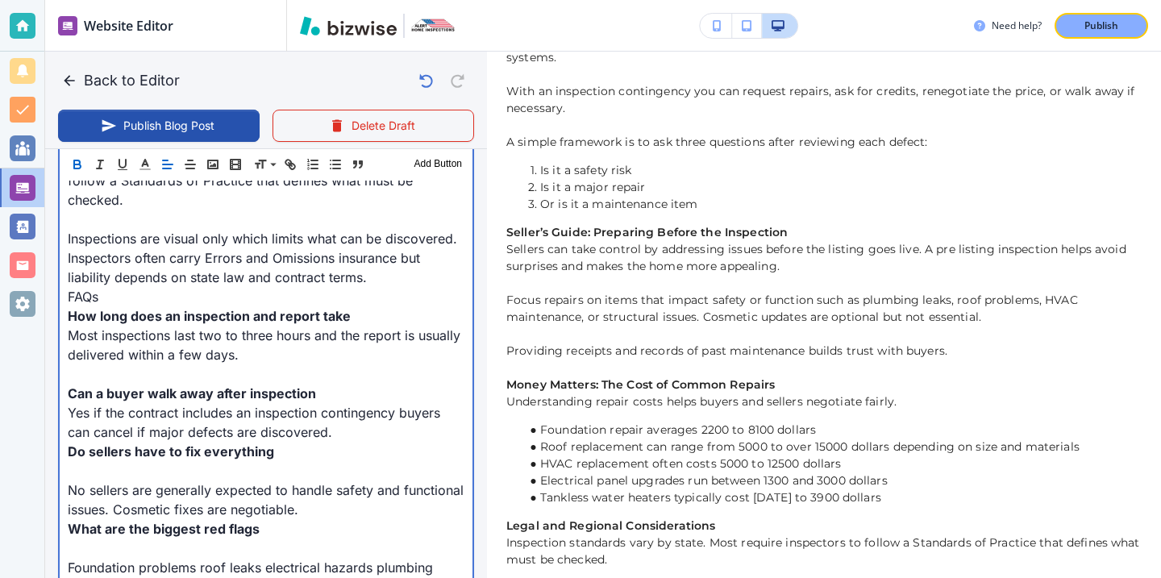
scroll to position [2126, 0]
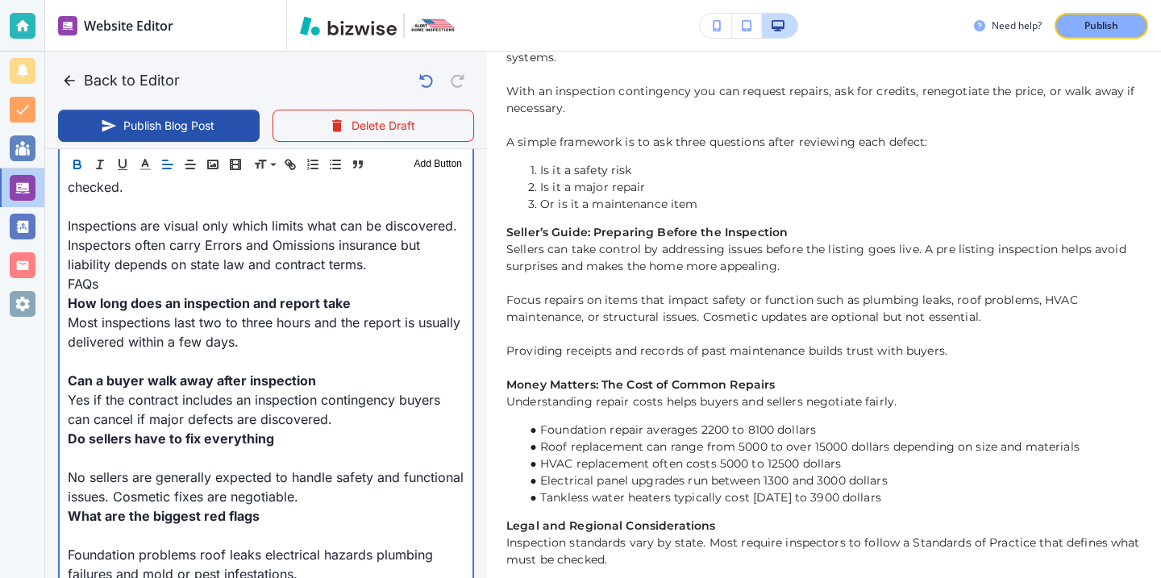
click at [337, 425] on p "Yes if the contract includes an inspection contingency buyers can cancel if maj…" at bounding box center [266, 409] width 397 height 39
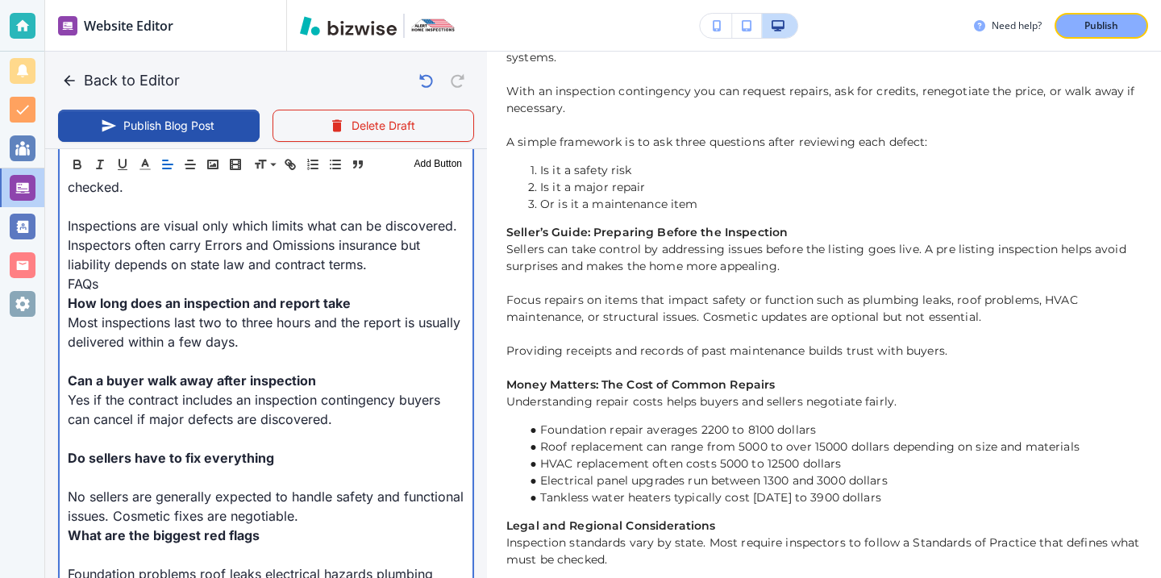
click at [254, 478] on p at bounding box center [266, 477] width 397 height 19
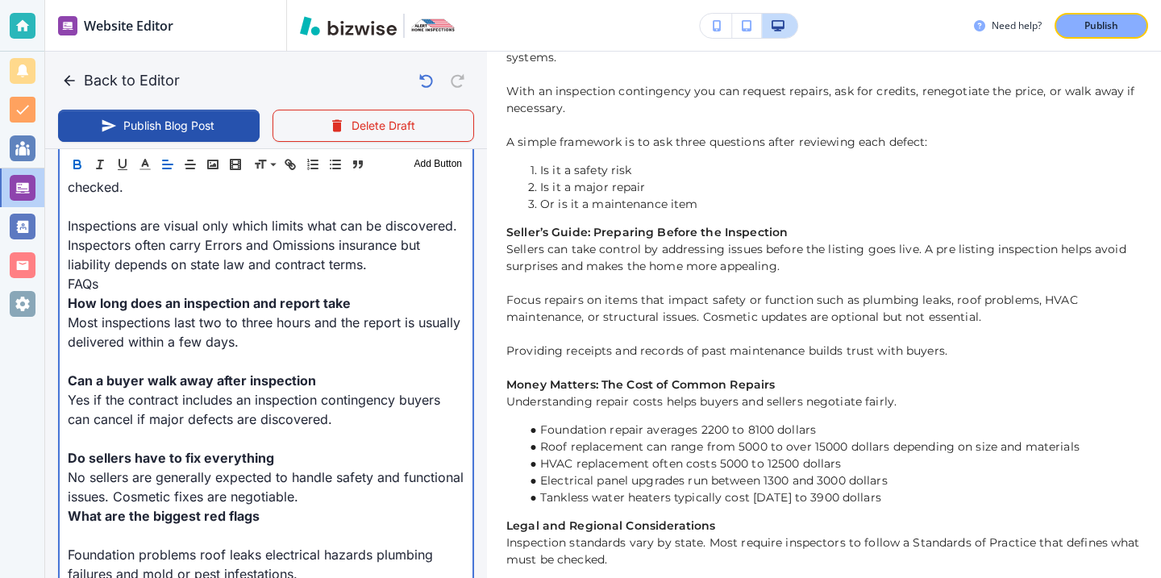
click at [324, 515] on p "What are the biggest red flags" at bounding box center [266, 515] width 397 height 19
click at [324, 485] on p "No sellers are generally expected to handle safety and functional issues. Cosme…" at bounding box center [266, 487] width 397 height 39
click at [322, 488] on p "No sellers are generally expected to handle safety and functional issues. Cosme…" at bounding box center [266, 487] width 397 height 39
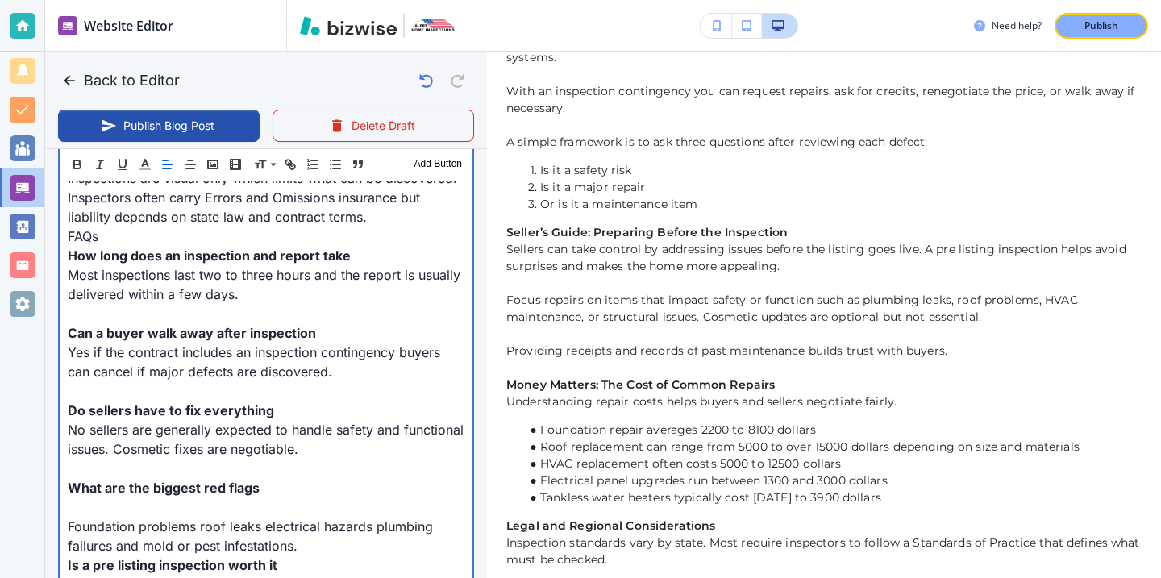
scroll to position [2188, 0]
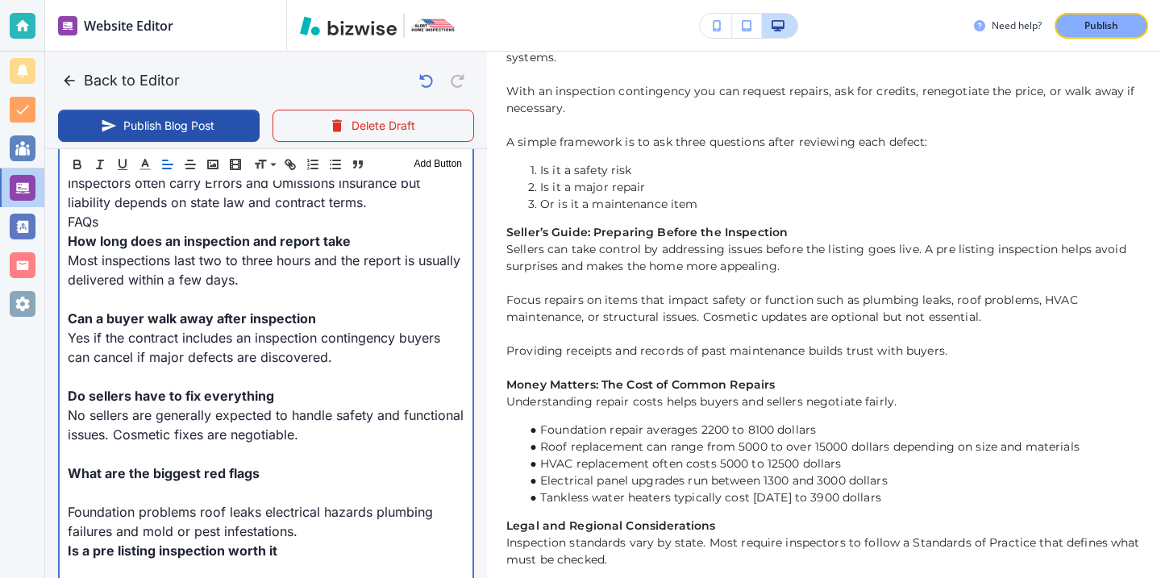
click at [297, 497] on p at bounding box center [266, 492] width 397 height 19
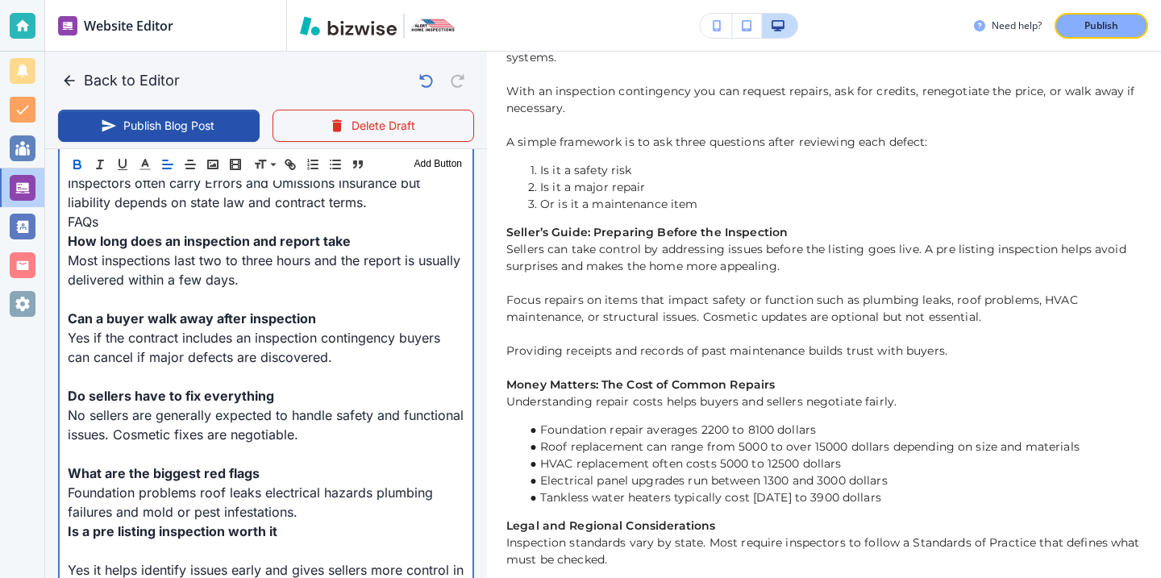
scroll to position [2297, 0]
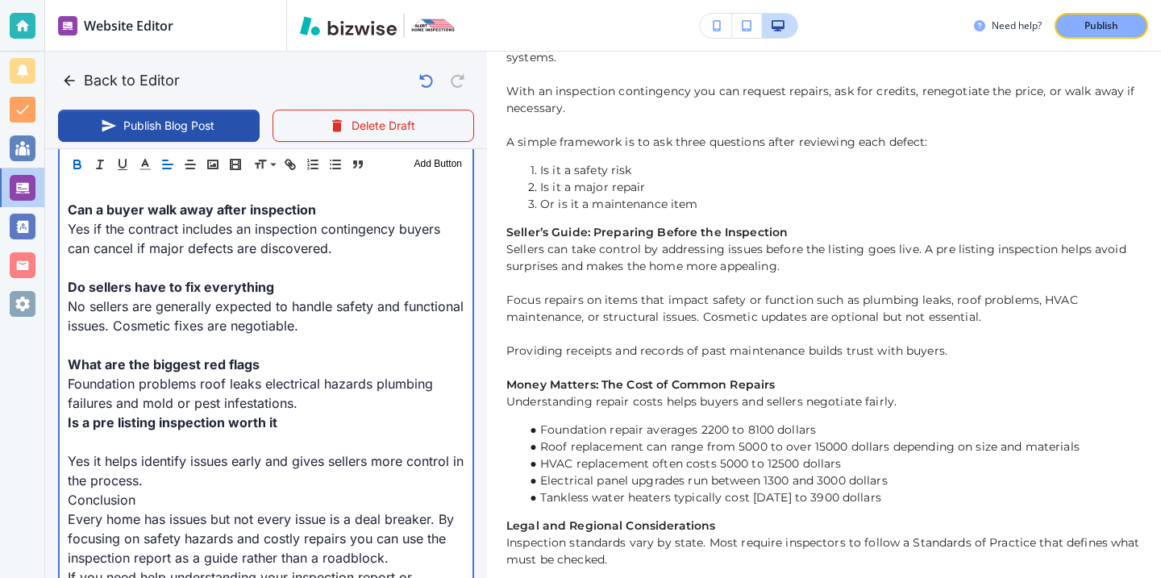
click at [306, 409] on p "Foundation problems roof leaks electrical hazards plumbing failures and mold or…" at bounding box center [266, 393] width 397 height 39
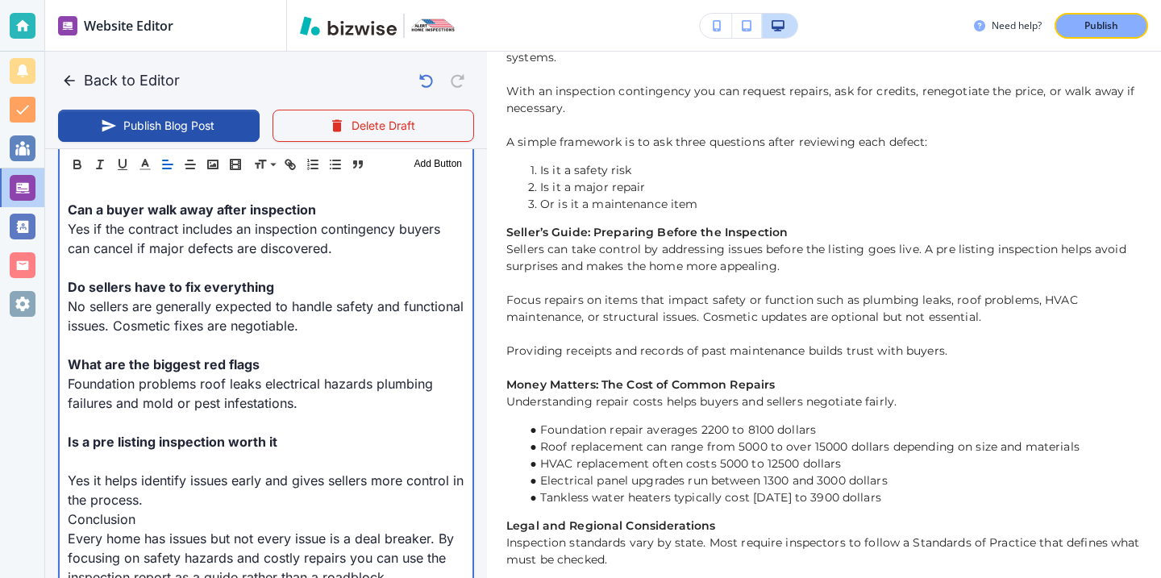
click at [220, 464] on p at bounding box center [266, 461] width 397 height 19
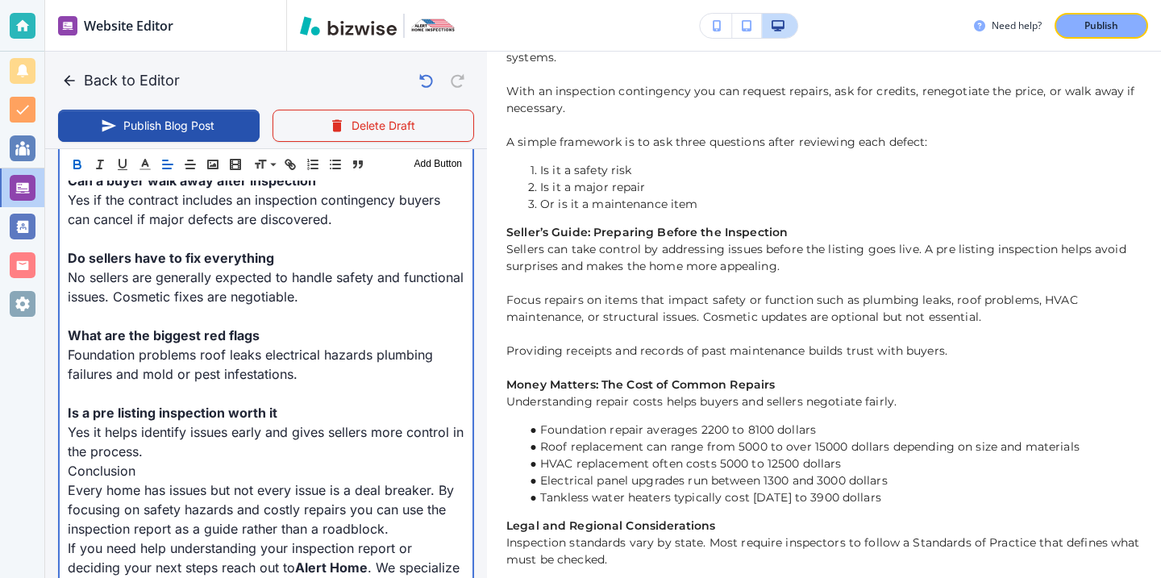
scroll to position [2366, 0]
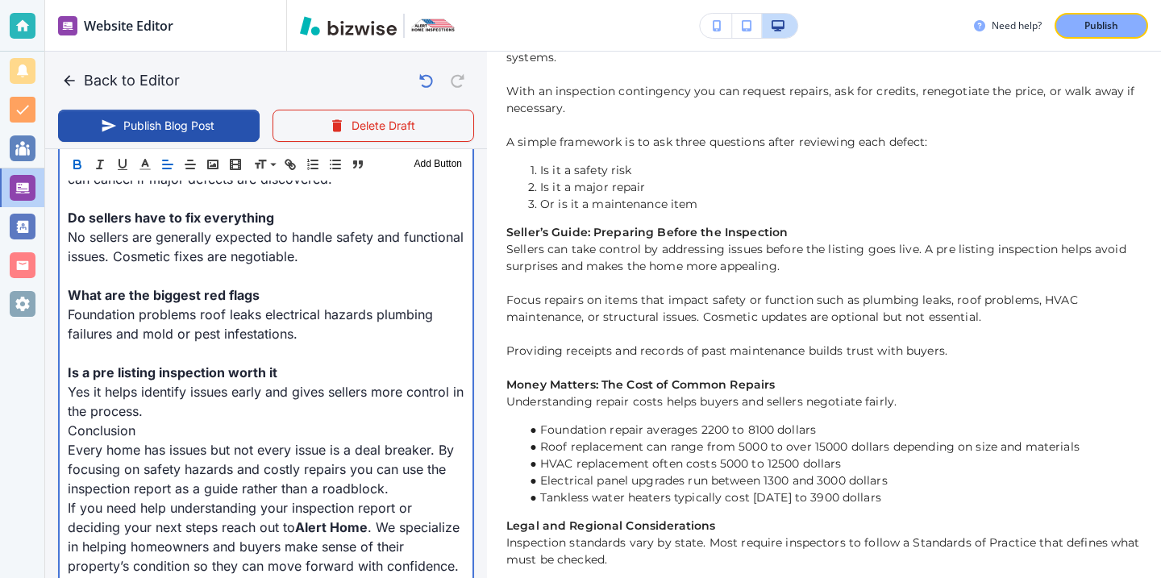
click at [169, 408] on p "Yes it helps identify issues early and gives sellers more control in the proces…" at bounding box center [266, 401] width 397 height 39
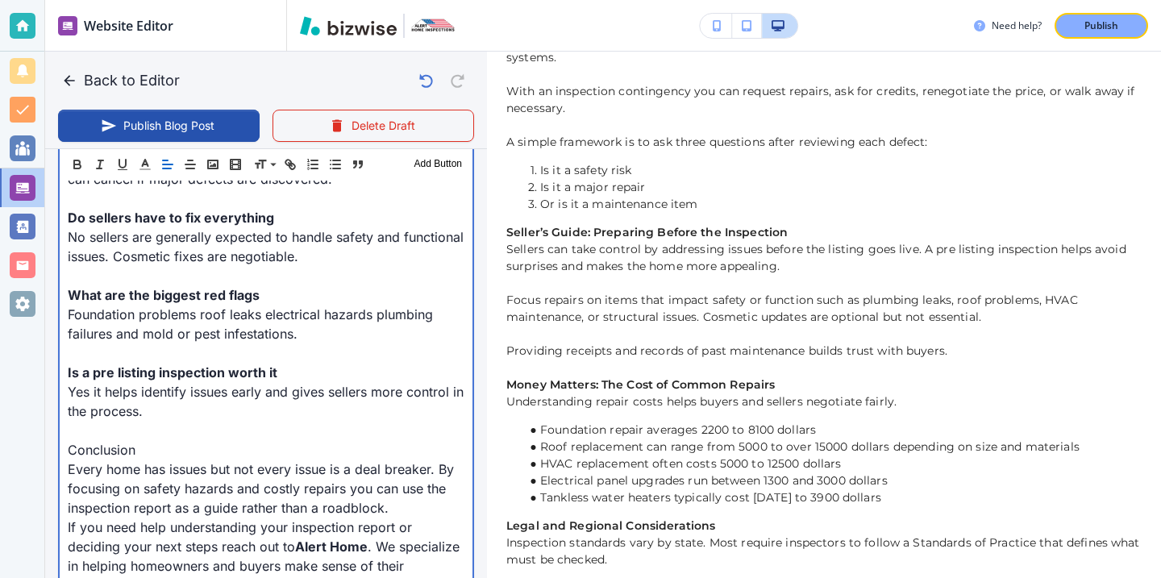
scroll to position [2443, 0]
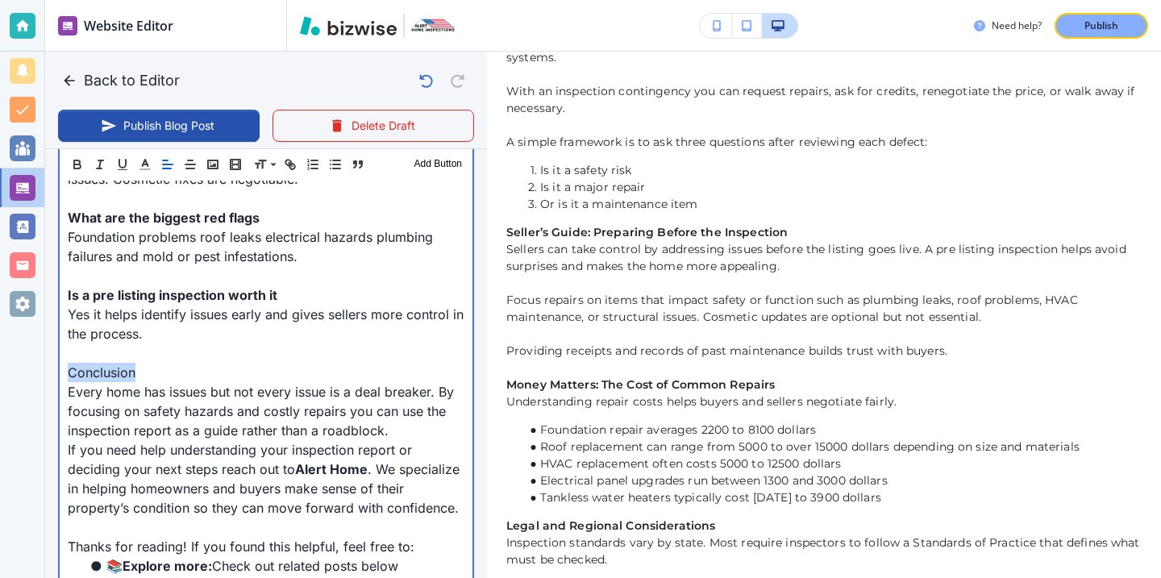
drag, startPoint x: 160, startPoint y: 368, endPoint x: 62, endPoint y: 357, distance: 98.1
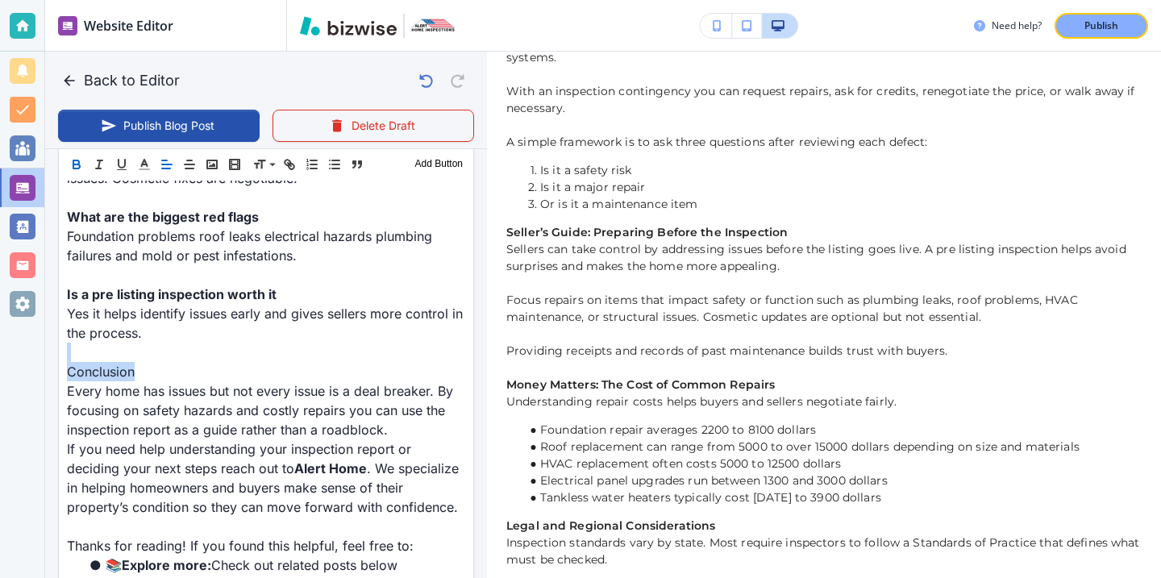
click at [81, 169] on icon "button" at bounding box center [76, 164] width 15 height 15
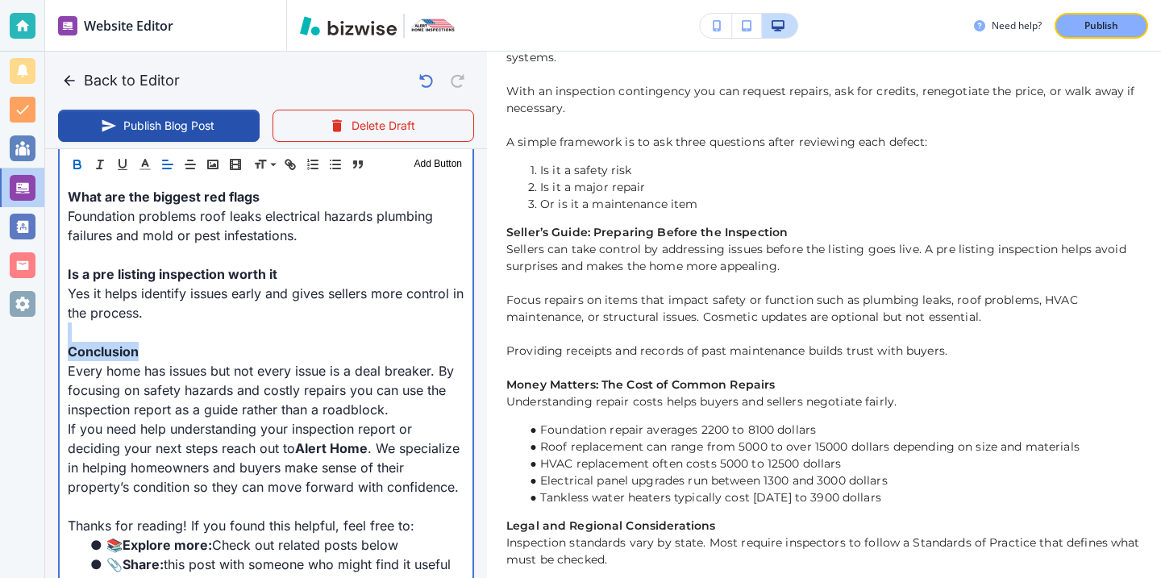
scroll to position [2476, 0]
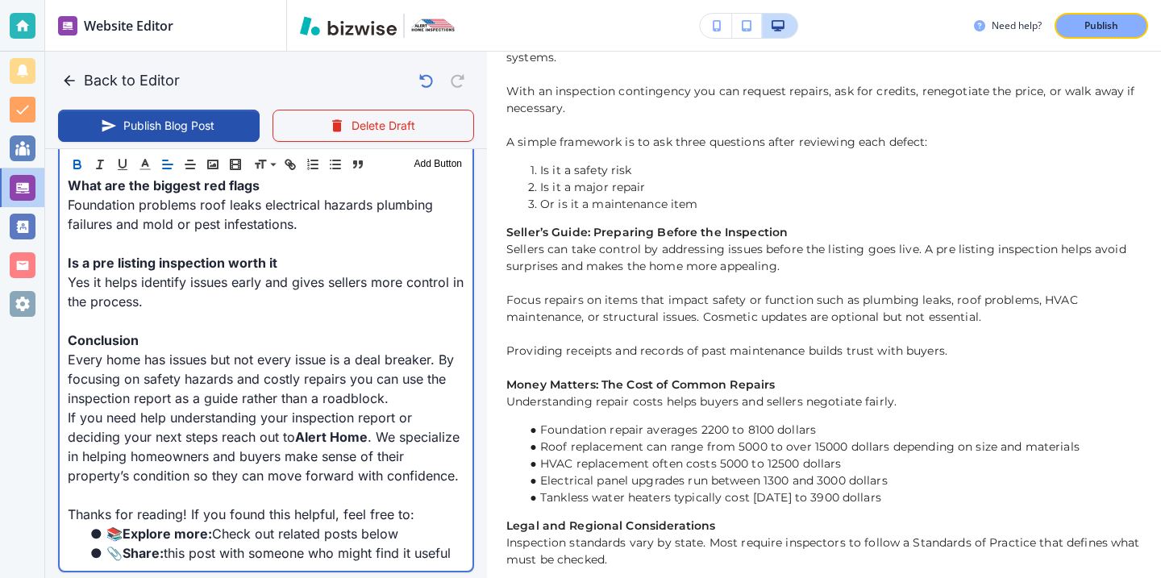
click at [397, 394] on p "Every home has issues but not every issue is a deal breaker. By focusing on saf…" at bounding box center [266, 379] width 397 height 58
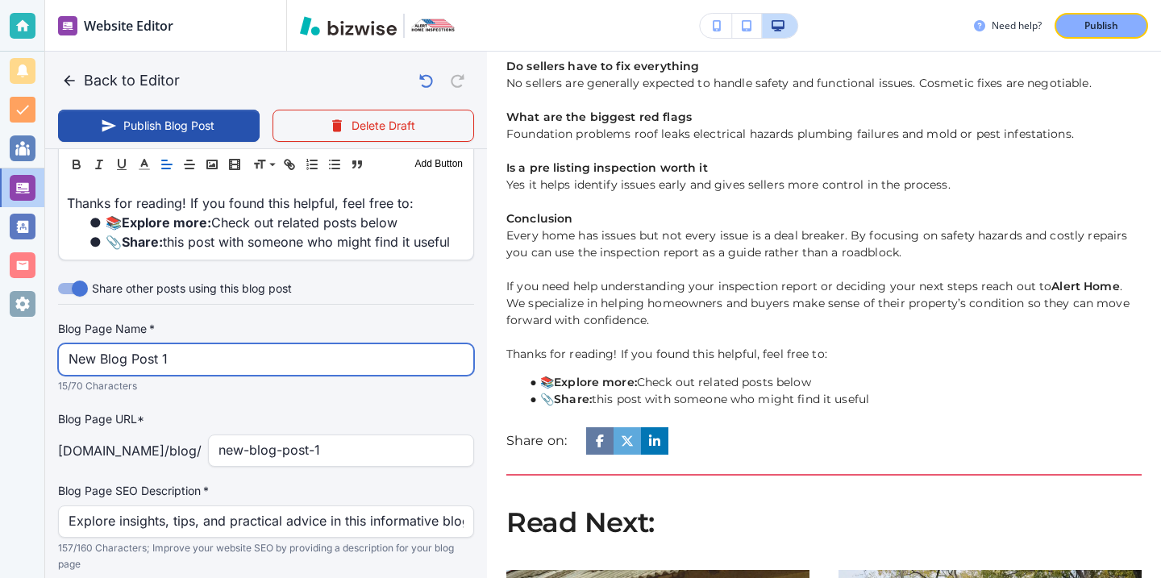
scroll to position [2805, 0]
drag, startPoint x: 230, startPoint y: 364, endPoint x: 40, endPoint y: 334, distance: 192.8
click at [39, 332] on div "Website Editor Main Pages Blog Blog The settings below apply to your blog home …" at bounding box center [580, 289] width 1161 height 578
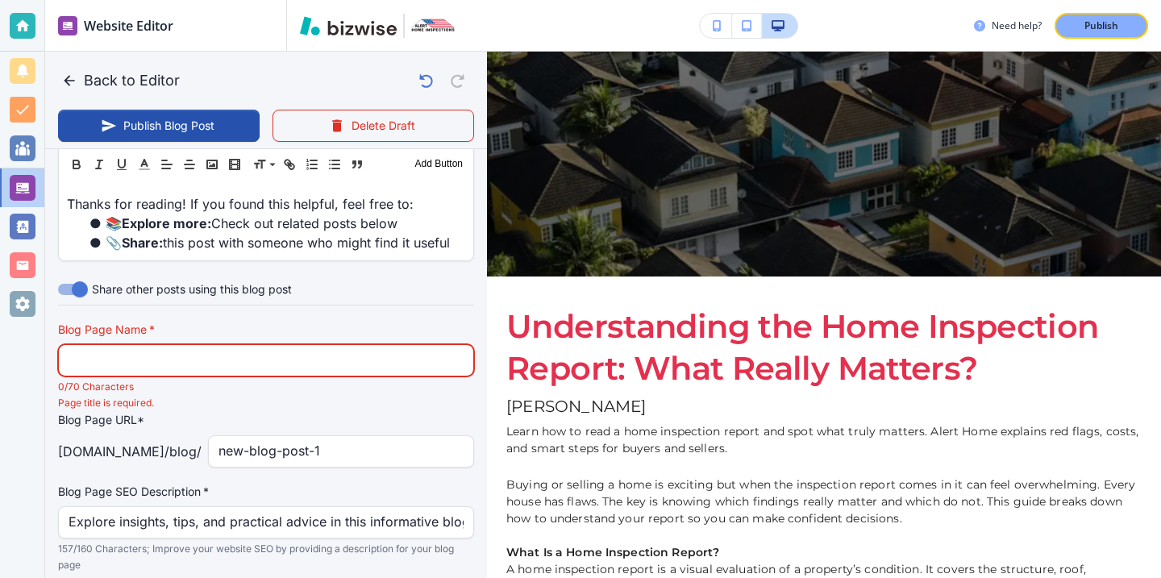
scroll to position [0, 0]
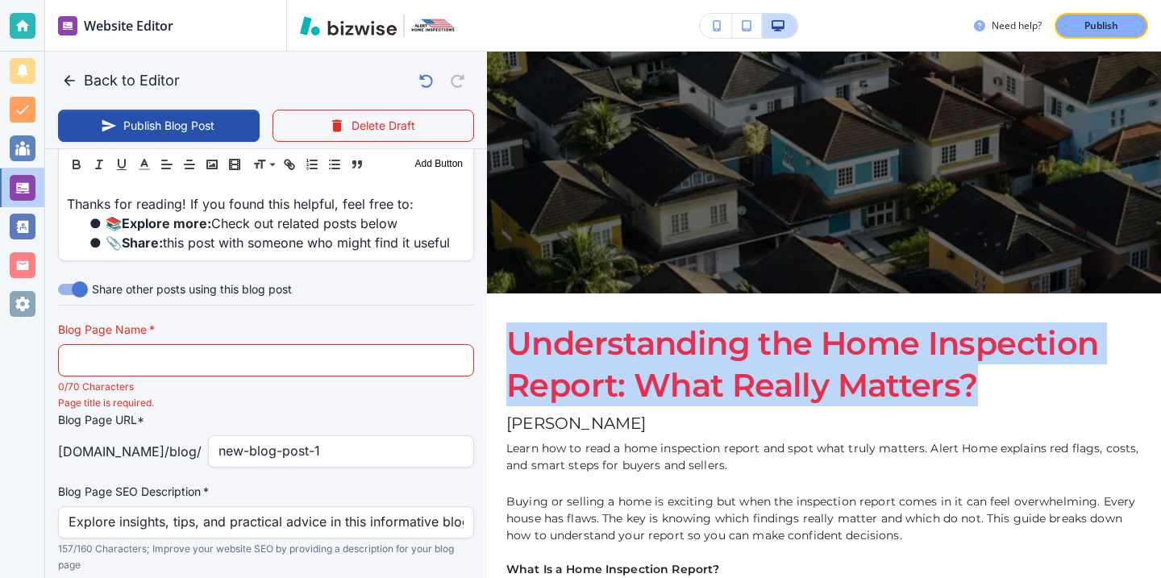
drag, startPoint x: 985, startPoint y: 374, endPoint x: 502, endPoint y: 336, distance: 483.7
copy h1 "Understanding the Home Inspection Report: What Really Matters?"
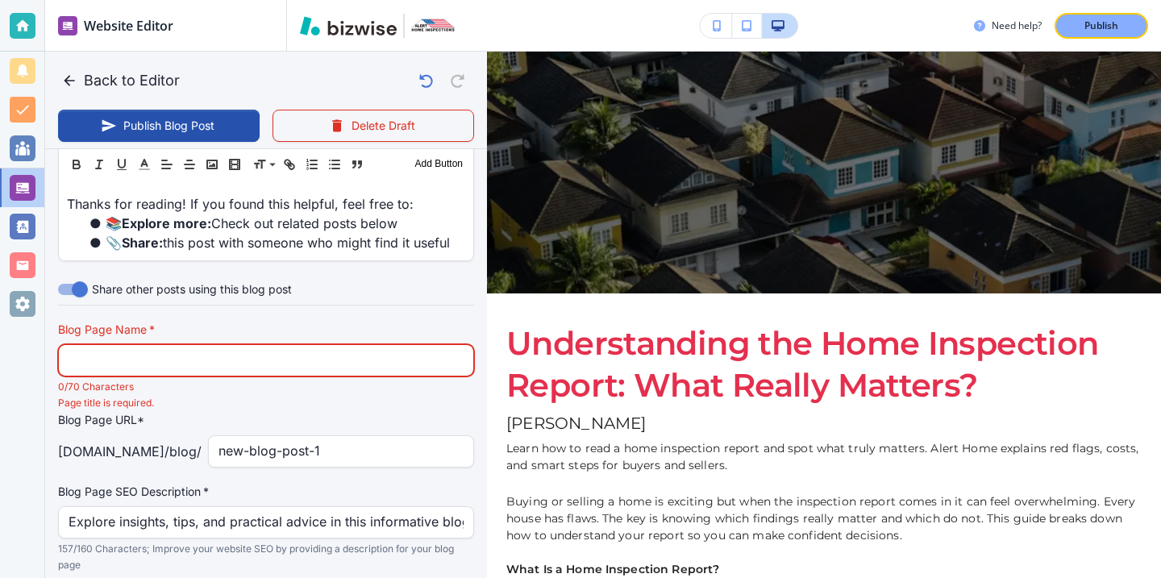
click at [321, 351] on input "text" at bounding box center [266, 360] width 395 height 31
paste input "Understanding the Home Inspection Report: What Really Matters?"
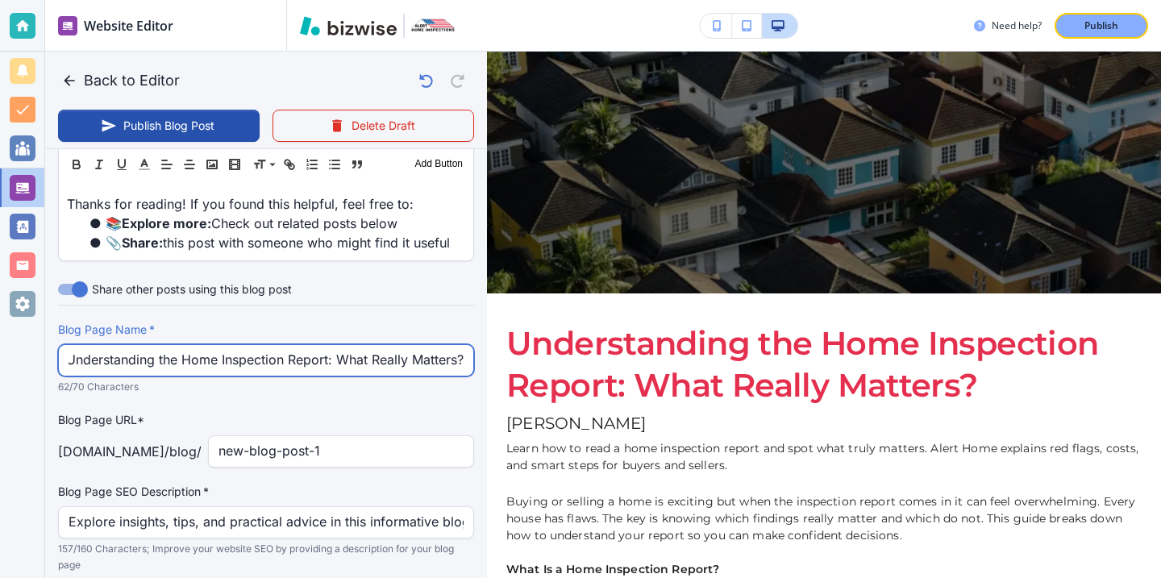
type input "Understanding the Home Inspection Report: What Really Matters?"
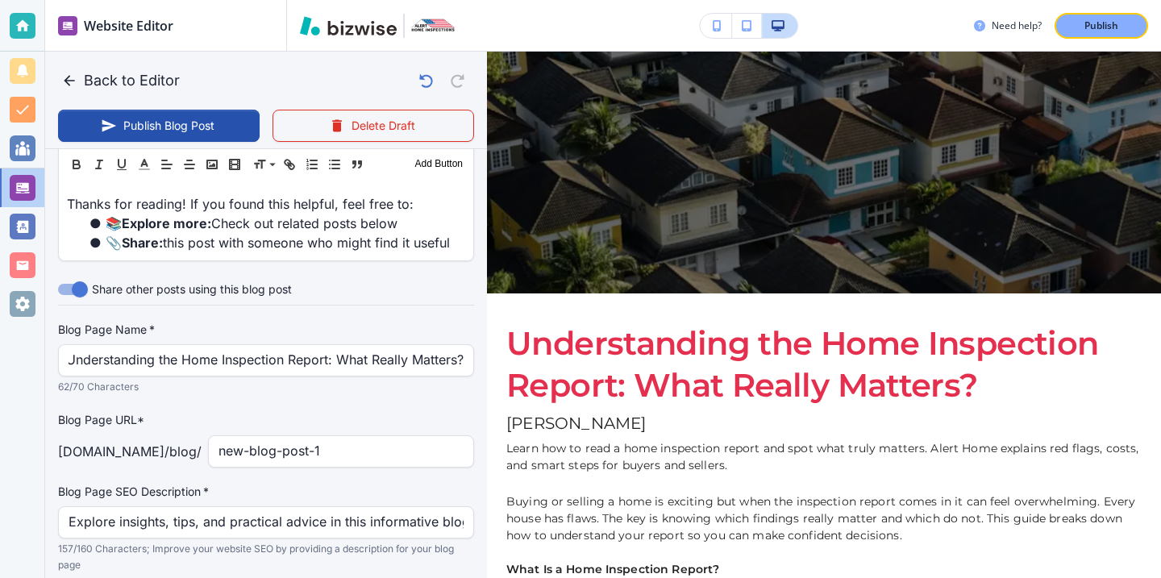
scroll to position [0, 0]
click at [356, 435] on div "Blog Page URL* [DOMAIN_NAME] /blog / new-blog-post-1 ​" at bounding box center [266, 439] width 416 height 56
click at [358, 438] on input "new-blog-post-1" at bounding box center [341, 451] width 245 height 31
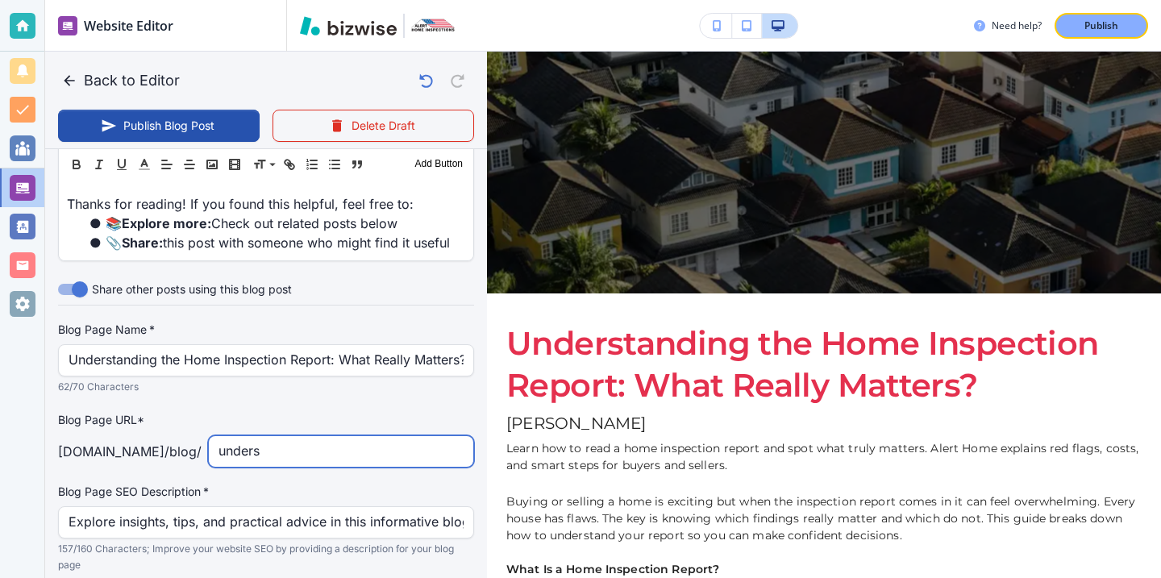
type input "undersa"
type input "[DATE] 04:02 PM"
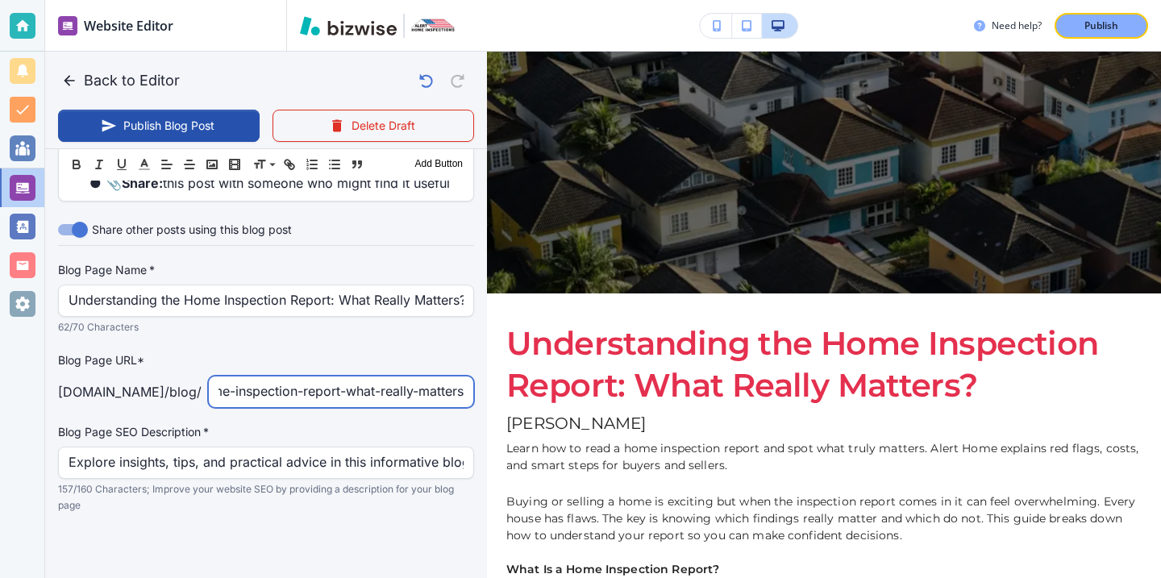
type input "understanding-the-home-inspection-report-what-really-matters"
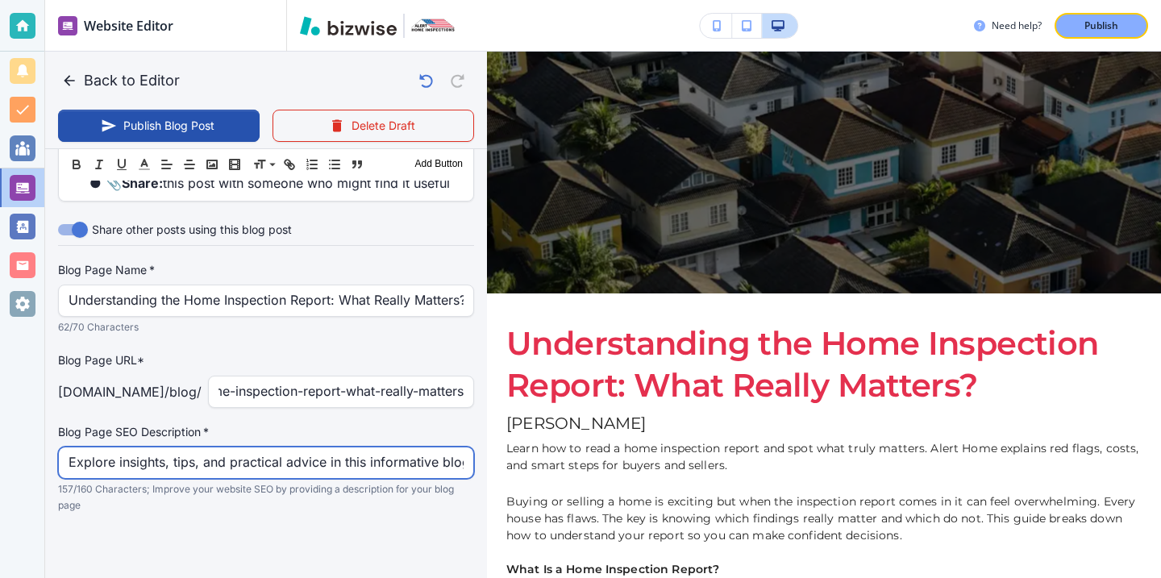
click at [325, 459] on input "Explore insights, tips, and practical advice in this informative blog post. Dis…" at bounding box center [266, 463] width 395 height 31
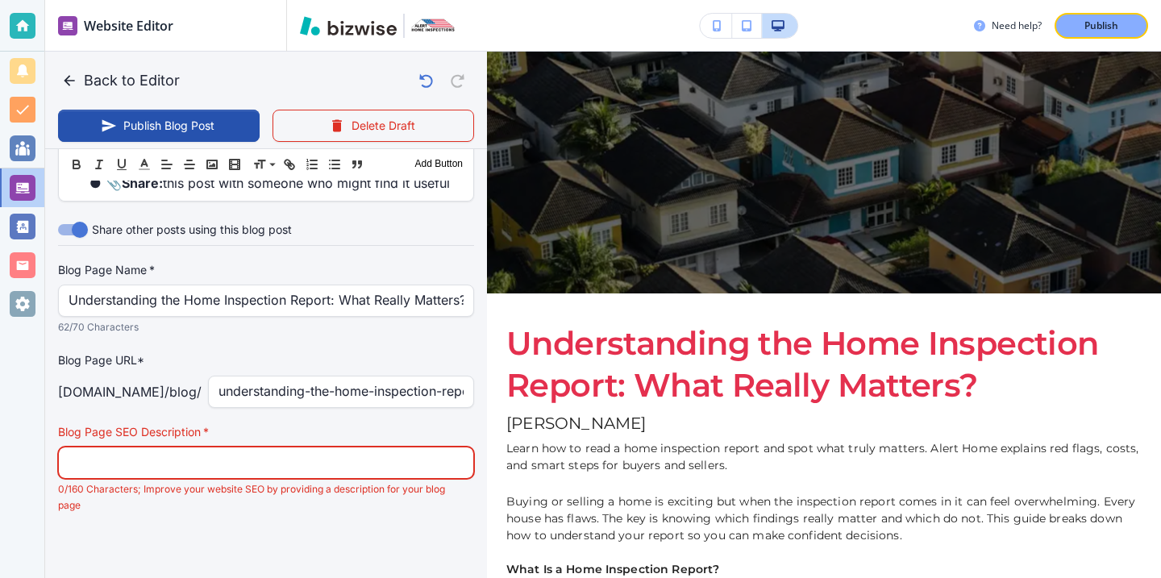
paste input "Learn how to read a home inspection report and spot what truly matters. Alert H…"
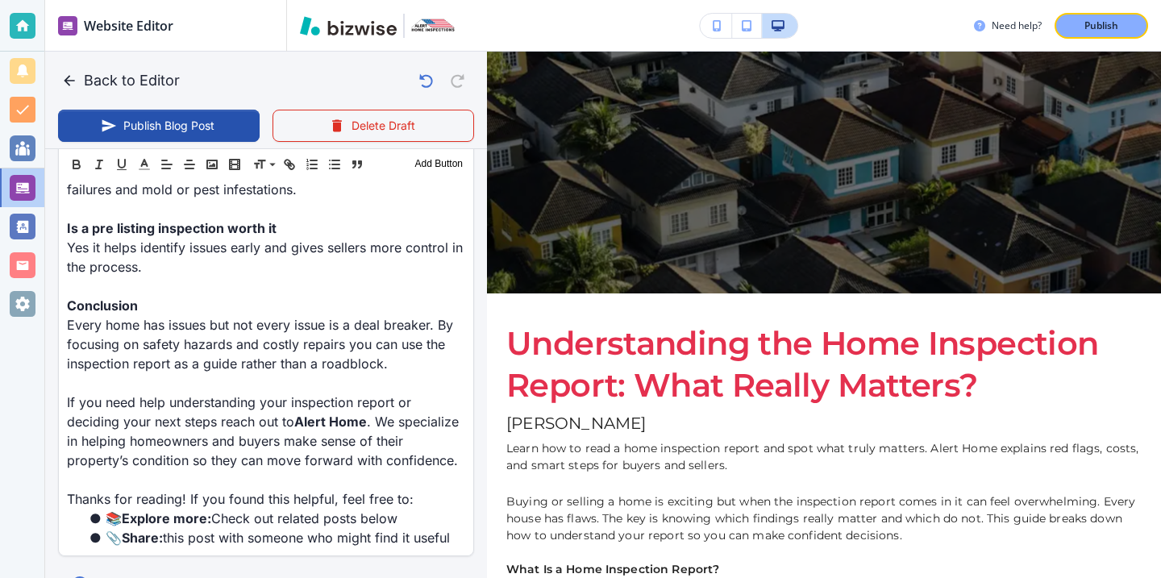
scroll to position [2434, 0]
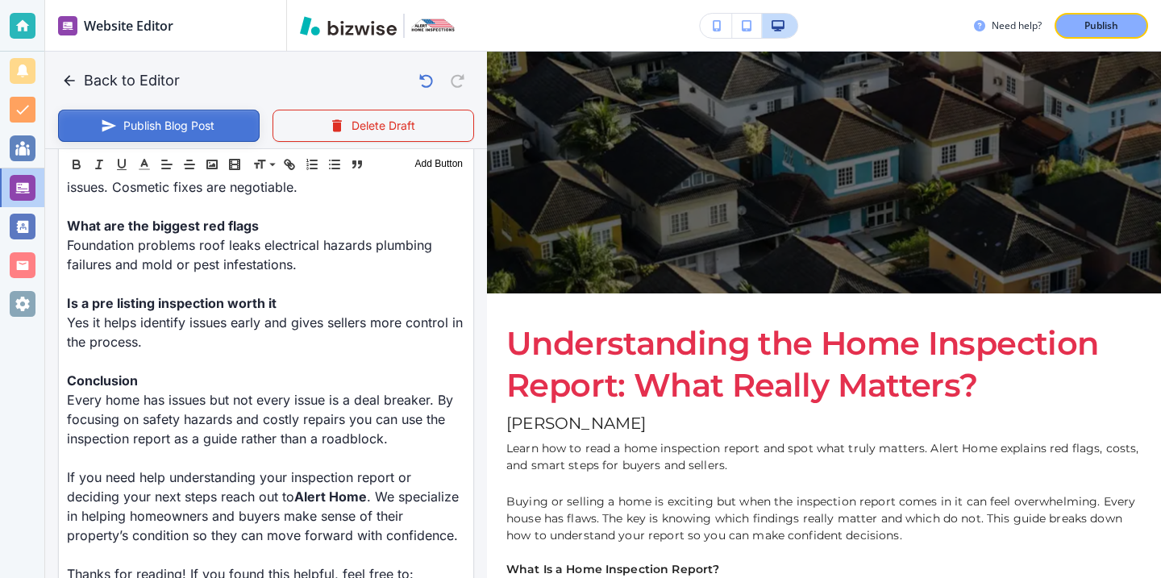
type input "Learn how to read a home inspection report and spot what truly matters. Alert H…"
click at [214, 120] on button "Publish Blog Post" at bounding box center [159, 126] width 202 height 32
type input "[DATE] 04:04 PM"
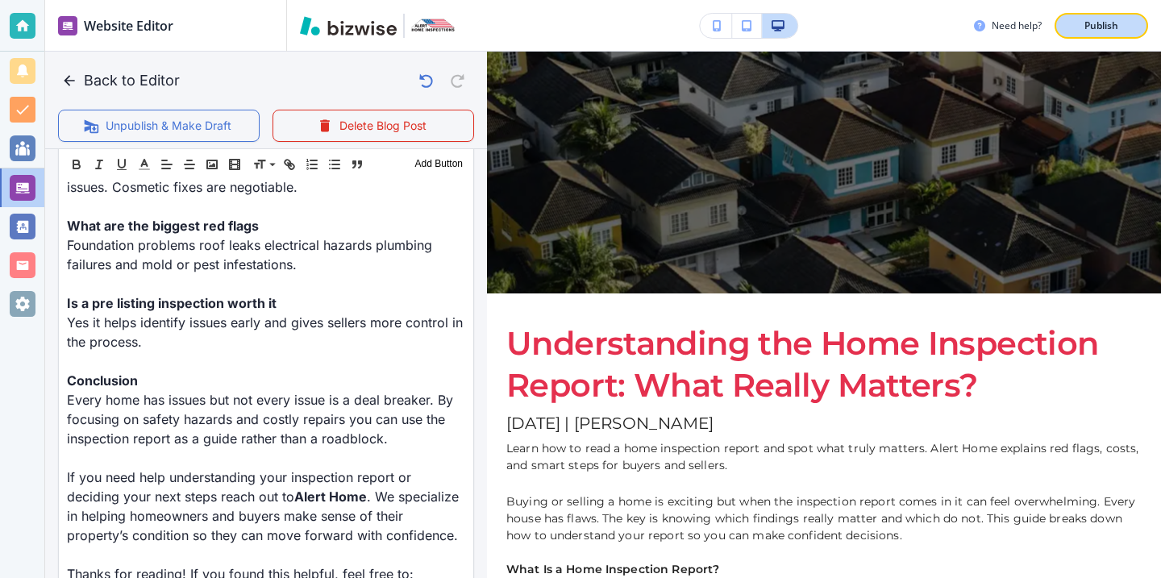
click at [1058, 17] on button "Publish" at bounding box center [1102, 26] width 94 height 26
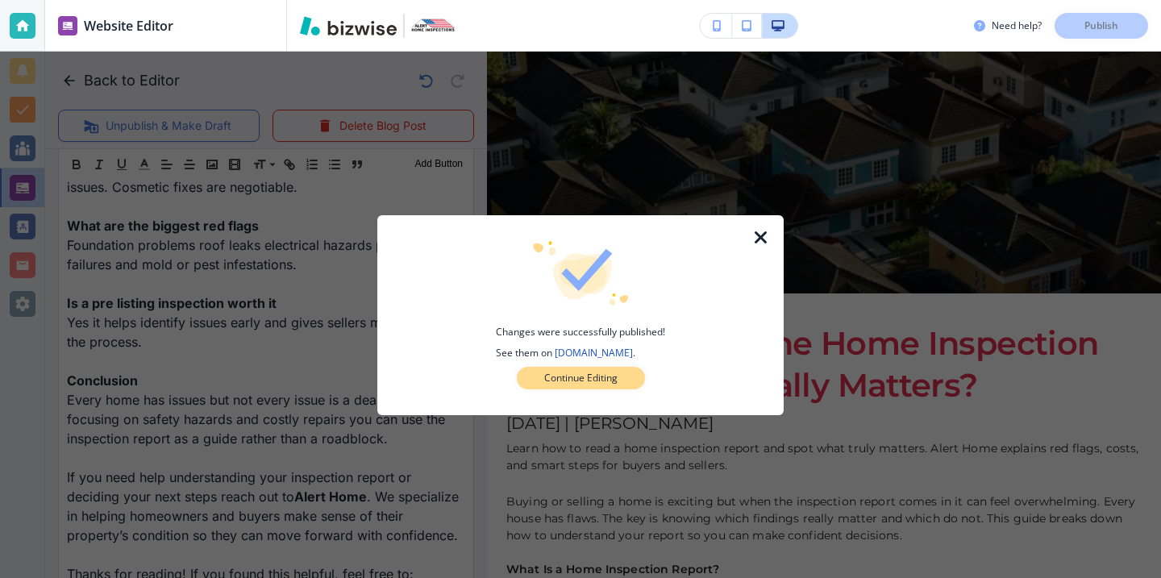
click at [621, 367] on button "Continue Editing" at bounding box center [581, 378] width 128 height 23
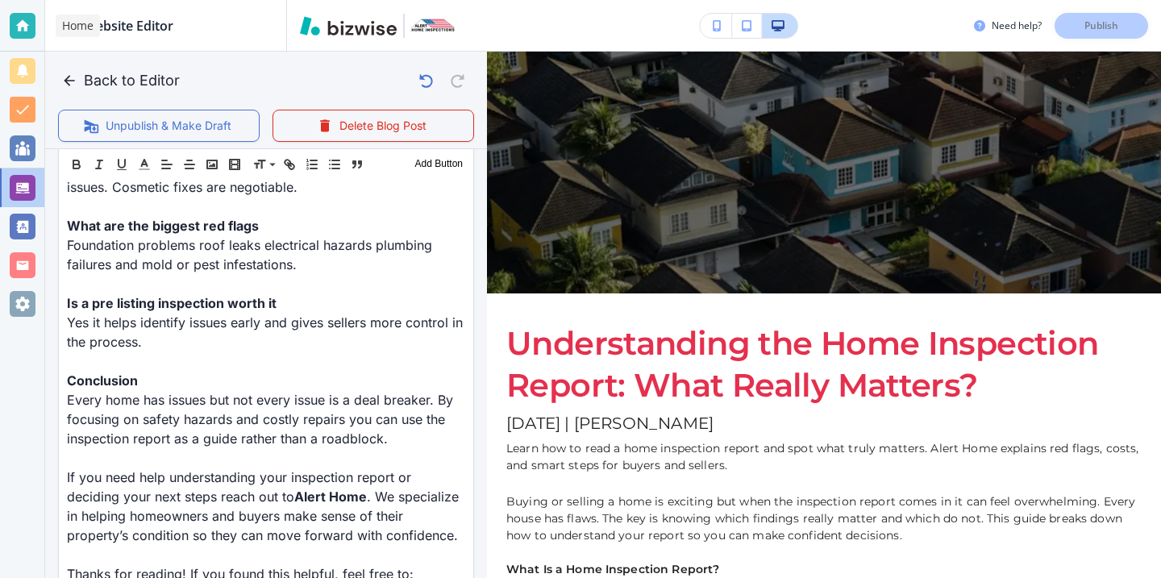
click at [38, 13] on div at bounding box center [22, 26] width 44 height 52
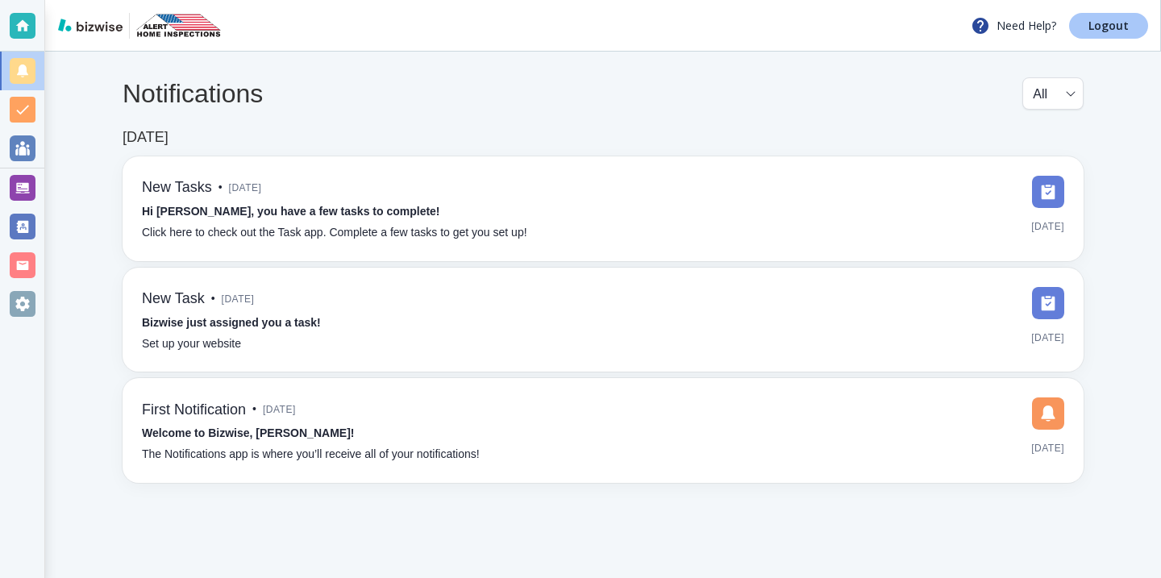
click at [1138, 29] on link "Logout" at bounding box center [1108, 26] width 79 height 26
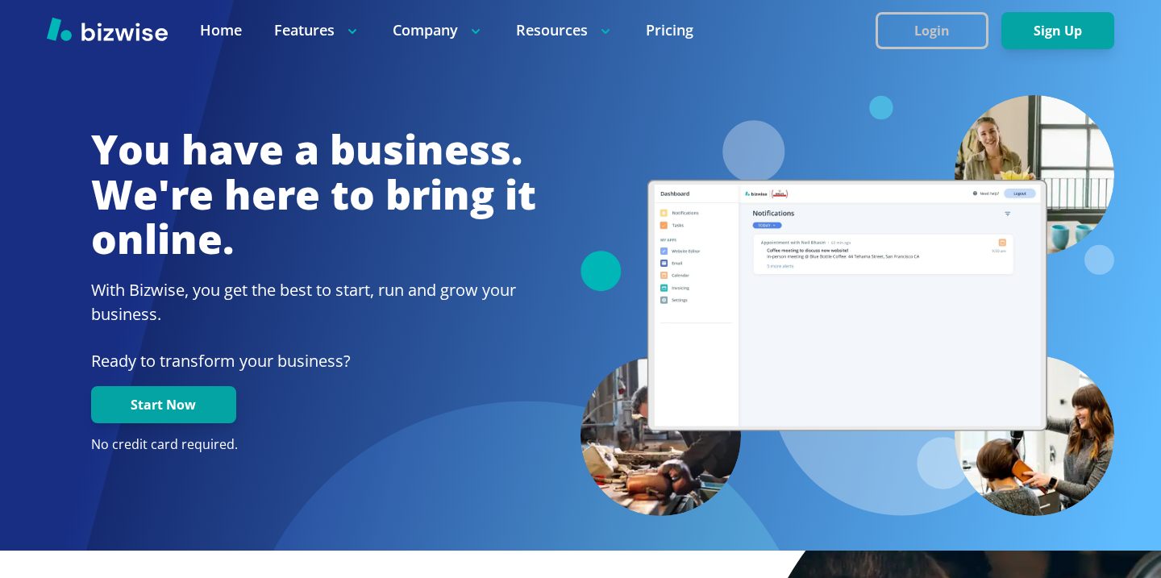
click at [943, 29] on button "Login" at bounding box center [932, 30] width 113 height 37
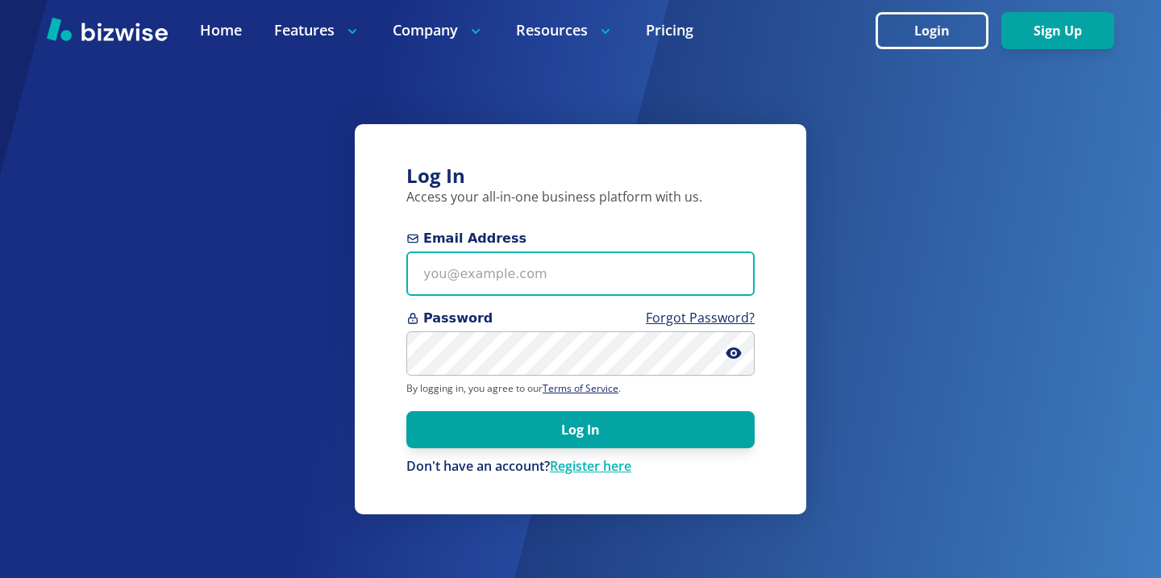
click at [677, 252] on body "Home Features Company Resources Pricing Login Sign Up Home Features Company Res…" at bounding box center [580, 474] width 1161 height 948
paste input "easternpa@dryerventsquad.com"
type input "easternpa@dryerventsquad.com"
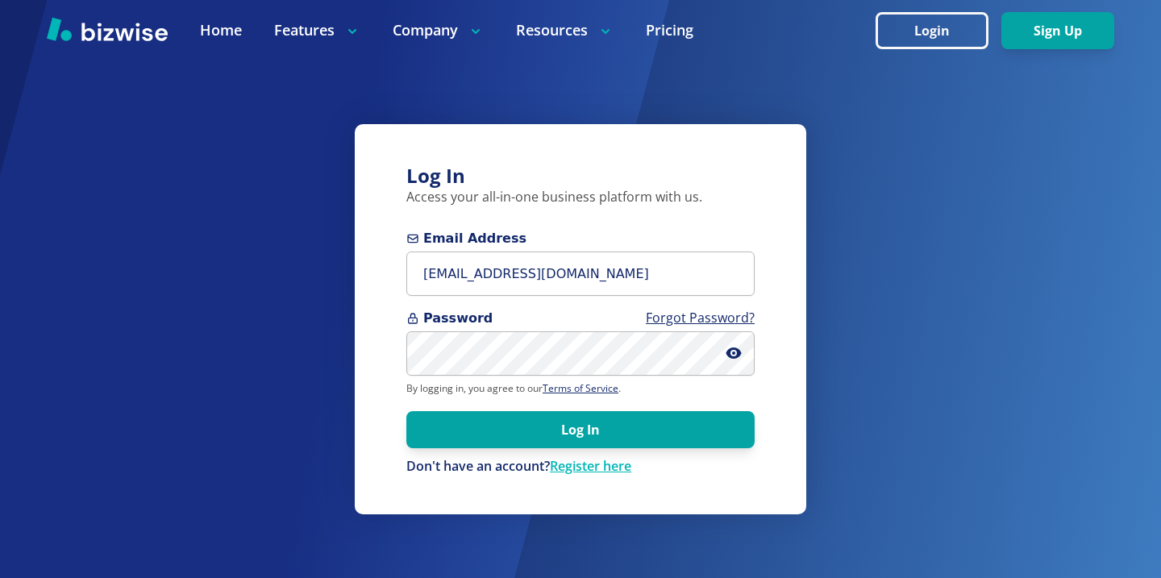
click at [573, 410] on form "Email Address easternpa@dryerventsquad.com Password Forgot Password? By logging…" at bounding box center [580, 352] width 348 height 247
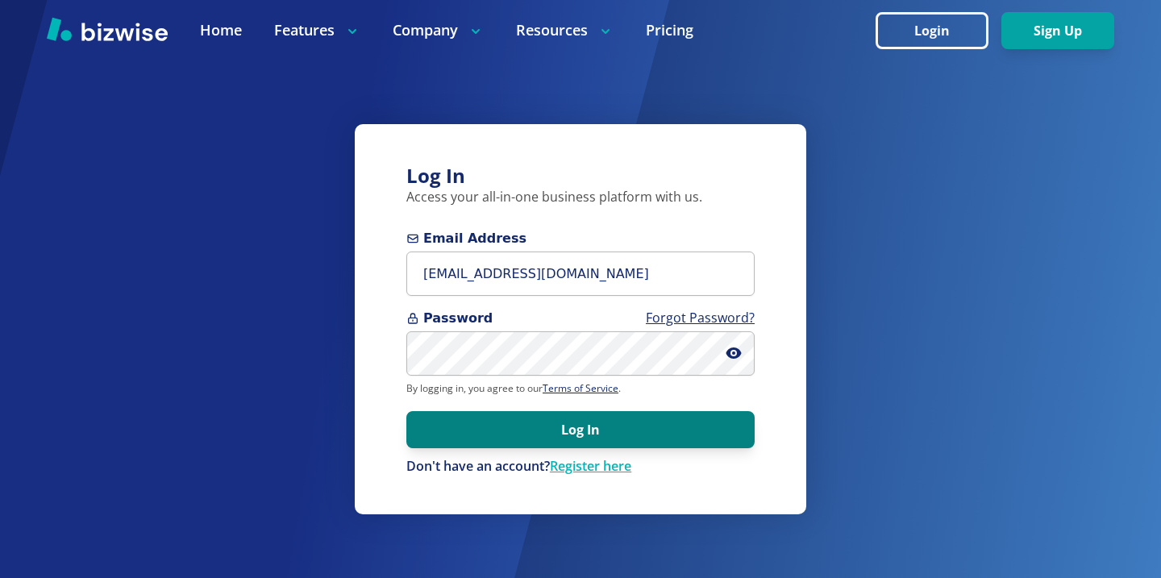
click at [574, 432] on button "Log In" at bounding box center [580, 429] width 348 height 37
